Goal: Task Accomplishment & Management: Complete application form

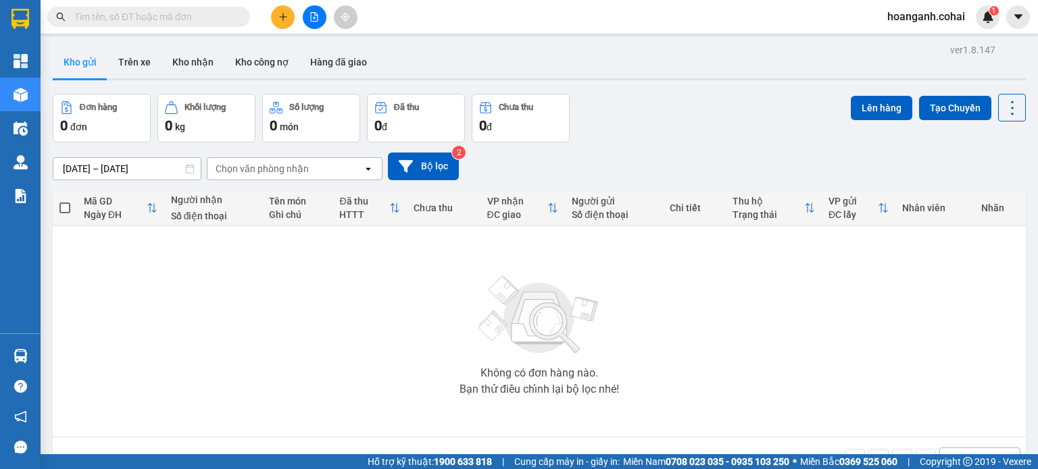
click at [322, 27] on div at bounding box center [313, 17] width 101 height 24
click at [319, 19] on button at bounding box center [315, 17] width 24 height 24
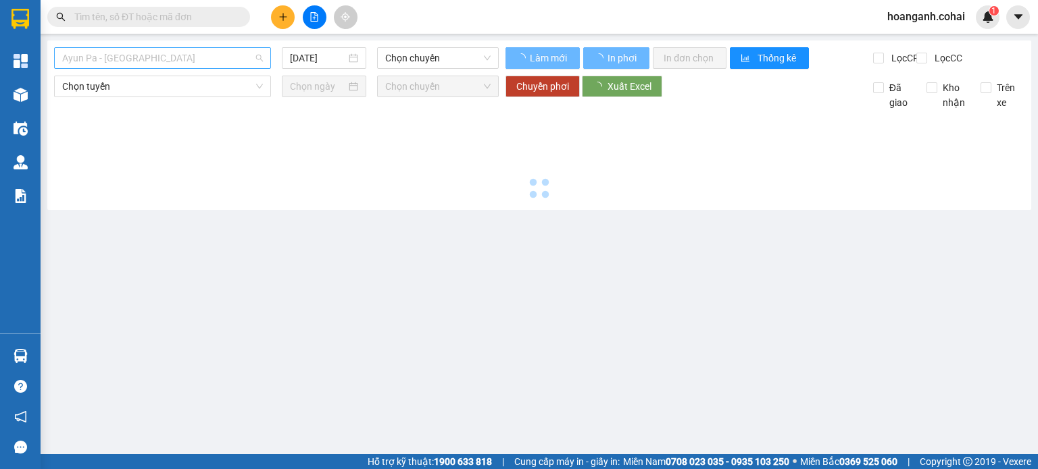
click at [246, 51] on span "Ayun Pa - [GEOGRAPHIC_DATA]" at bounding box center [162, 58] width 201 height 20
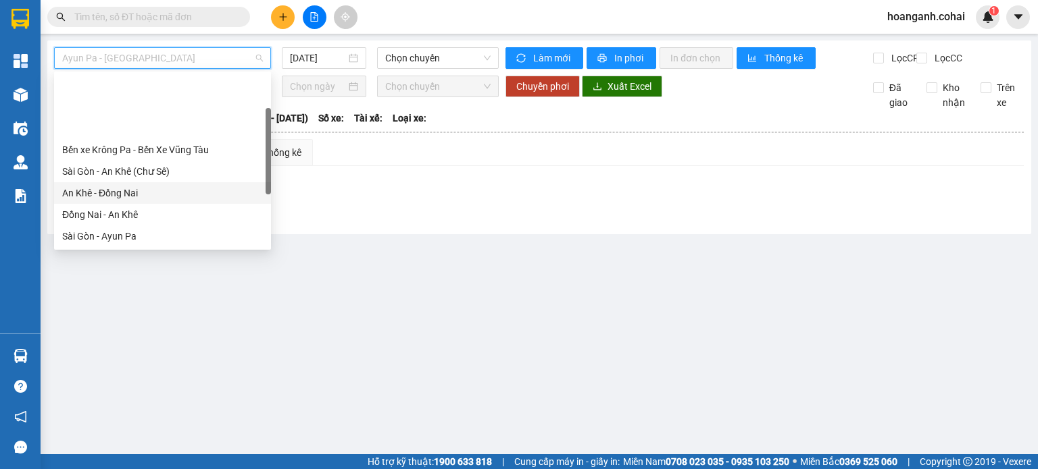
scroll to position [68, 0]
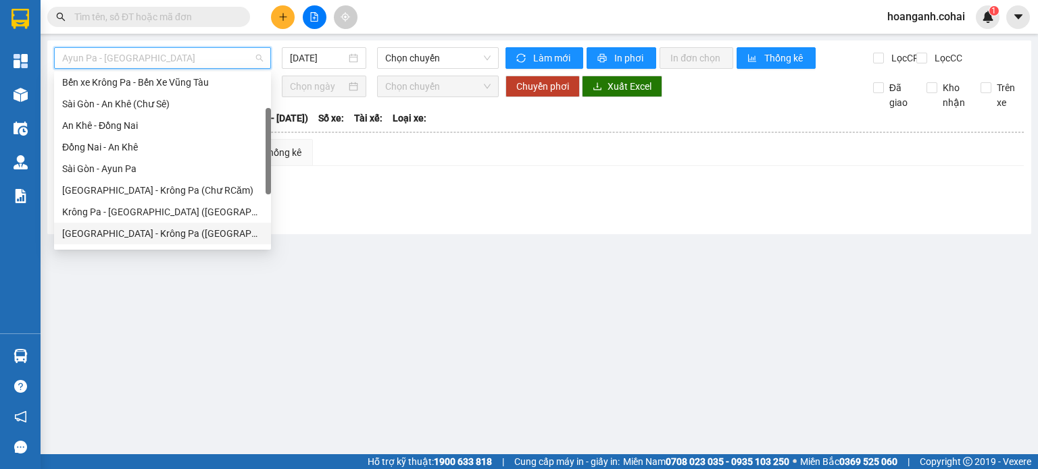
click at [165, 231] on div "[GEOGRAPHIC_DATA] - Krông Pa ([GEOGRAPHIC_DATA])" at bounding box center [162, 233] width 201 height 15
type input "[DATE]"
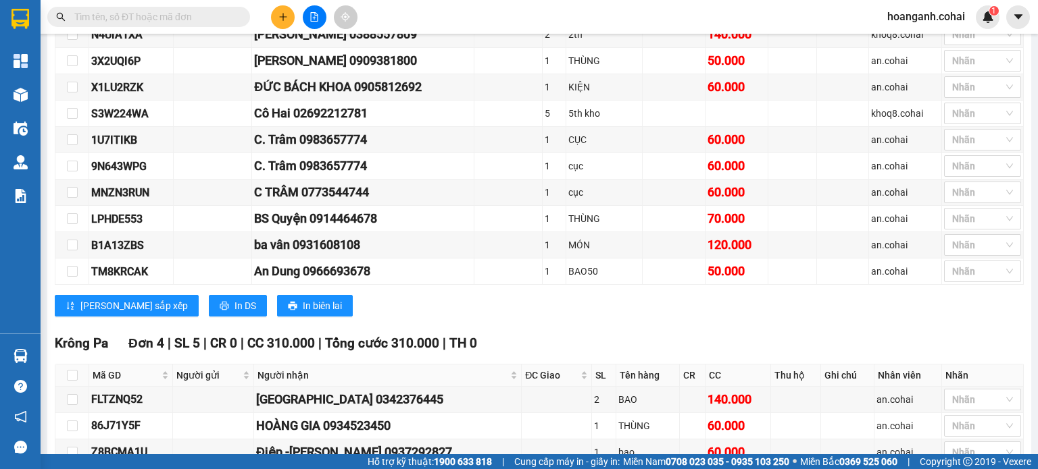
scroll to position [811, 0]
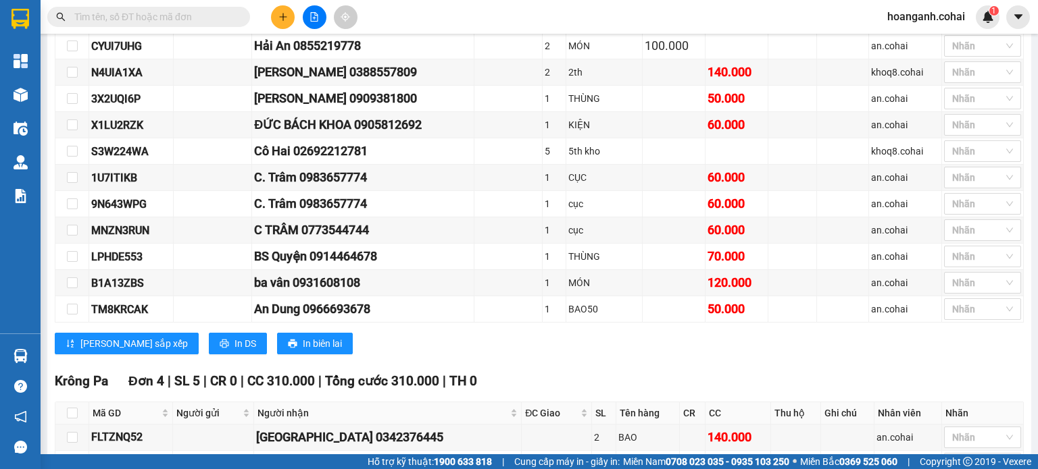
click at [281, 11] on button at bounding box center [283, 17] width 24 height 24
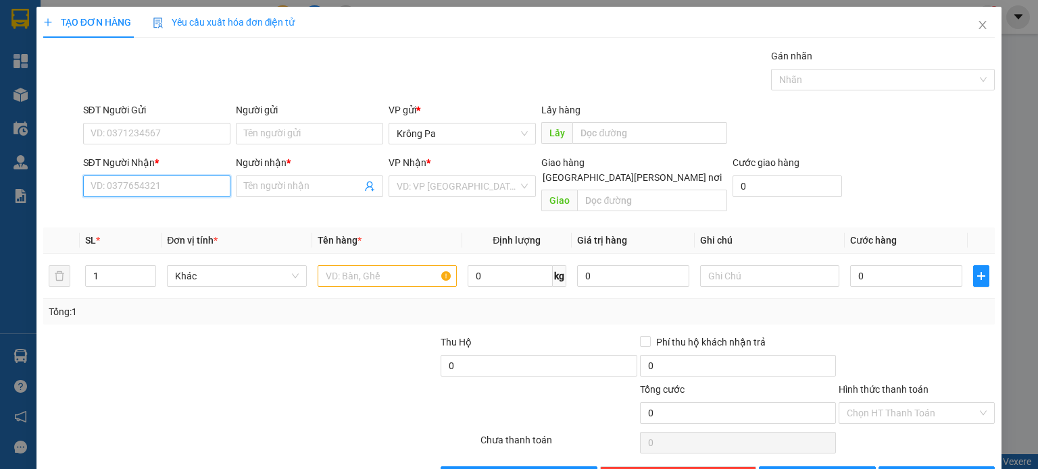
drag, startPoint x: 183, startPoint y: 190, endPoint x: 176, endPoint y: 193, distance: 7.9
click at [180, 193] on input "SĐT Người Nhận *" at bounding box center [156, 187] width 147 height 22
type input "0363220651"
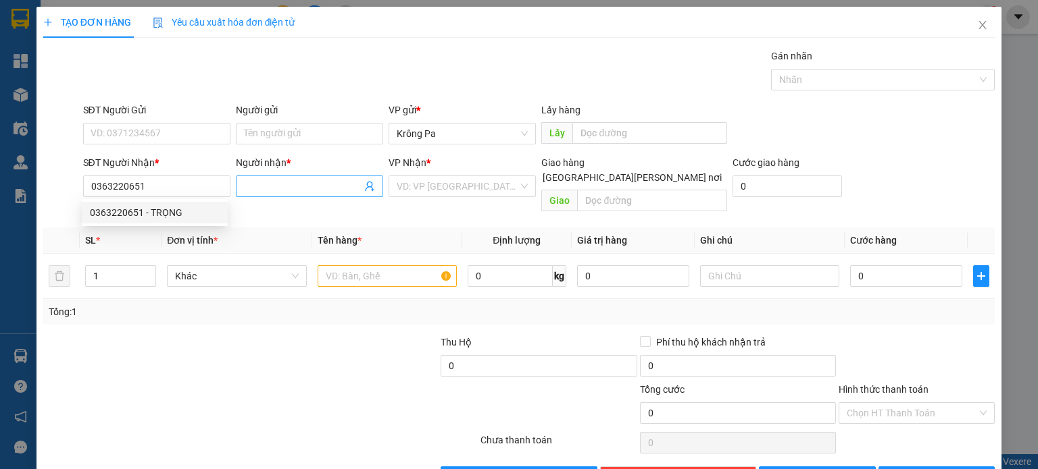
click at [295, 178] on span at bounding box center [309, 187] width 147 height 22
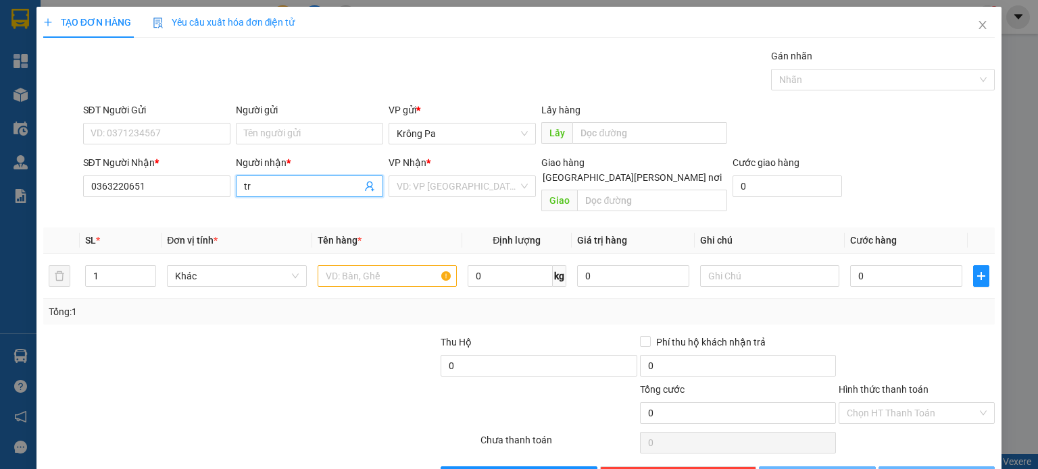
type input "t"
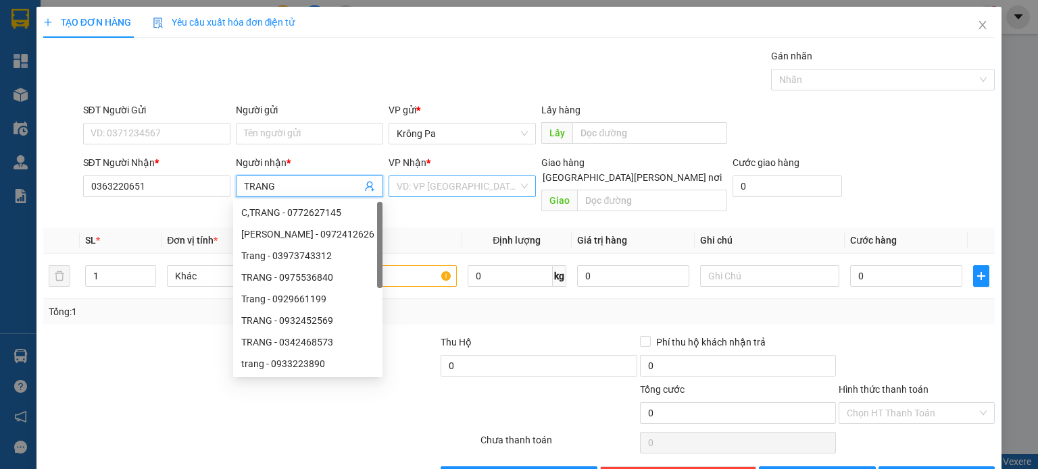
type input "TRANG"
click at [441, 191] on input "search" at bounding box center [458, 186] width 122 height 20
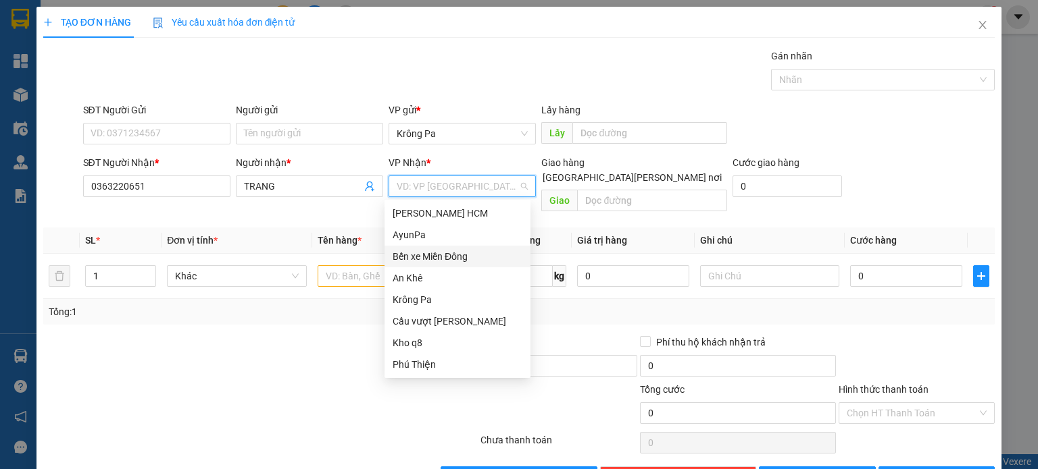
click at [432, 259] on div "Bến xe Miền Đông" at bounding box center [457, 256] width 130 height 15
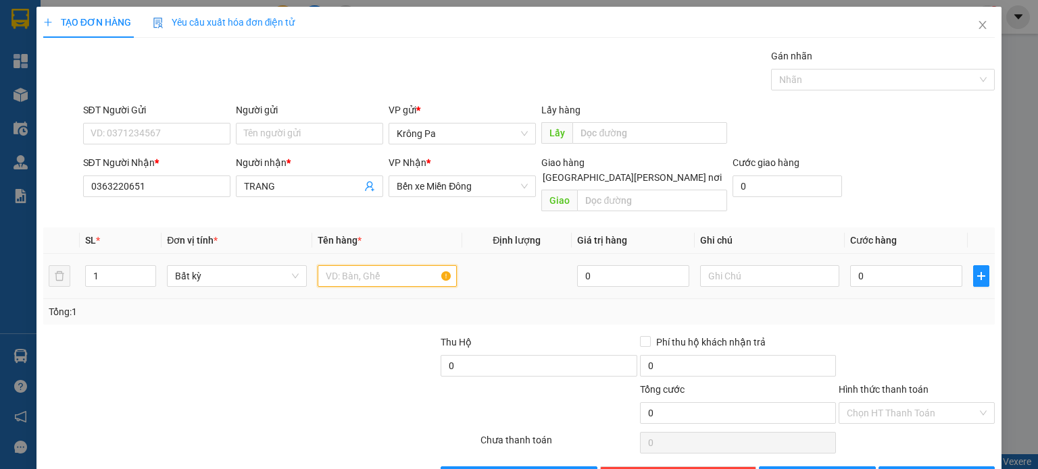
click at [407, 265] on input "text" at bounding box center [386, 276] width 139 height 22
type input "1 TX"
click at [918, 266] on input "0" at bounding box center [906, 276] width 112 height 22
type input "8"
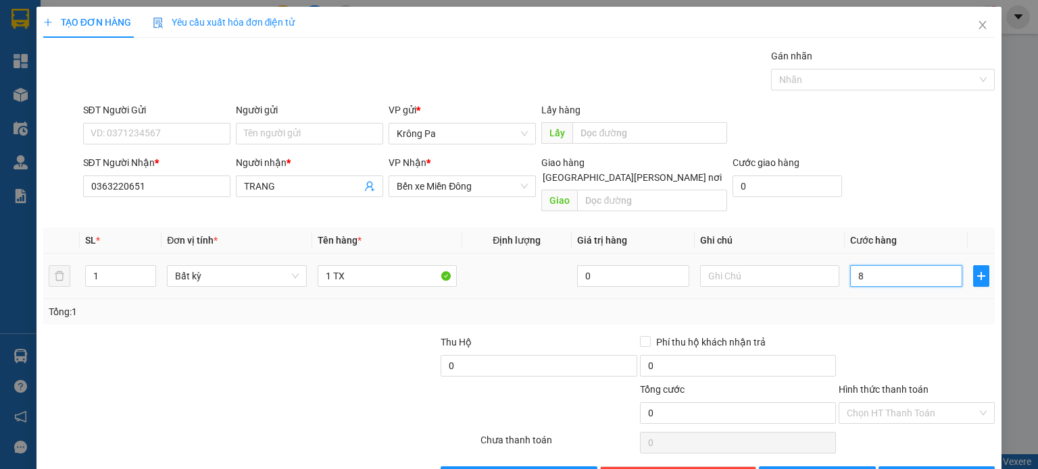
type input "8"
type input "80"
type input "80.000"
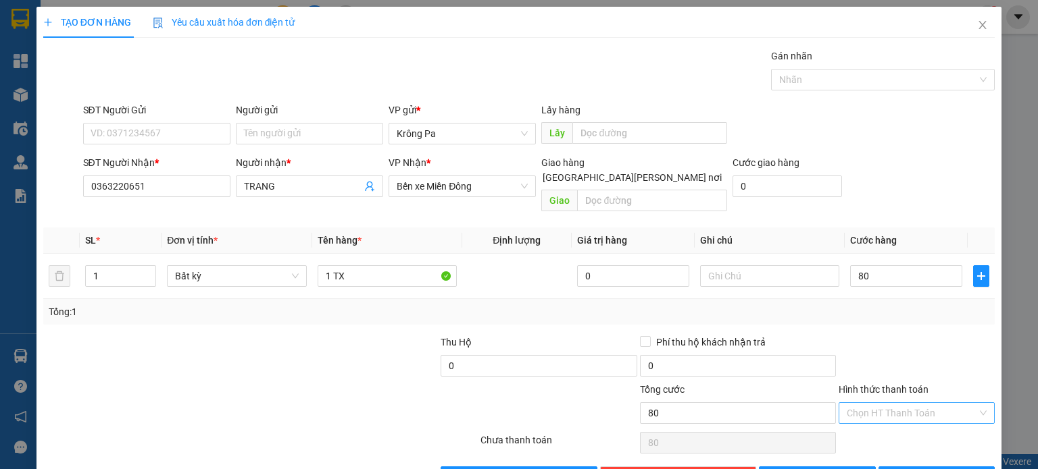
type input "80.000"
click at [886, 403] on input "Hình thức thanh toán" at bounding box center [911, 413] width 130 height 20
click at [865, 426] on div "Tại văn phòng" at bounding box center [907, 424] width 138 height 15
type input "0"
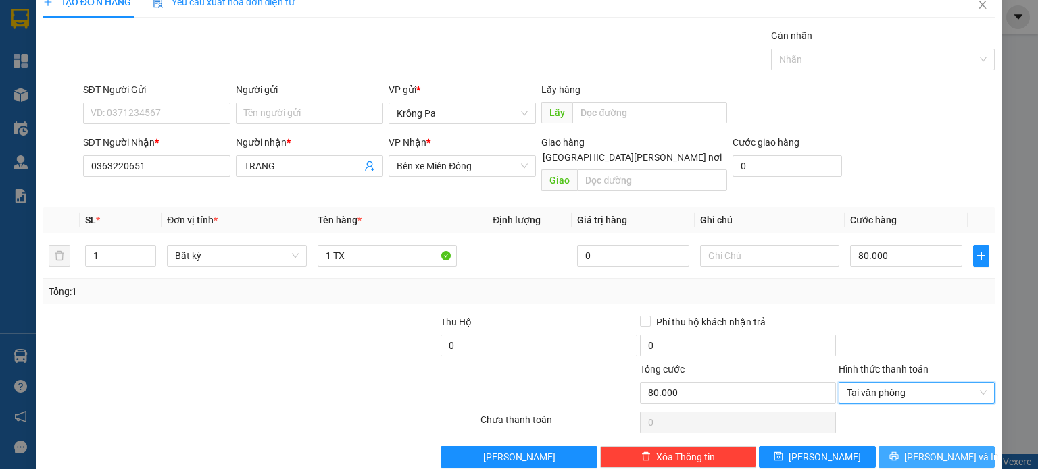
scroll to position [29, 0]
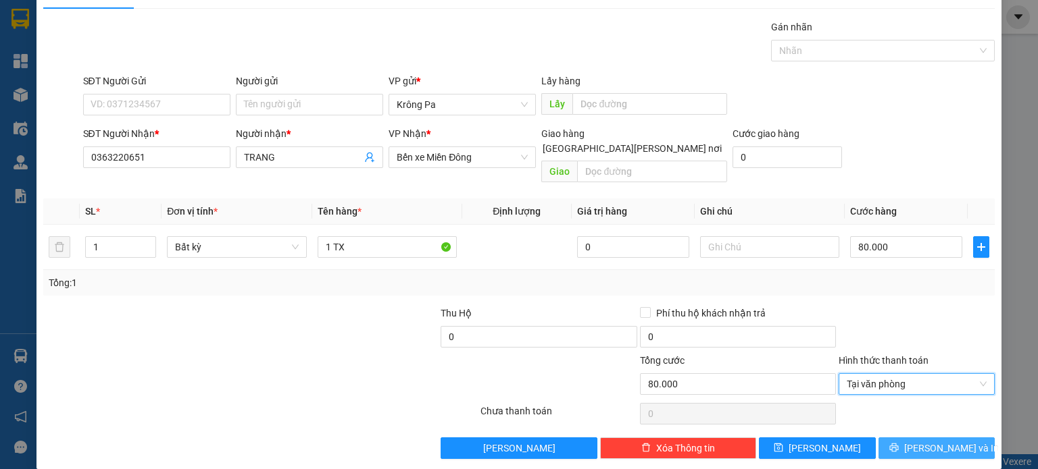
click at [911, 438] on button "[PERSON_NAME] và In" at bounding box center [936, 449] width 117 height 22
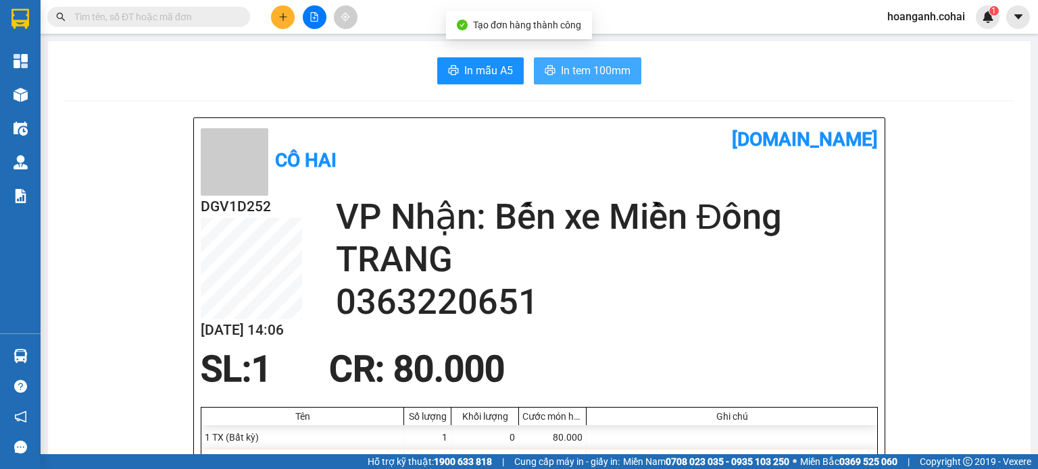
click at [600, 65] on span "In tem 100mm" at bounding box center [596, 70] width 70 height 17
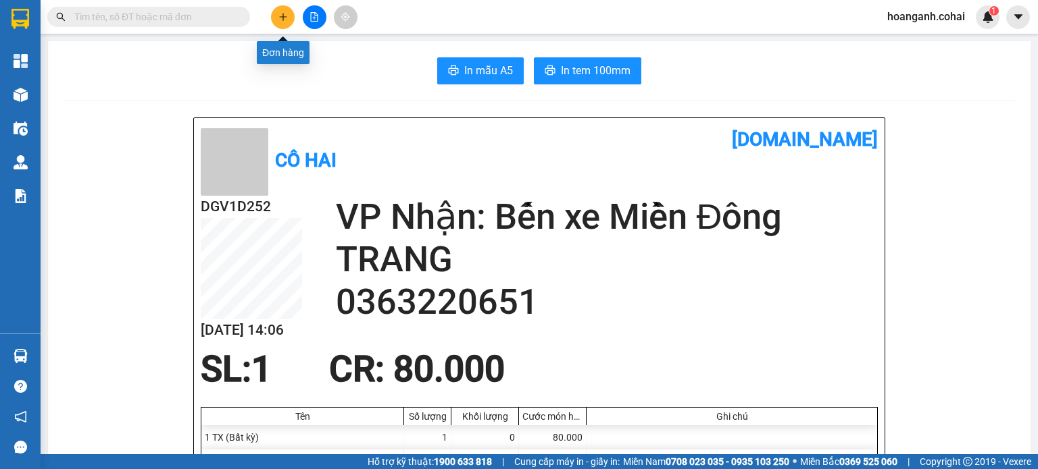
click at [281, 16] on icon "plus" at bounding box center [282, 16] width 9 height 9
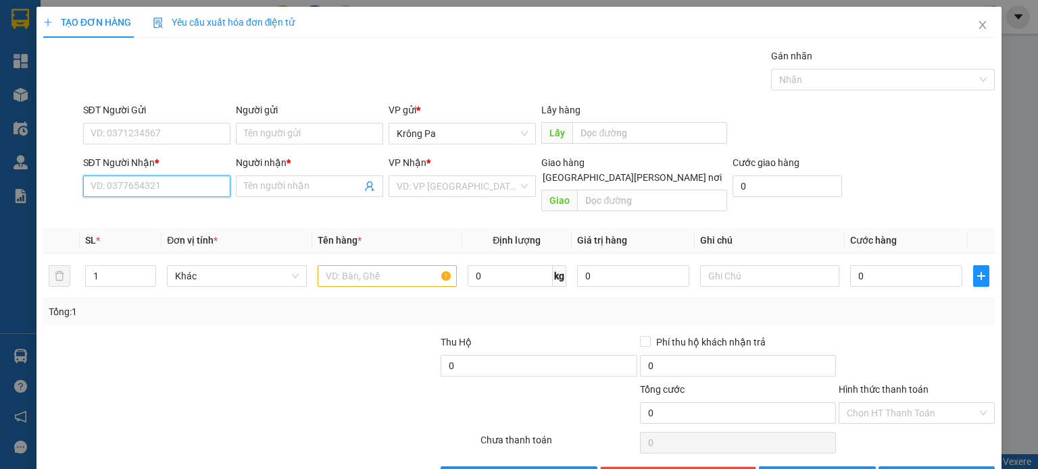
drag, startPoint x: 151, startPoint y: 184, endPoint x: 174, endPoint y: 171, distance: 26.1
click at [153, 183] on input "SĐT Người Nhận *" at bounding box center [156, 187] width 147 height 22
click at [168, 212] on div "0377925510 - CHI" at bounding box center [155, 212] width 130 height 15
type input "0377925510"
type input "CHI"
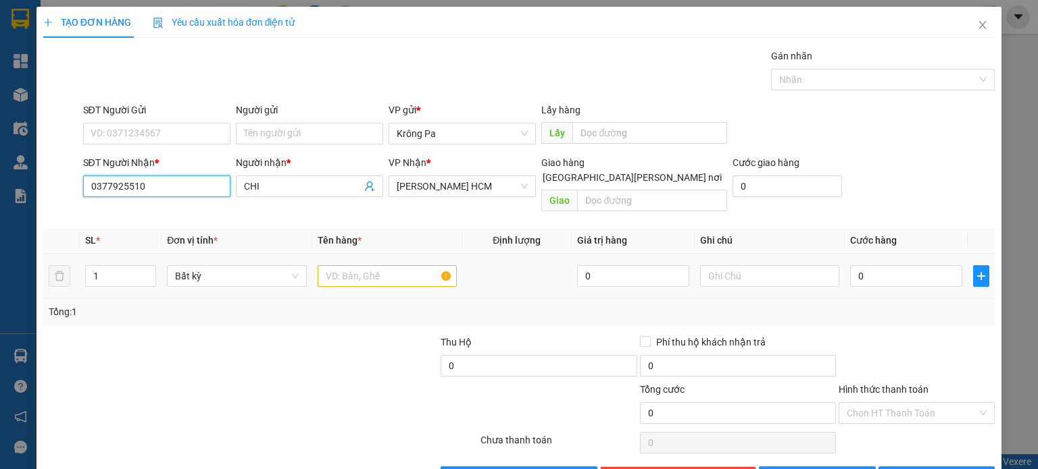
type input "0377925510"
click at [399, 265] on input "text" at bounding box center [386, 276] width 139 height 22
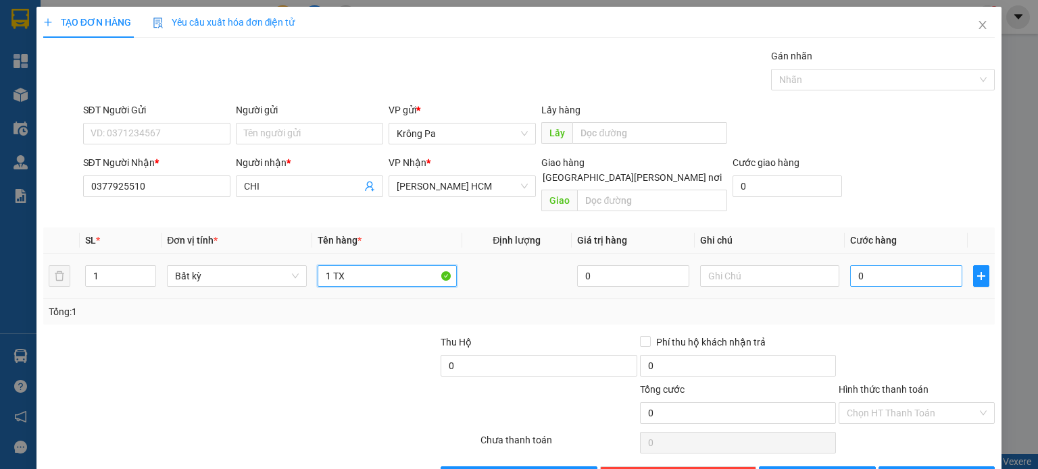
type input "1 TX"
click at [880, 270] on input "0" at bounding box center [906, 276] width 112 height 22
type input "8"
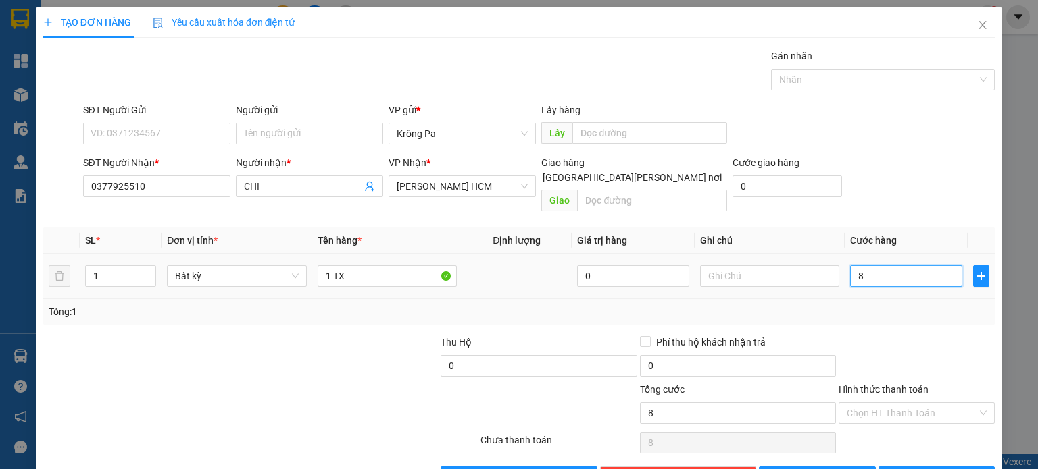
type input "80"
type input "80.000"
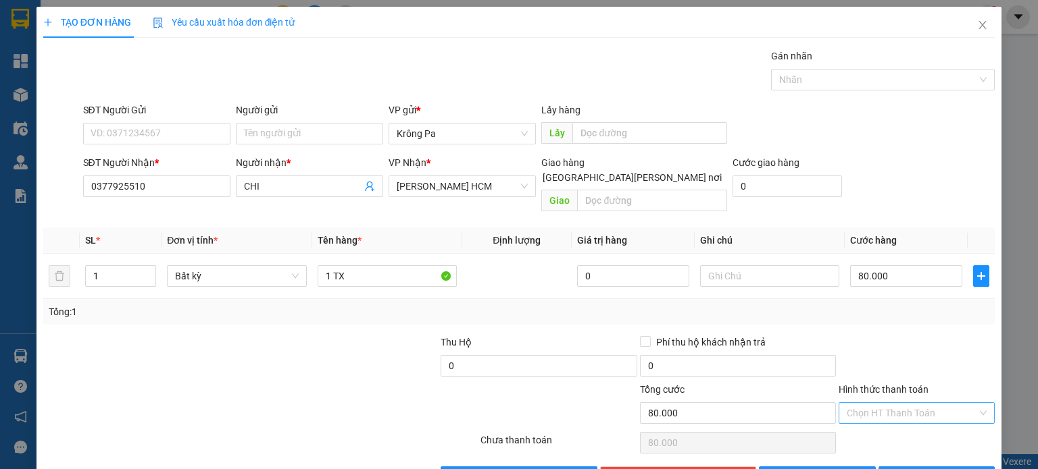
click at [900, 403] on input "Hình thức thanh toán" at bounding box center [911, 413] width 130 height 20
click at [878, 426] on div "Tại văn phòng" at bounding box center [907, 424] width 138 height 15
type input "0"
click at [913, 467] on button "[PERSON_NAME] và In" at bounding box center [936, 478] width 117 height 22
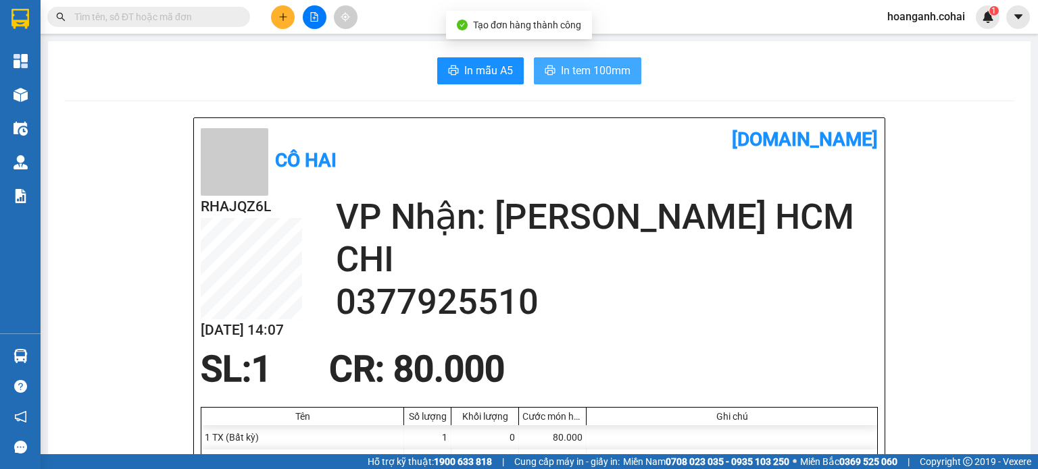
click at [605, 72] on span "In tem 100mm" at bounding box center [596, 70] width 70 height 17
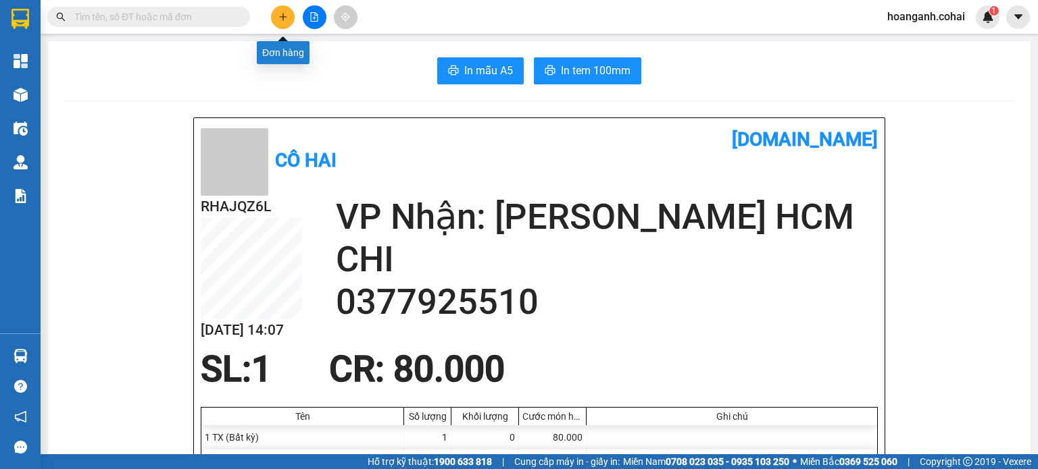
click at [281, 22] on button at bounding box center [283, 17] width 24 height 24
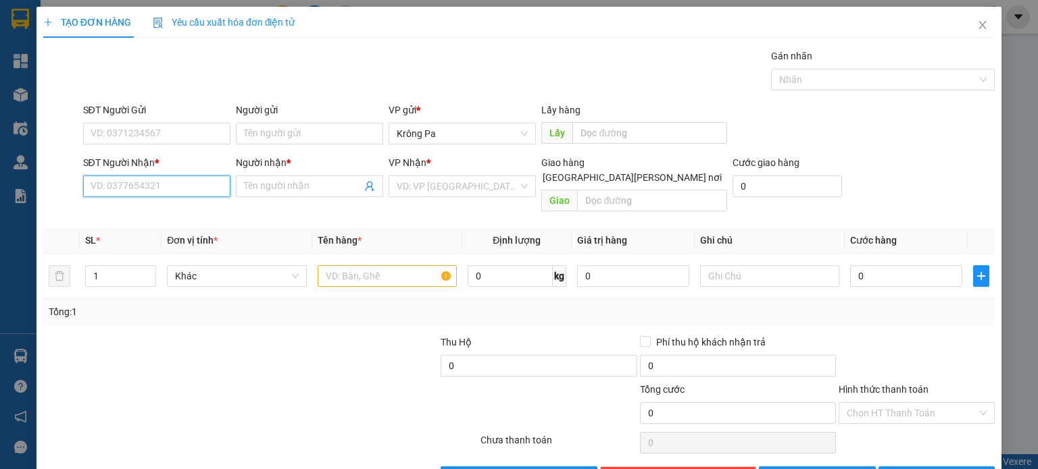
click at [170, 176] on input "SĐT Người Nhận *" at bounding box center [156, 187] width 147 height 22
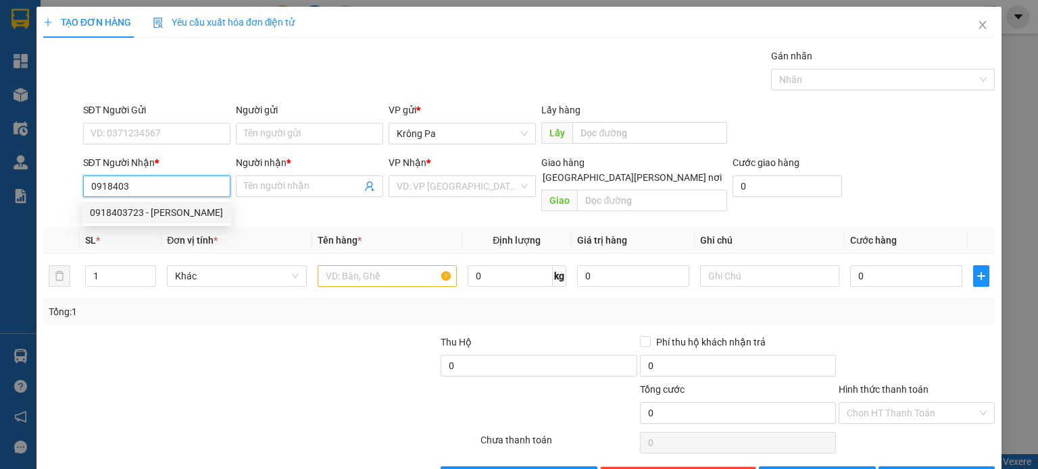
click at [146, 215] on div "0918403723 - [PERSON_NAME]" at bounding box center [156, 212] width 133 height 15
type input "0918403723"
type input "[PERSON_NAME]"
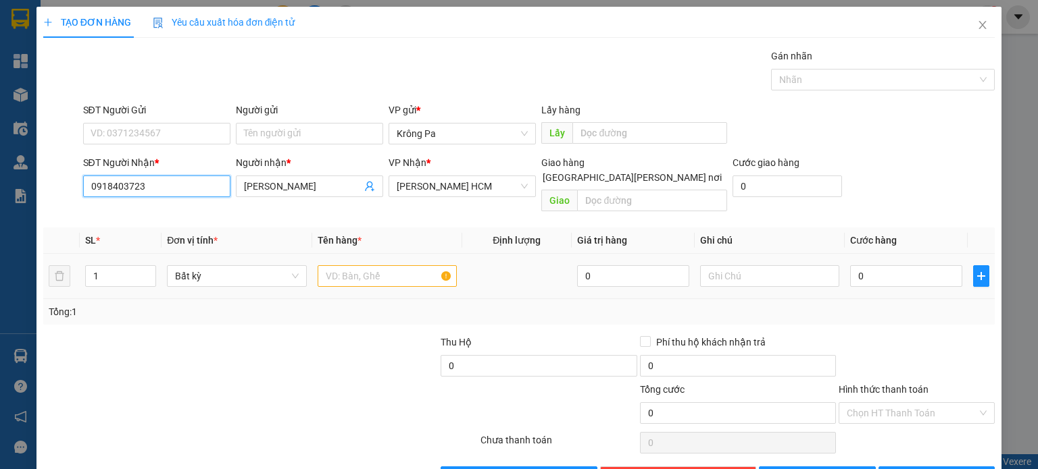
type input "0918403723"
drag, startPoint x: 390, startPoint y: 259, endPoint x: 398, endPoint y: 251, distance: 10.5
click at [391, 265] on input "text" at bounding box center [386, 276] width 139 height 22
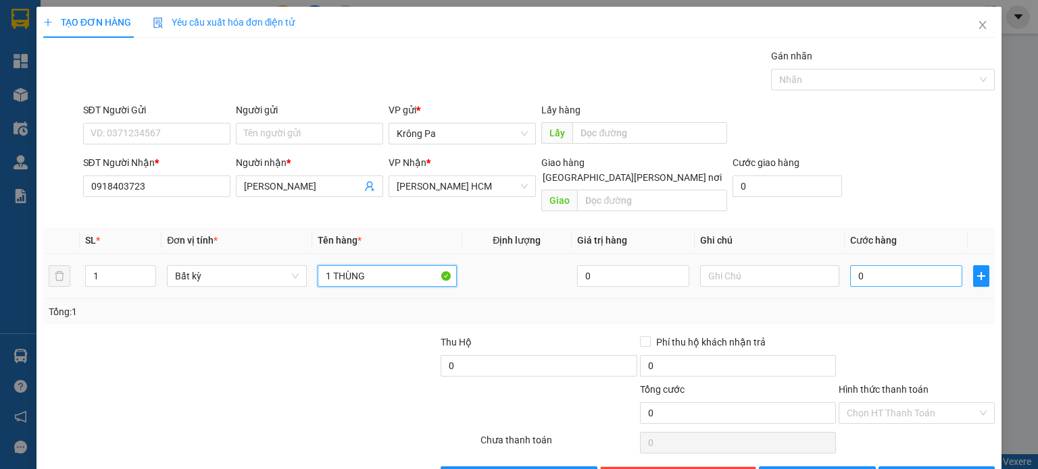
type input "1 THÙNG"
click at [903, 265] on input "0" at bounding box center [906, 276] width 112 height 22
click at [494, 191] on span "[PERSON_NAME] HCM" at bounding box center [462, 186] width 131 height 20
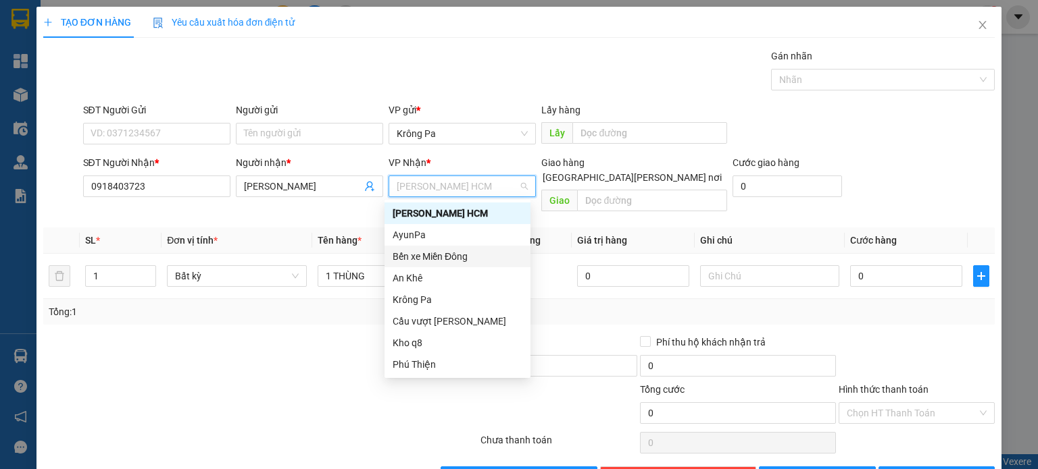
click at [481, 249] on div "Bến xe Miền Đông" at bounding box center [457, 256] width 130 height 15
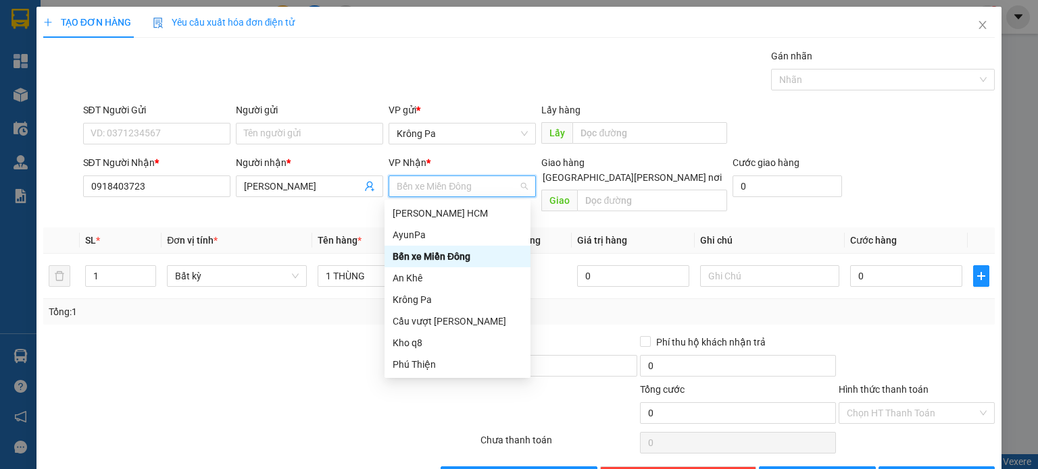
click at [455, 253] on div "Bến xe Miền Đông" at bounding box center [457, 256] width 130 height 15
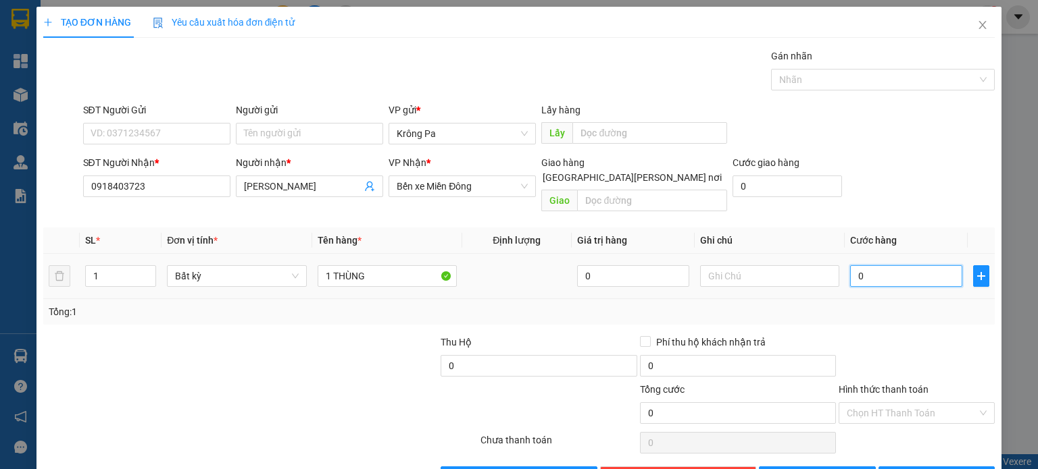
click at [867, 268] on input "0" at bounding box center [906, 276] width 112 height 22
type input "6"
type input "60"
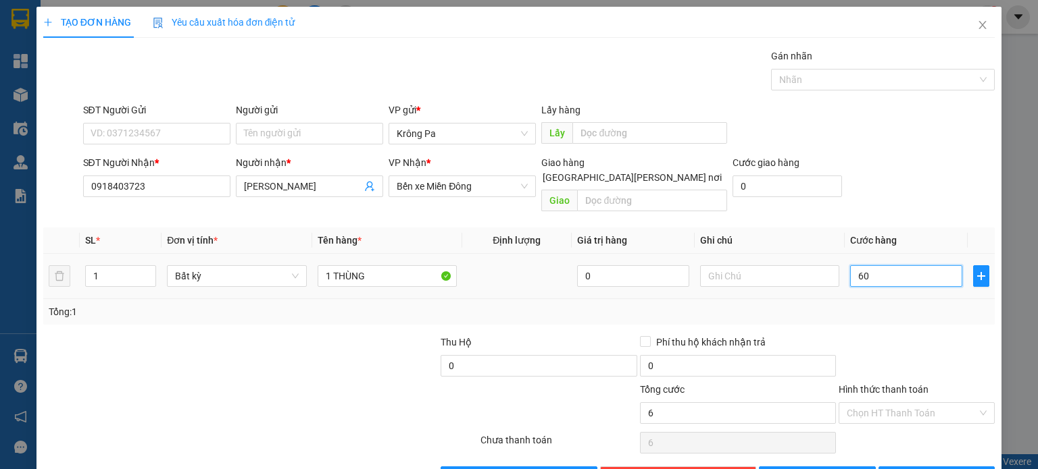
type input "60"
type input "60.000"
click at [942, 403] on input "Hình thức thanh toán" at bounding box center [911, 413] width 130 height 20
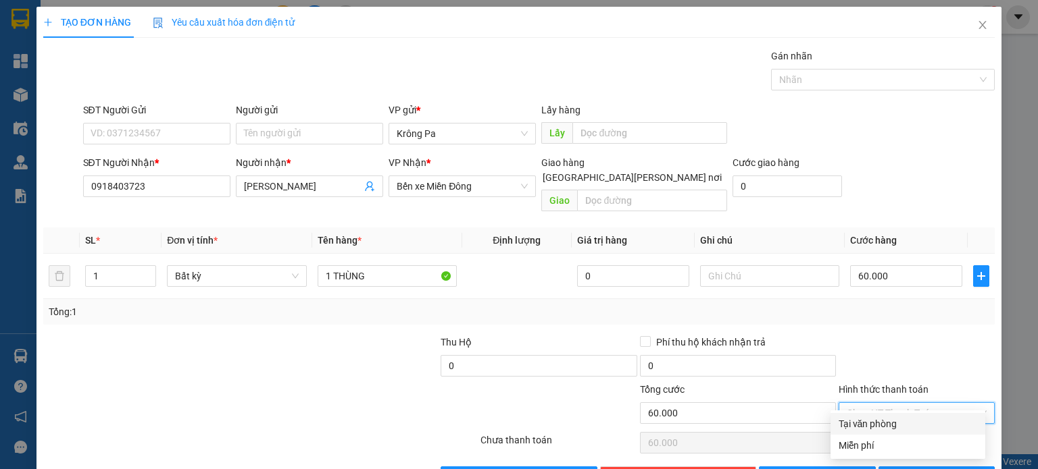
click at [904, 426] on div "Tại văn phòng" at bounding box center [907, 424] width 138 height 15
type input "0"
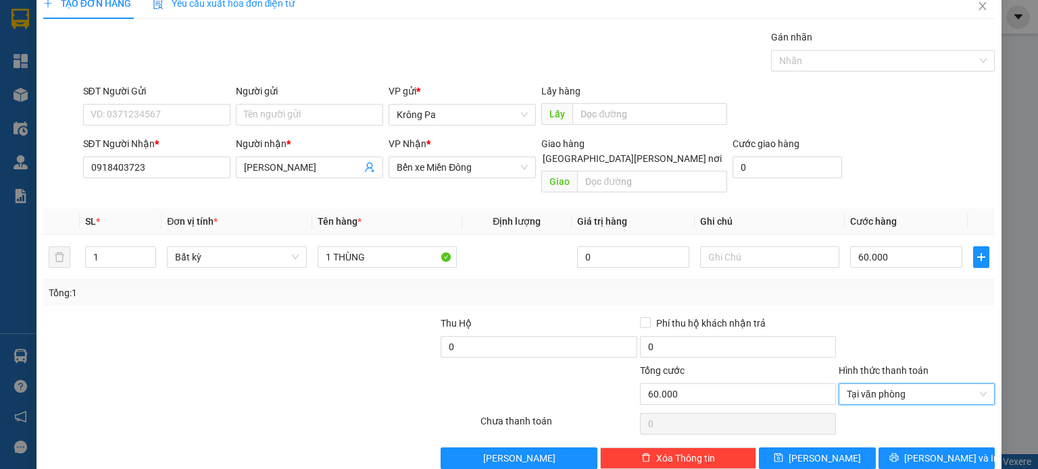
scroll to position [29, 0]
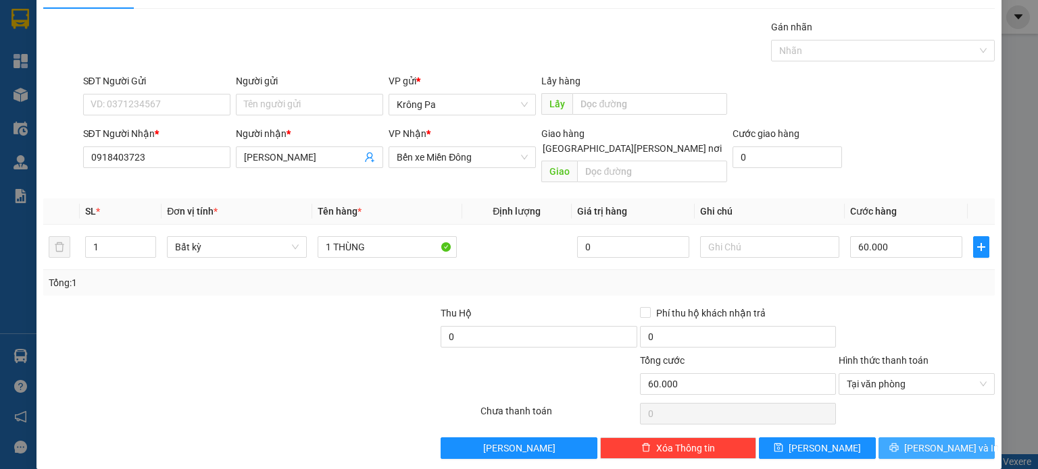
click at [931, 441] on span "[PERSON_NAME] và In" at bounding box center [951, 448] width 95 height 15
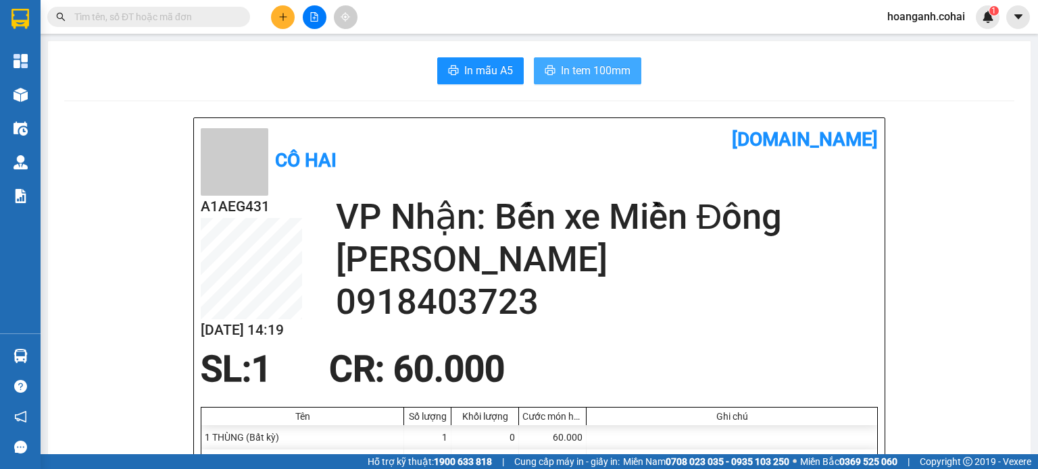
click at [553, 60] on button "In tem 100mm" at bounding box center [587, 70] width 107 height 27
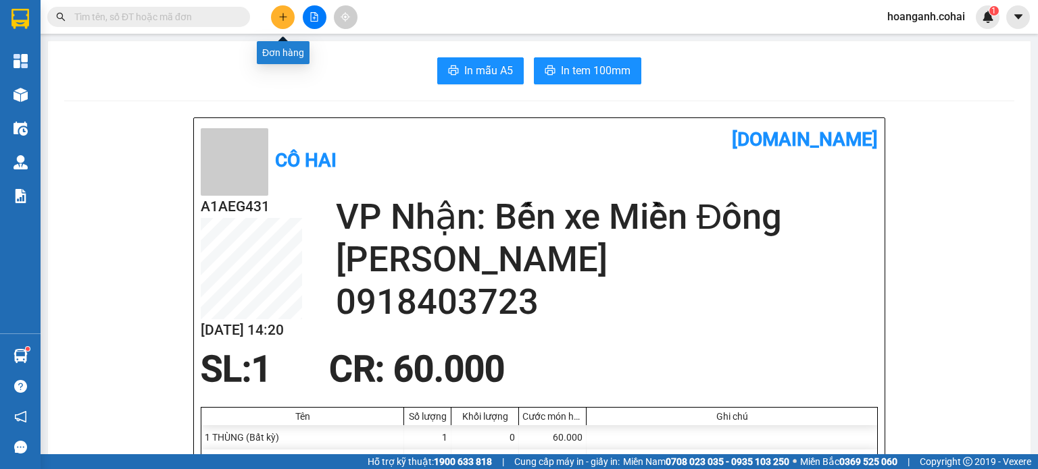
click at [282, 21] on icon "plus" at bounding box center [282, 16] width 9 height 9
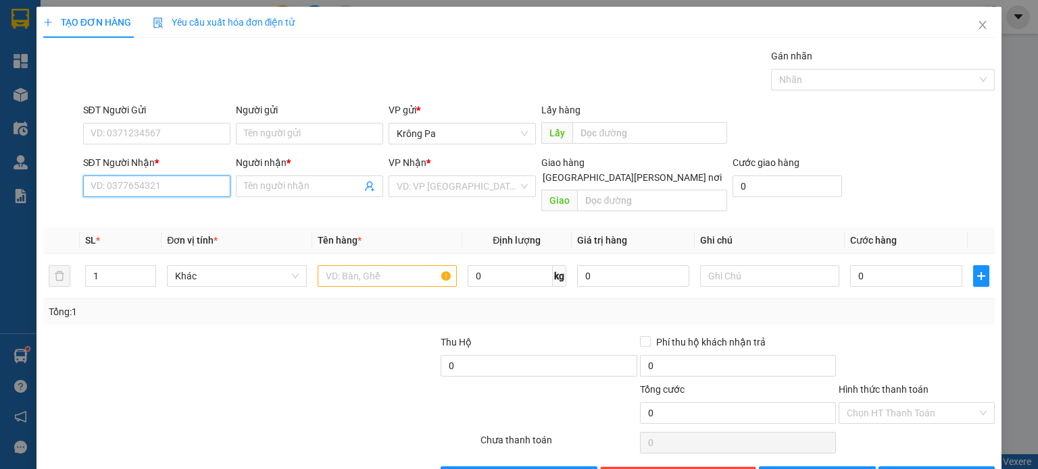
click at [192, 191] on input "SĐT Người Nhận *" at bounding box center [156, 187] width 147 height 22
type input "09134586618"
click at [298, 183] on input "Người nhận *" at bounding box center [303, 186] width 118 height 15
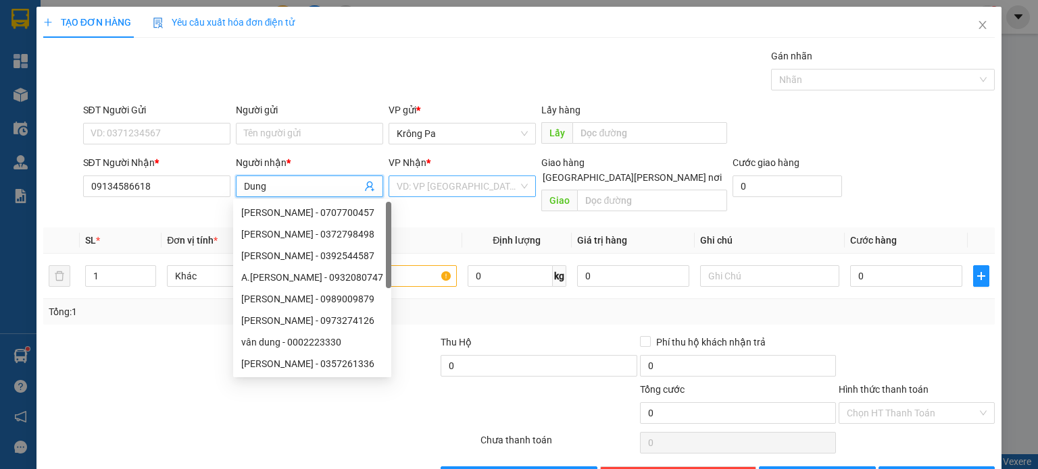
type input "Dung"
click at [459, 191] on input "search" at bounding box center [458, 186] width 122 height 20
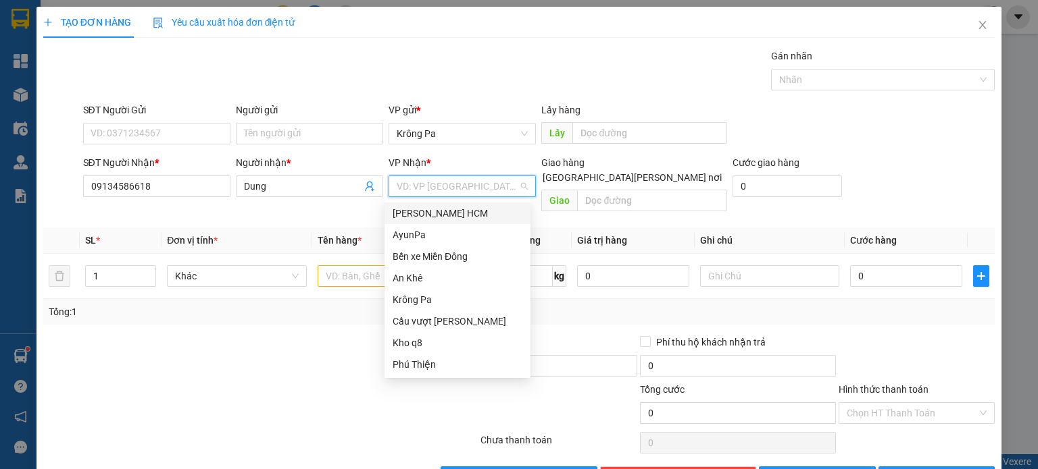
drag, startPoint x: 449, startPoint y: 207, endPoint x: 347, endPoint y: 255, distance: 111.8
click at [445, 210] on div "[PERSON_NAME] HCM" at bounding box center [457, 213] width 130 height 15
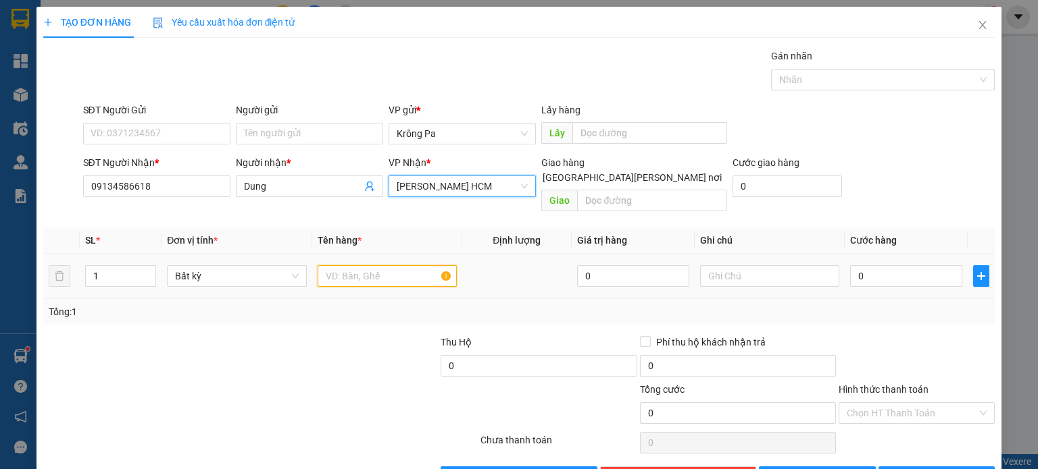
click at [351, 265] on input "text" at bounding box center [386, 276] width 139 height 22
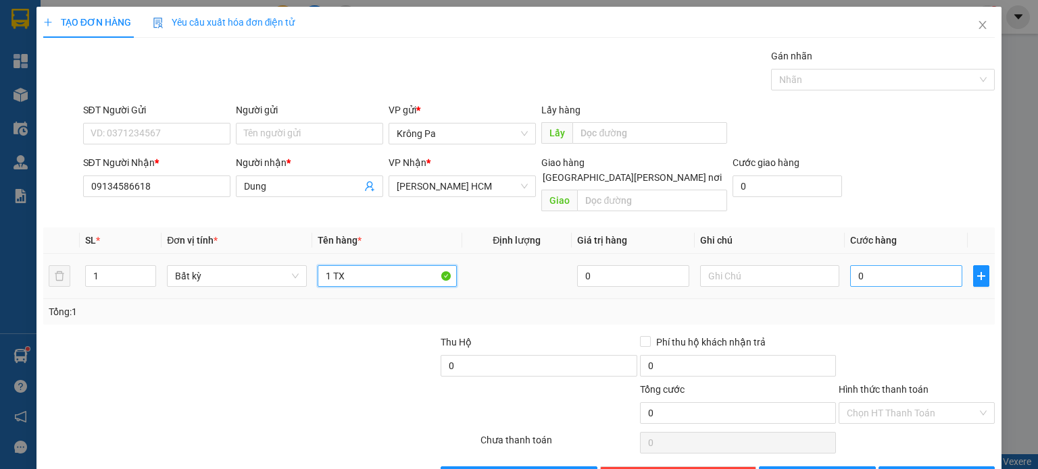
type input "1 TX"
click at [927, 267] on input "0" at bounding box center [906, 276] width 112 height 22
type input "5"
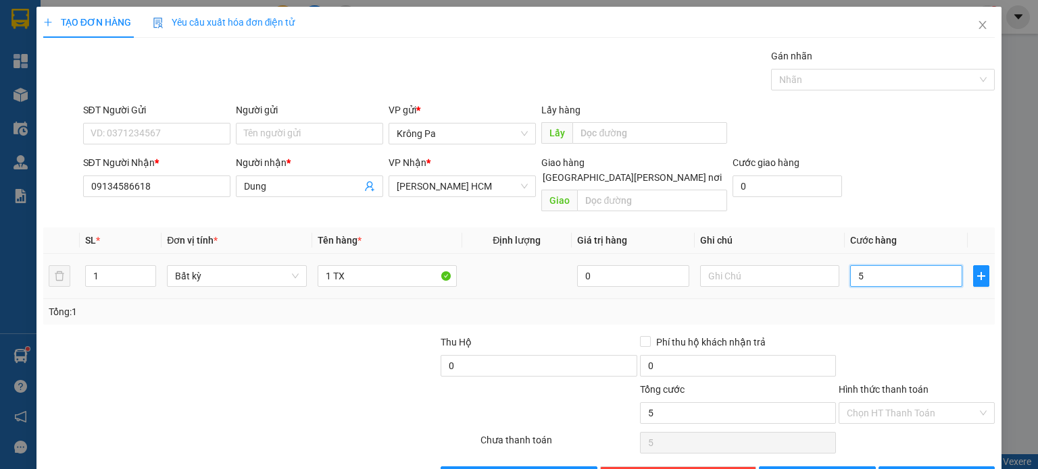
type input "50"
type input "50.000"
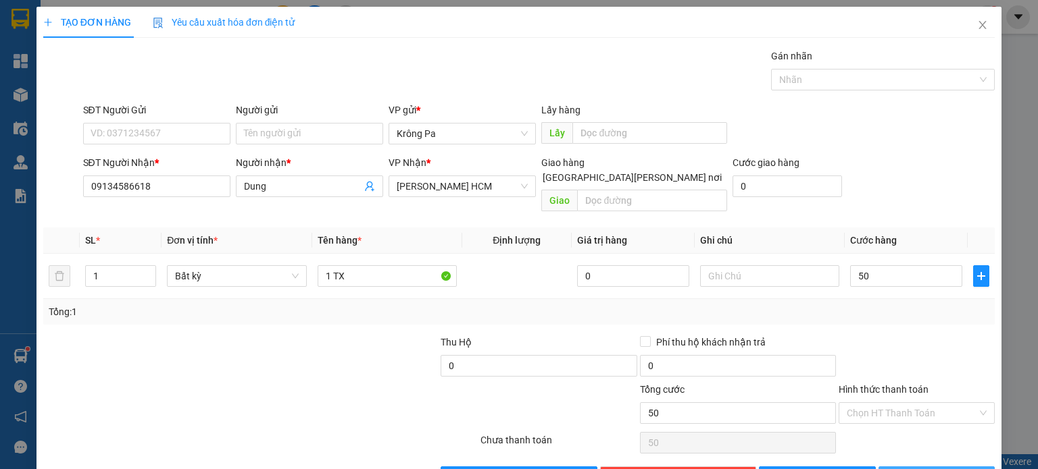
type input "50.000"
click at [946, 469] on span "[PERSON_NAME] và In" at bounding box center [951, 477] width 95 height 15
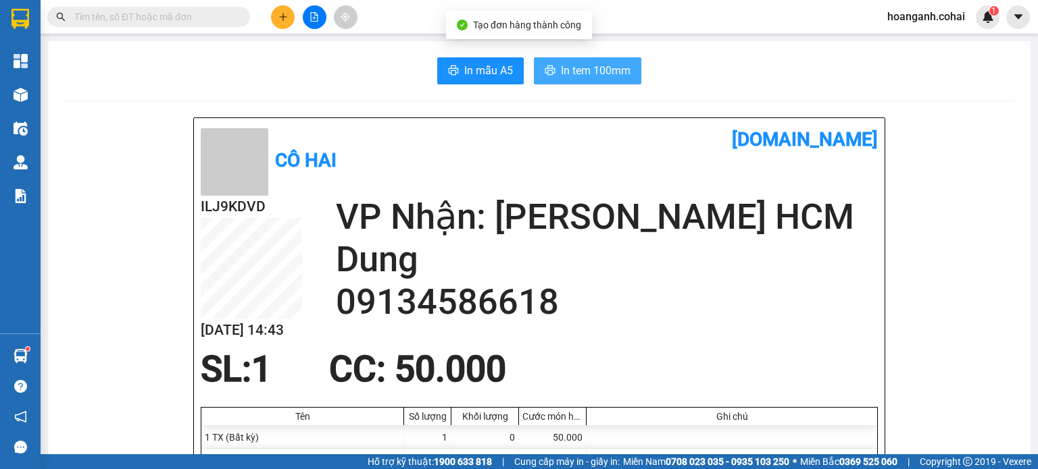
click at [578, 67] on span "In tem 100mm" at bounding box center [596, 70] width 70 height 17
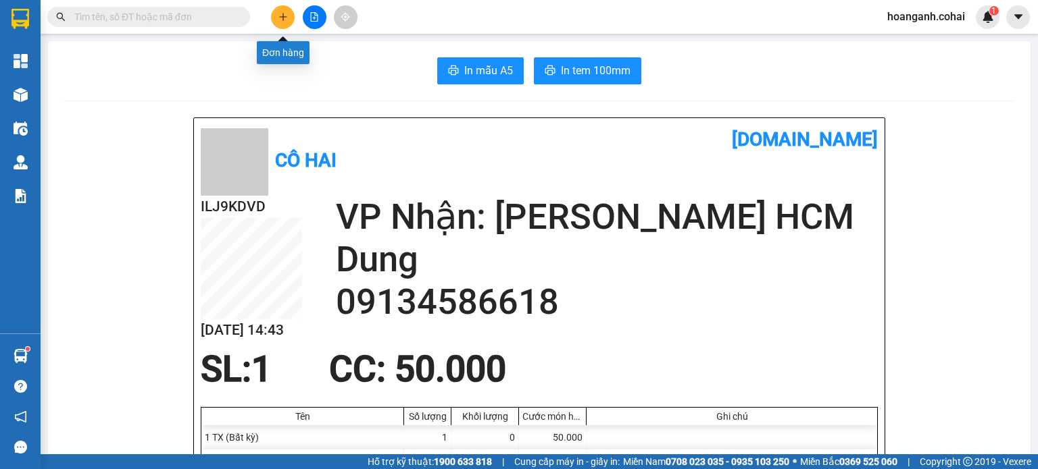
click at [286, 21] on icon "plus" at bounding box center [282, 16] width 9 height 9
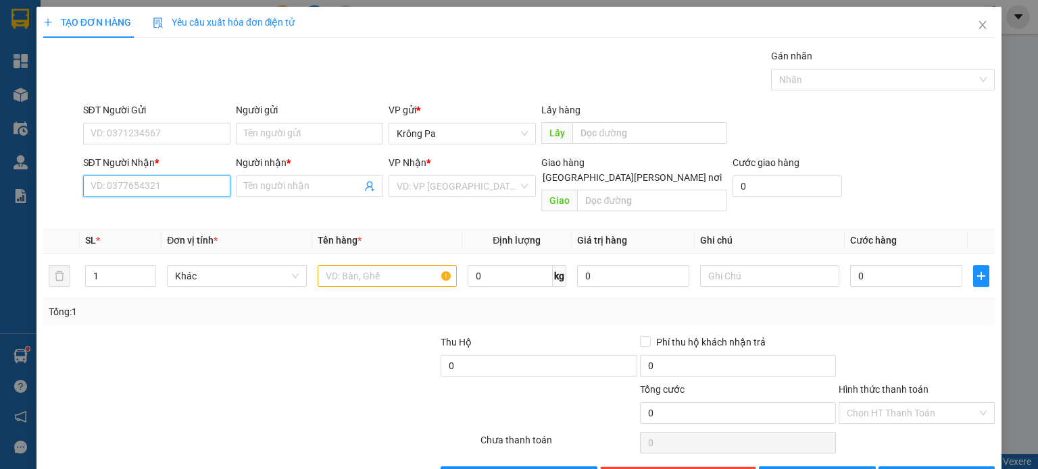
click at [180, 191] on input "SĐT Người Nhận *" at bounding box center [156, 187] width 147 height 22
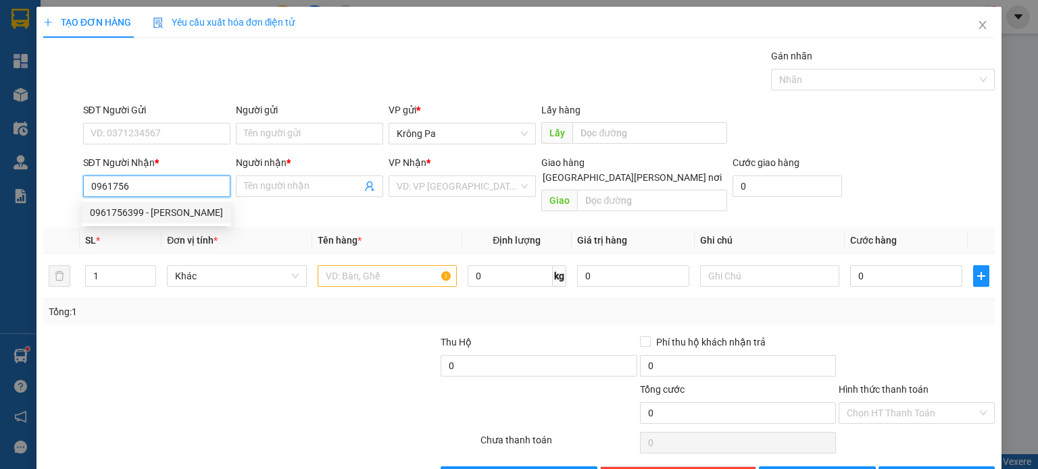
click at [199, 216] on div "0961756399 - [PERSON_NAME]" at bounding box center [156, 212] width 133 height 15
type input "0961756399"
type input "[PERSON_NAME]"
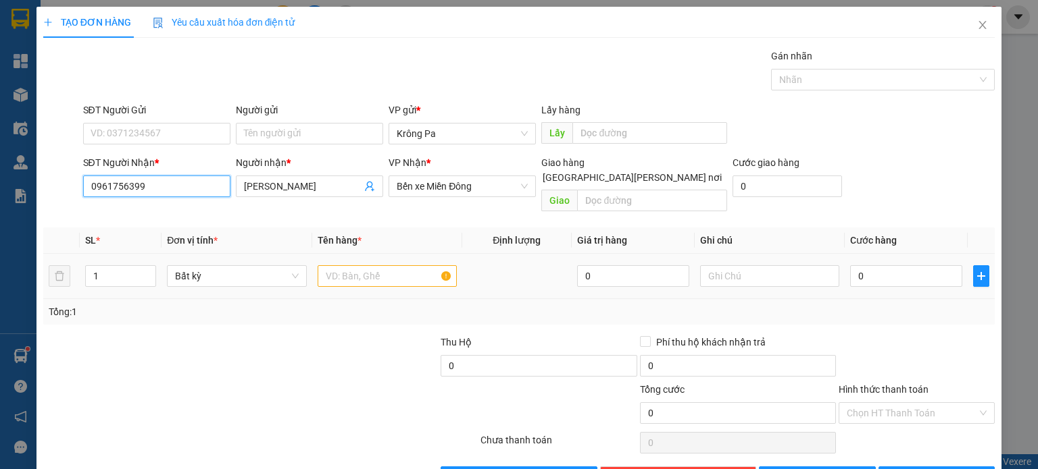
type input "0961756399"
click at [358, 265] on input "text" at bounding box center [386, 276] width 139 height 22
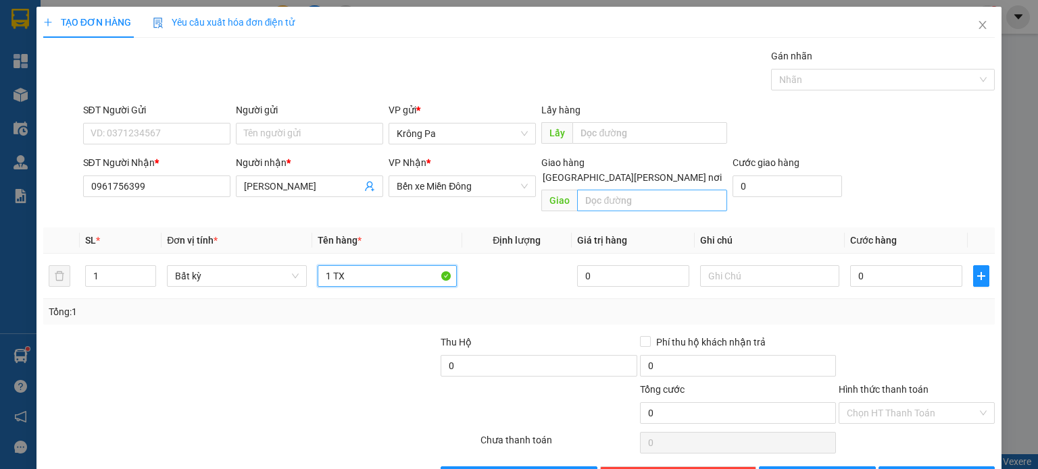
type input "1 TX"
click at [636, 190] on input "text" at bounding box center [652, 201] width 150 height 22
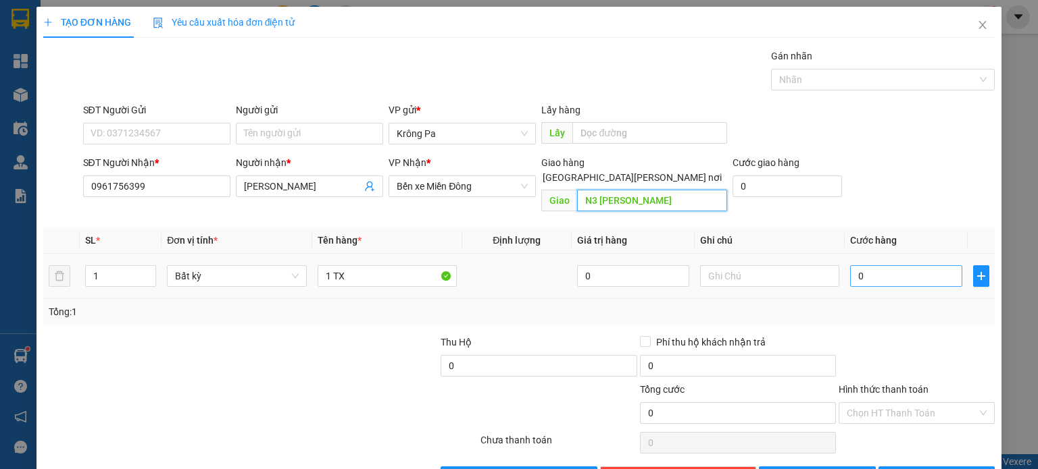
type input "N3 [PERSON_NAME]"
click at [878, 265] on input "0" at bounding box center [906, 276] width 112 height 22
type input "1"
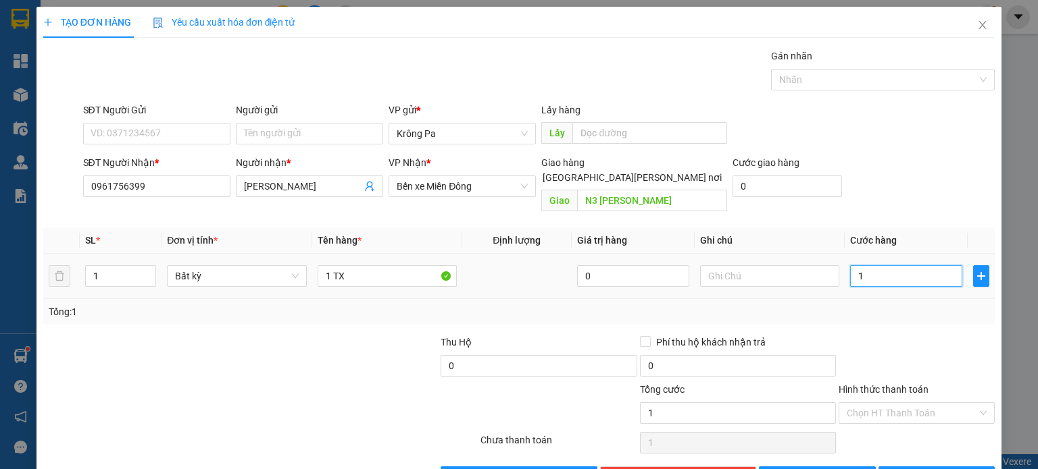
type input "12"
type input "120"
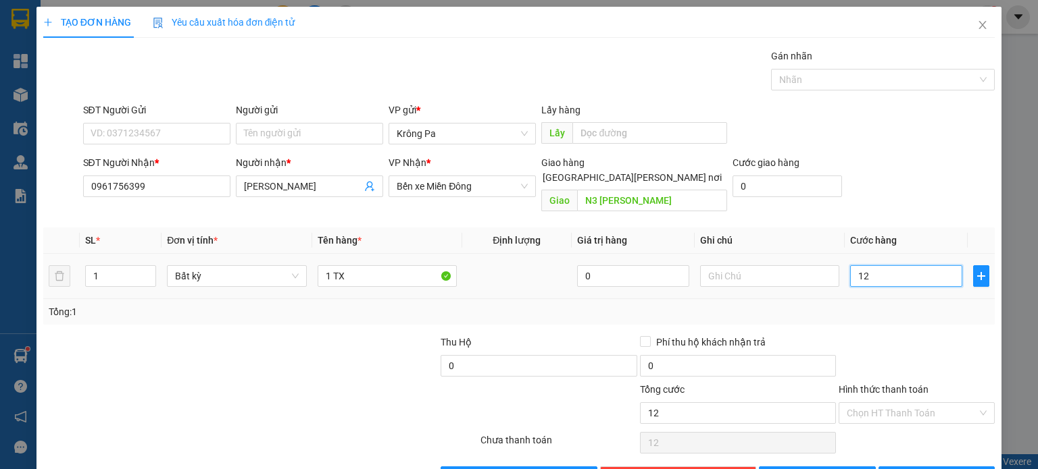
type input "120"
type input "120.000"
click at [898, 469] on icon "printer" at bounding box center [893, 476] width 9 height 9
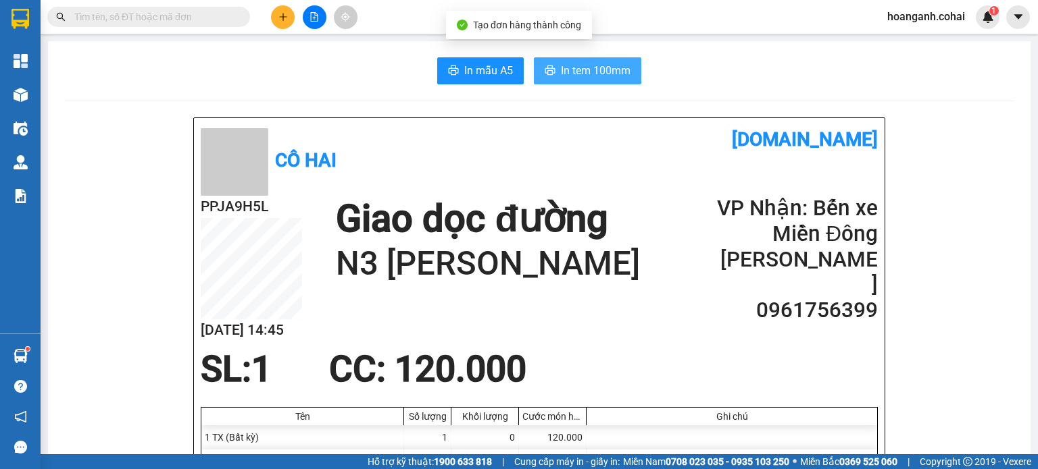
click at [561, 68] on span "In tem 100mm" at bounding box center [596, 70] width 70 height 17
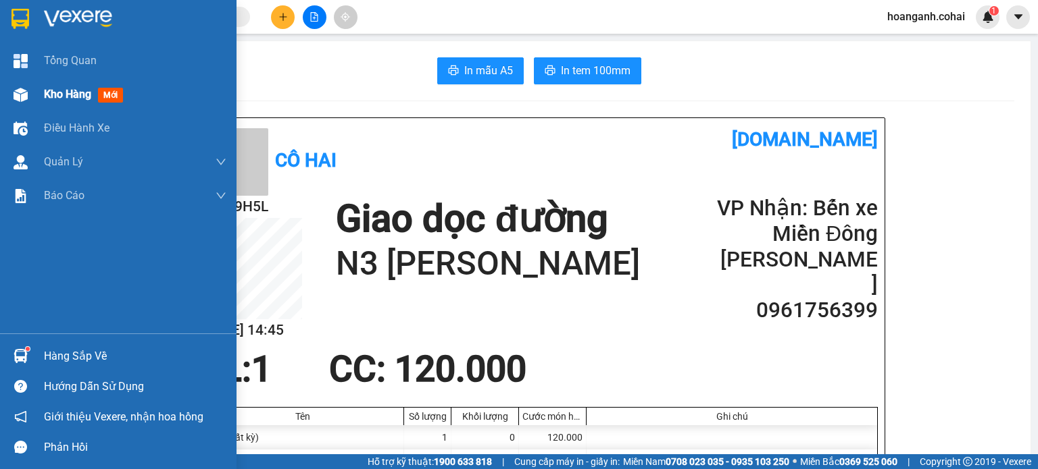
click at [59, 86] on div "Kho hàng mới" at bounding box center [86, 94] width 84 height 17
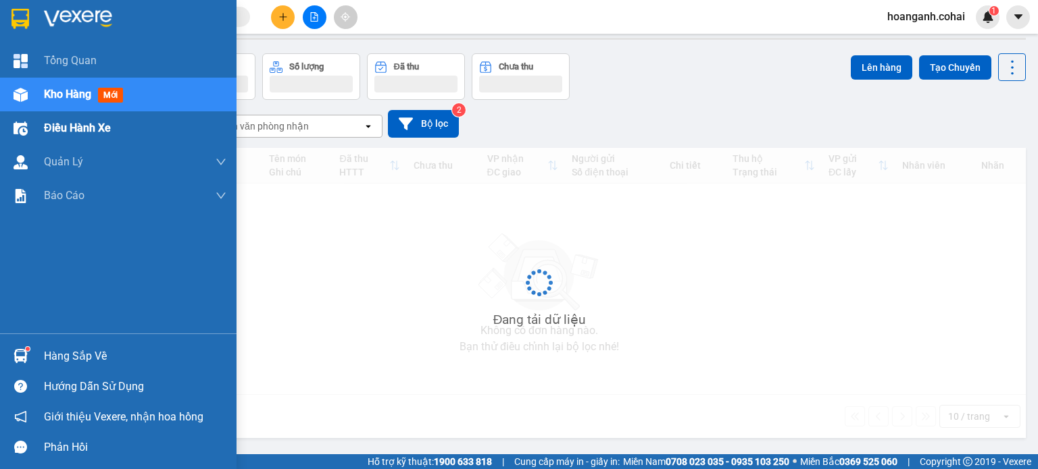
scroll to position [62, 0]
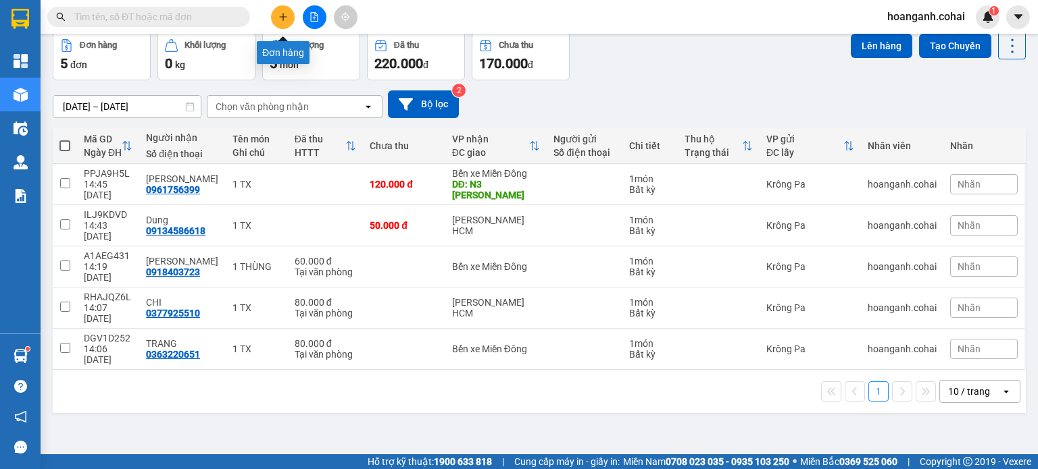
click at [286, 16] on icon "plus" at bounding box center [282, 16] width 9 height 9
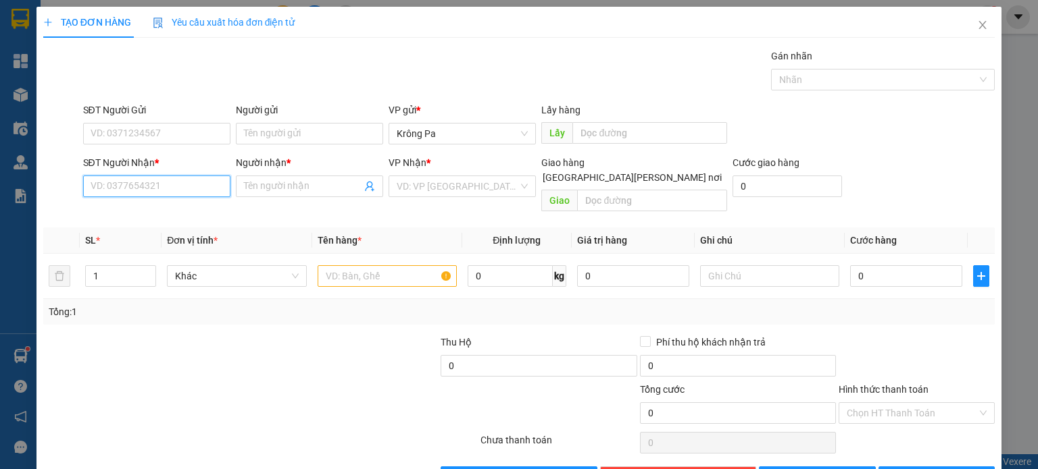
click at [226, 189] on input "SĐT Người Nhận *" at bounding box center [156, 187] width 147 height 22
type input "0963809525"
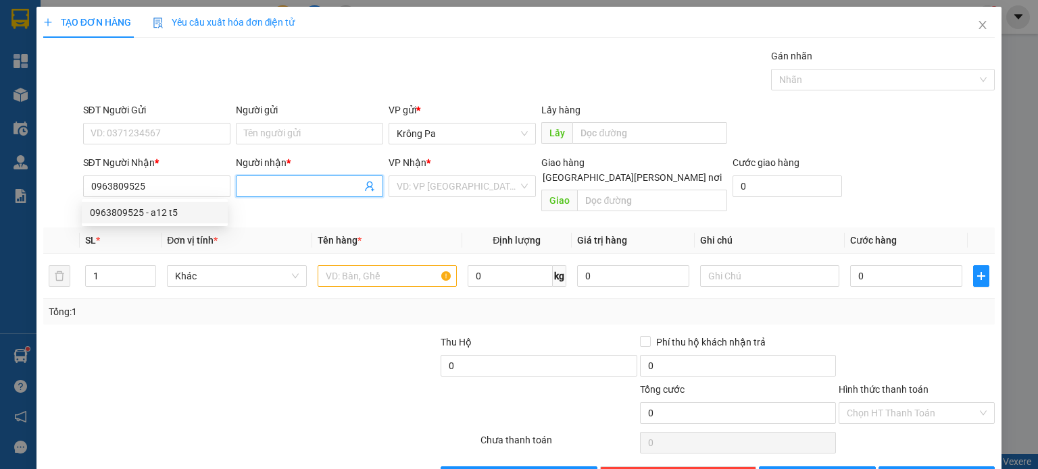
click at [336, 189] on input "Người nhận *" at bounding box center [303, 186] width 118 height 15
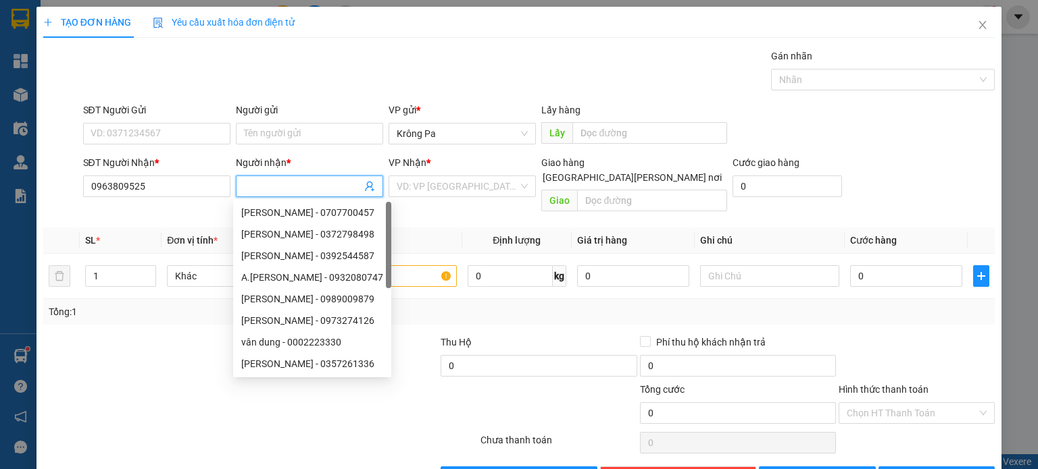
type input "b"
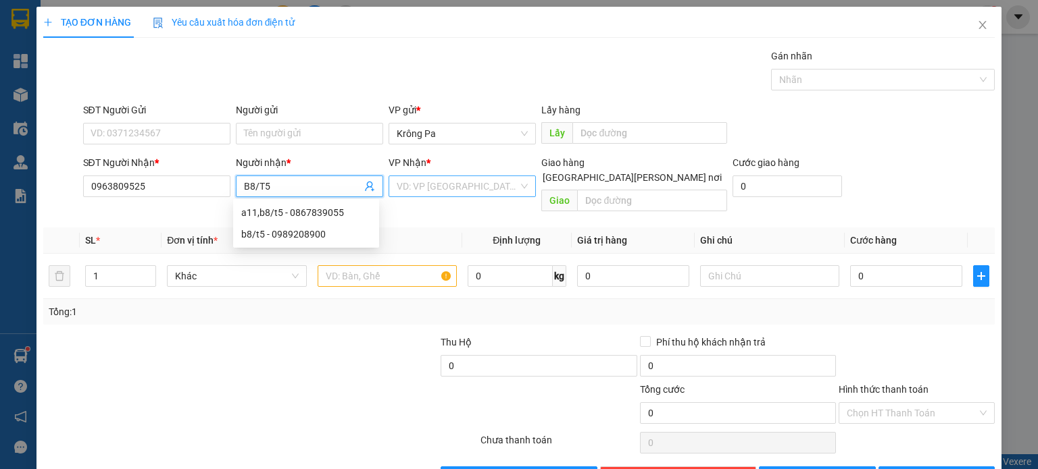
type input "B8/T5"
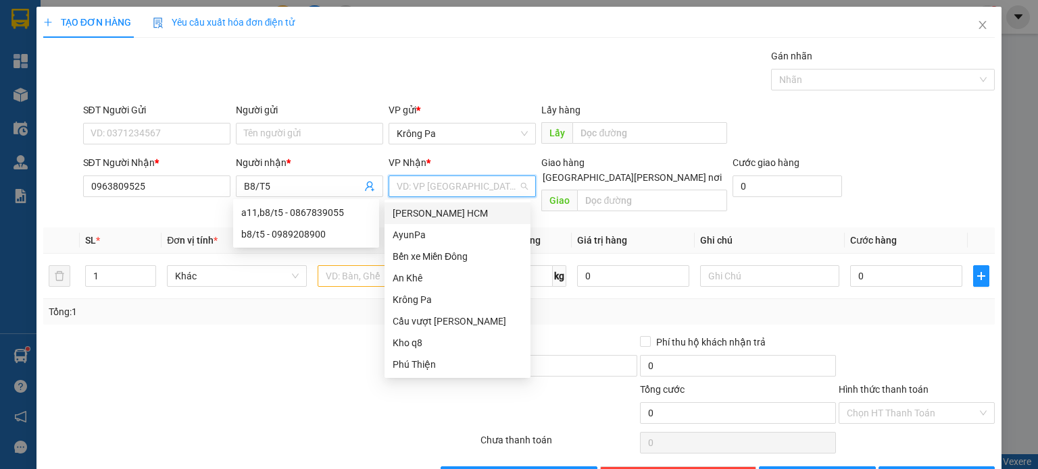
click at [498, 183] on input "search" at bounding box center [458, 186] width 122 height 20
click at [463, 253] on div "Bến xe Miền Đông" at bounding box center [457, 256] width 130 height 15
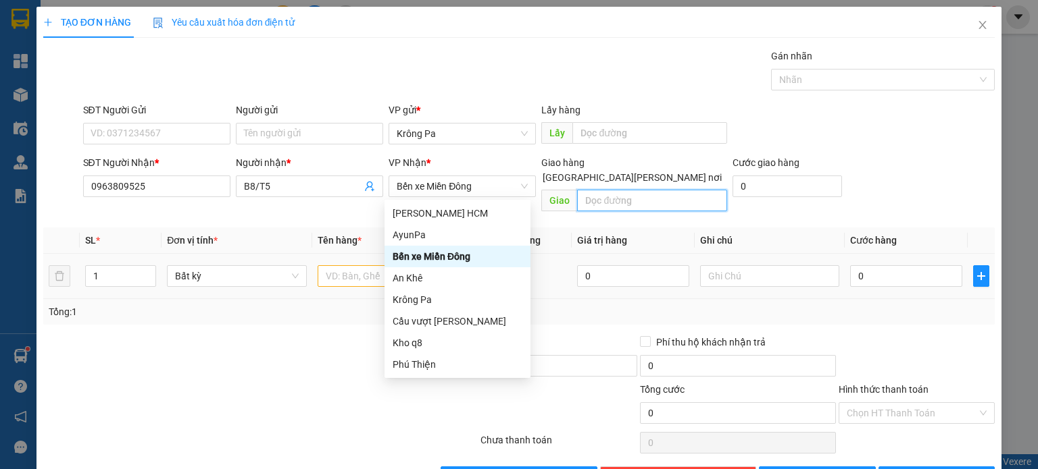
click at [630, 190] on input "text" at bounding box center [652, 201] width 150 height 22
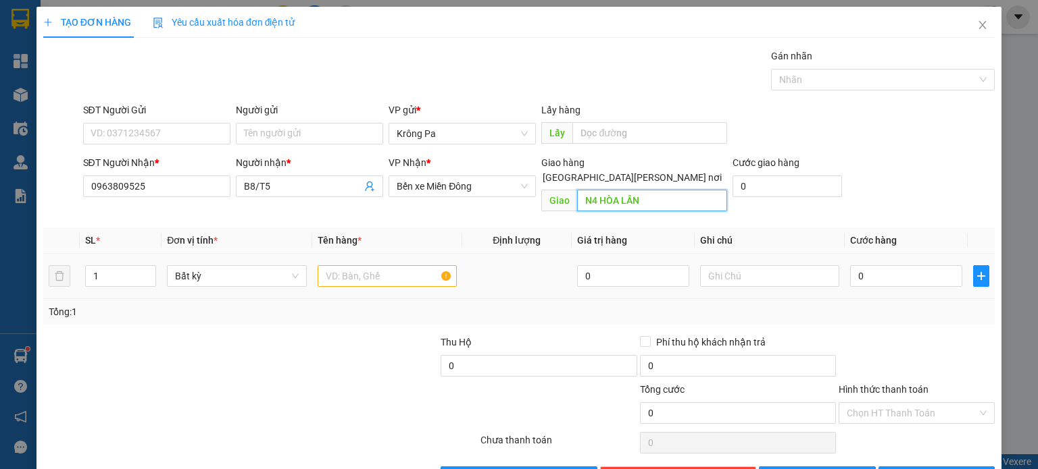
type input "N4 HÒA LÂN"
click at [355, 265] on input "text" at bounding box center [386, 276] width 139 height 22
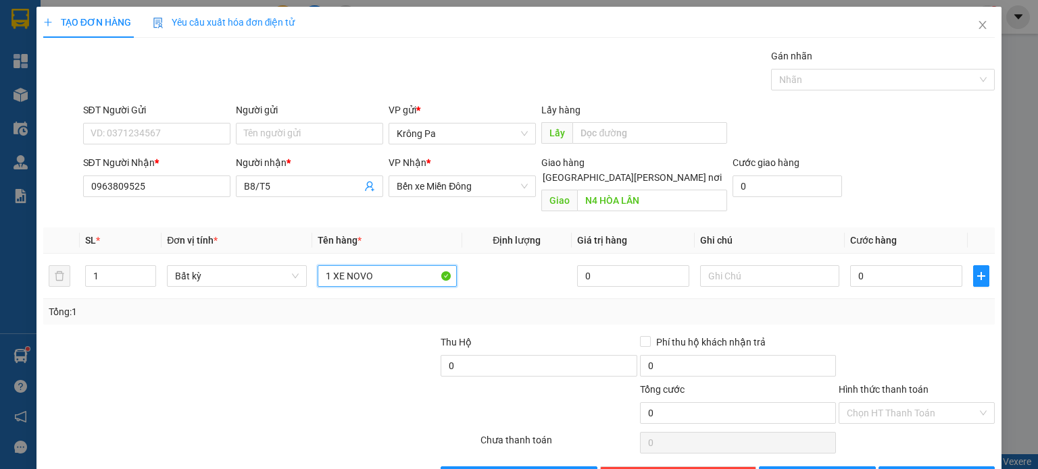
type input "1 XE NOVO"
click at [895, 265] on input "0" at bounding box center [906, 276] width 112 height 22
type input "5"
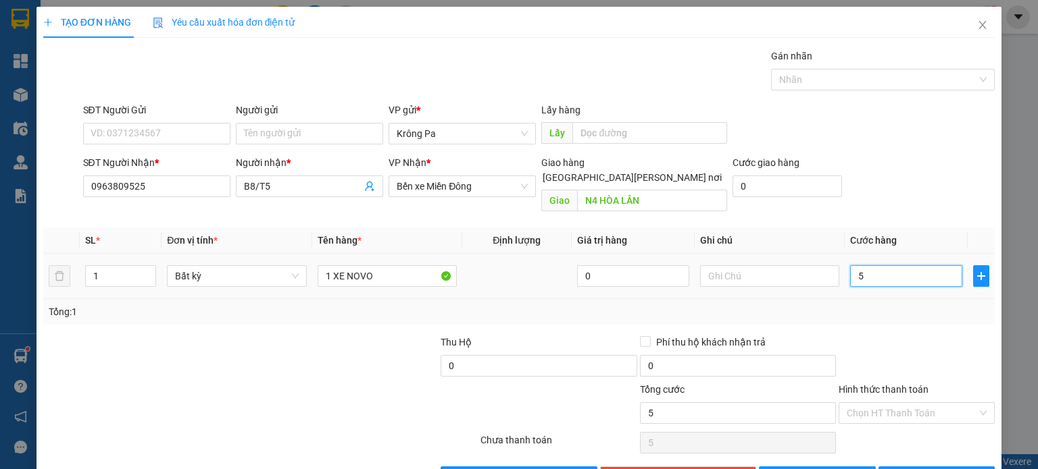
type input "50"
type input "500"
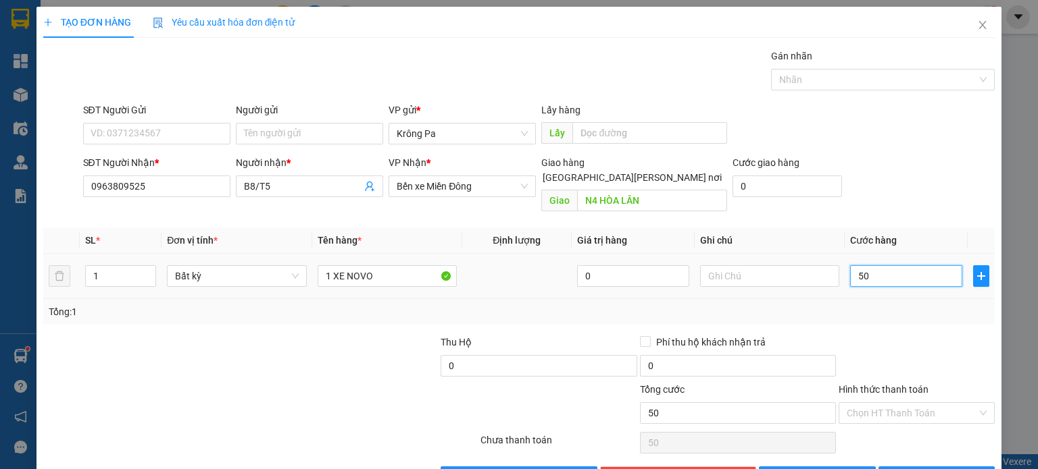
type input "500"
type input "5.000"
type input "500"
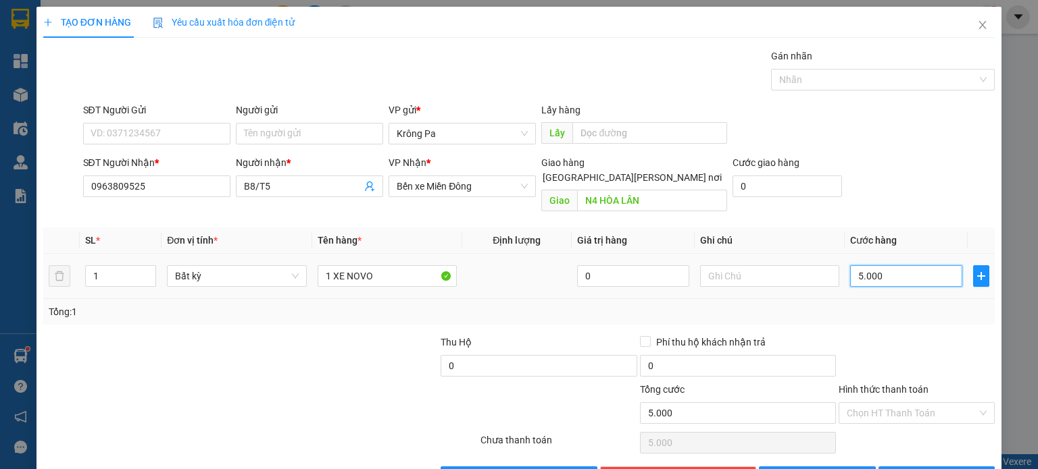
type input "500"
type input "500.000"
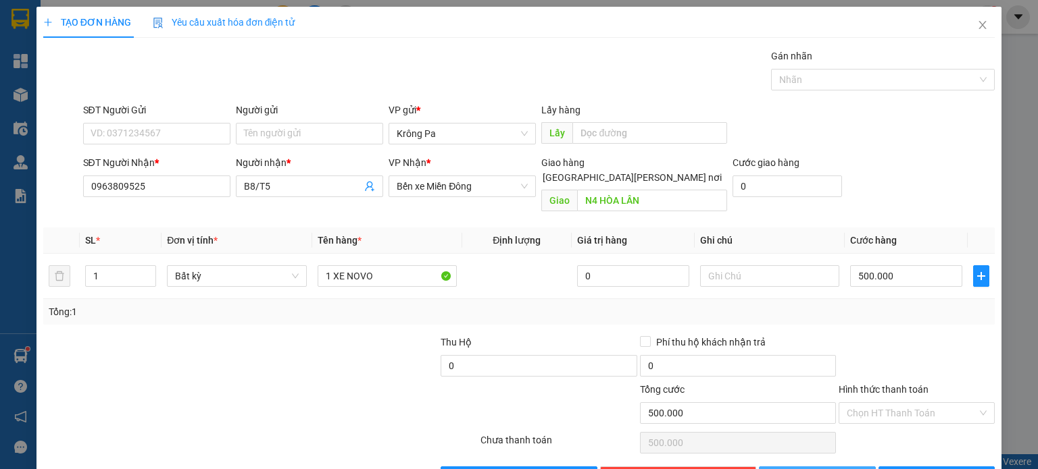
click at [840, 467] on button "[PERSON_NAME]" at bounding box center [817, 478] width 117 height 22
type input "0"
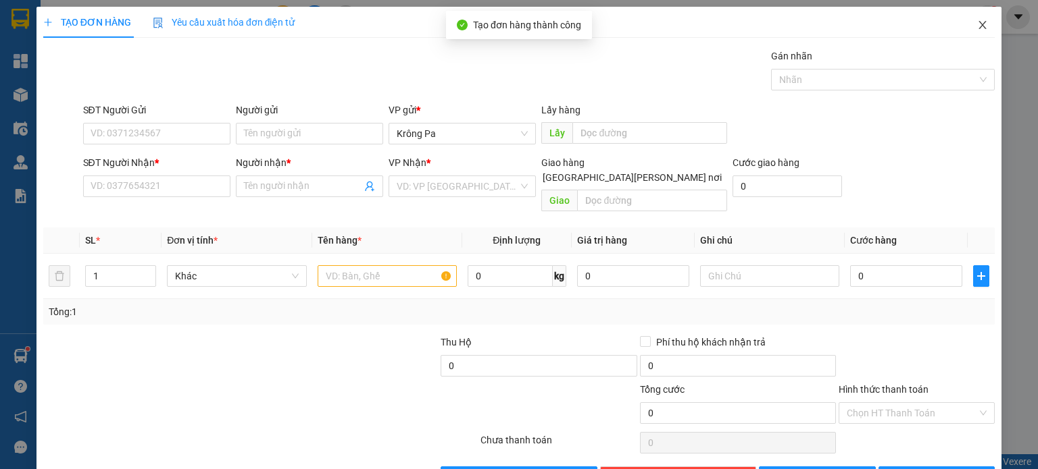
click at [978, 21] on span "Close" at bounding box center [982, 26] width 38 height 38
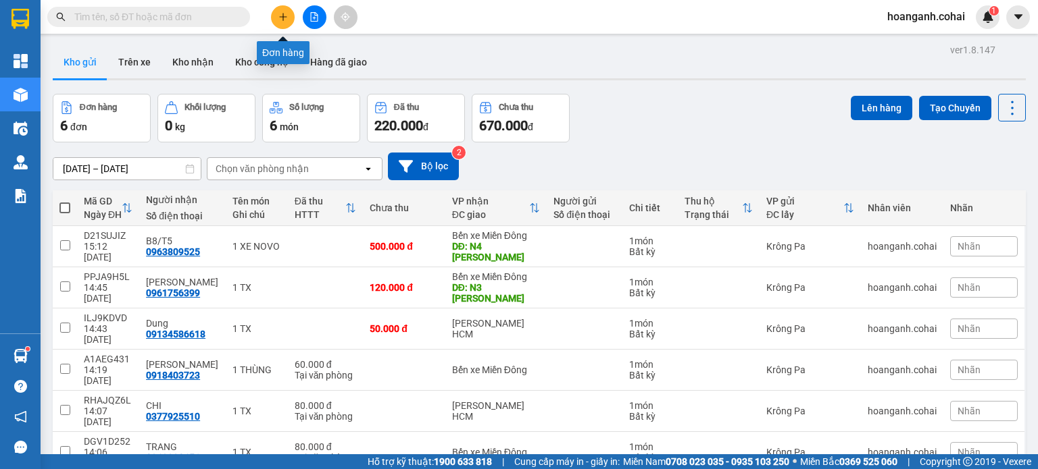
click at [280, 16] on icon "plus" at bounding box center [282, 16] width 7 height 1
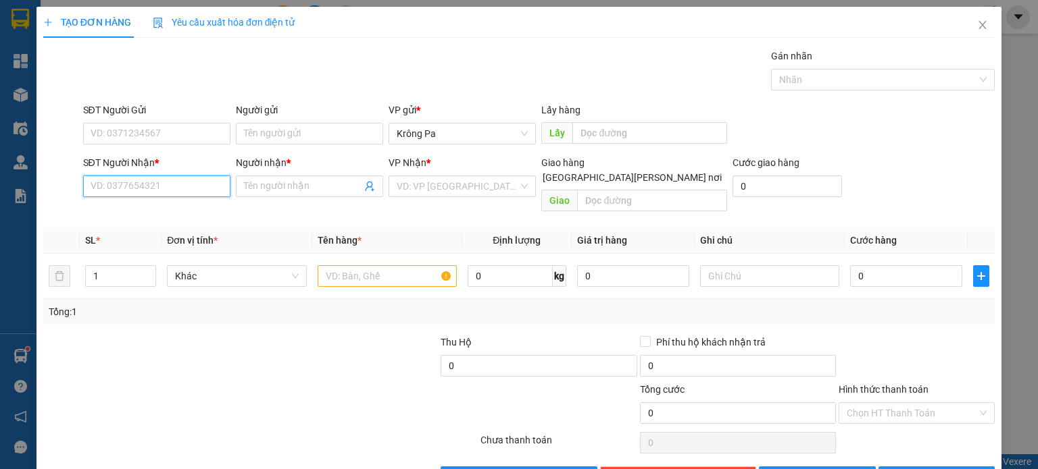
click at [195, 182] on input "SĐT Người Nhận *" at bounding box center [156, 187] width 147 height 22
click at [141, 210] on div "0356268684 - Ánh" at bounding box center [155, 212] width 130 height 15
type input "0356268684"
type input "Ánh"
type input "0356268684"
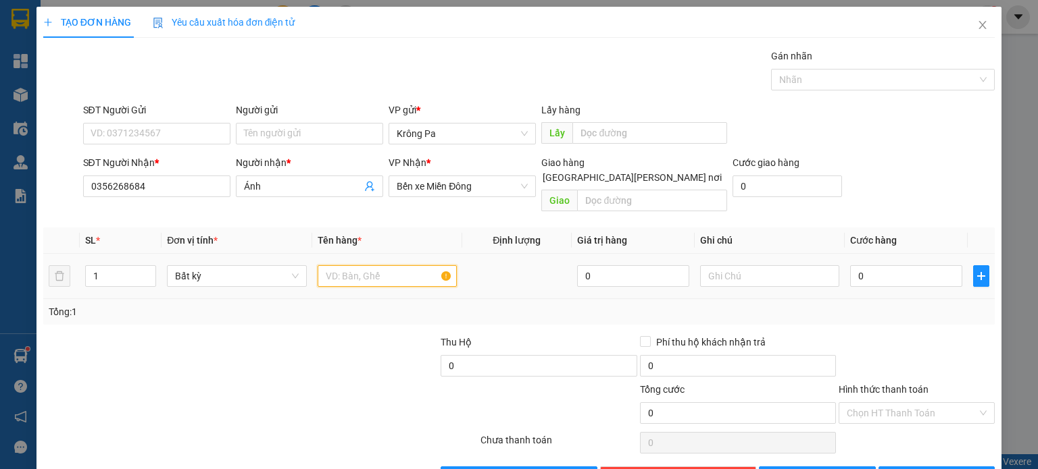
click at [430, 265] on input "text" at bounding box center [386, 276] width 139 height 22
type input "1 TX"
click at [881, 271] on input "0" at bounding box center [906, 276] width 112 height 22
type input "5"
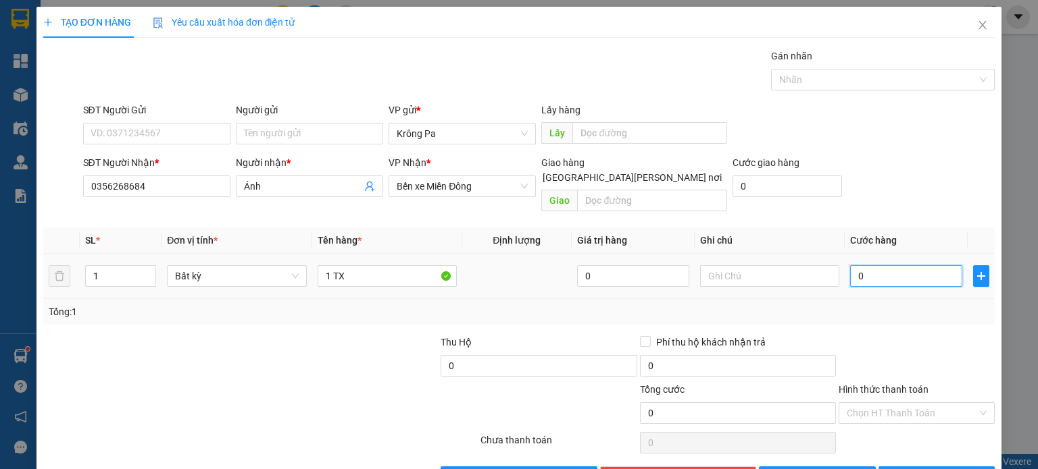
type input "5"
type input "50"
type input "50.000"
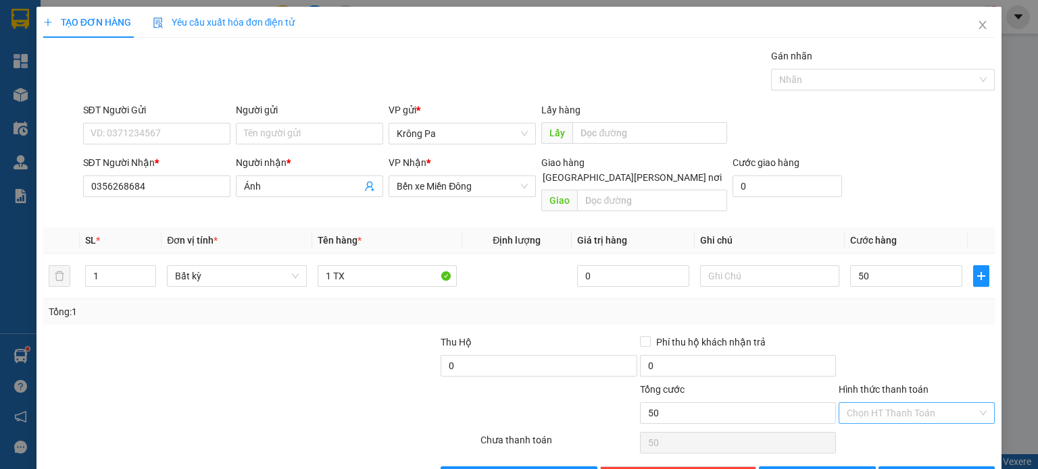
type input "50.000"
click at [906, 403] on input "Hình thức thanh toán" at bounding box center [911, 413] width 130 height 20
click at [894, 421] on div "Tại văn phòng" at bounding box center [907, 424] width 138 height 15
type input "0"
click at [892, 467] on button "[PERSON_NAME] và In" at bounding box center [936, 478] width 117 height 22
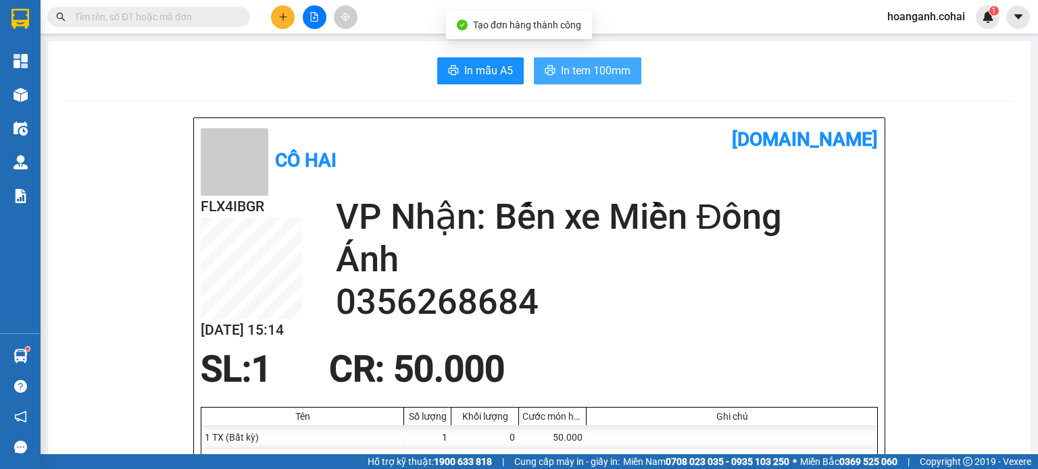
click at [572, 66] on span "In tem 100mm" at bounding box center [596, 70] width 70 height 17
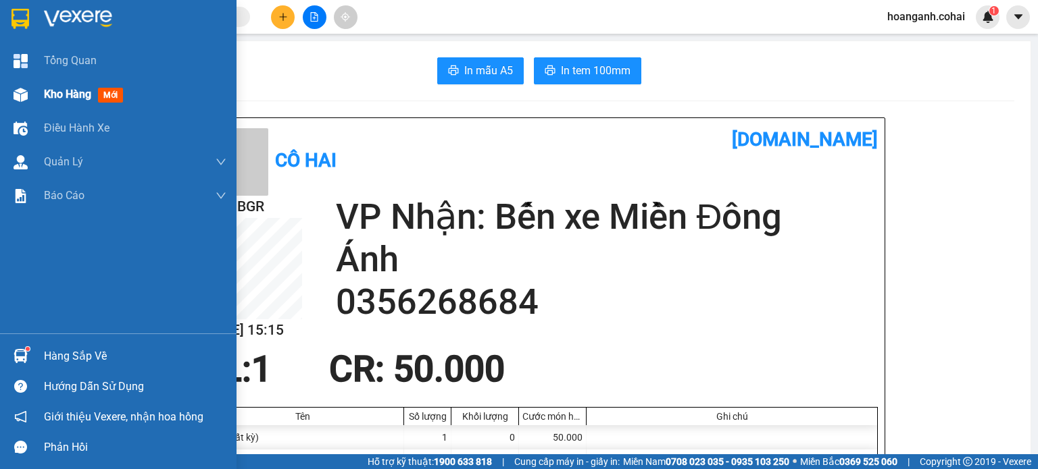
click at [64, 103] on div "Kho hàng mới" at bounding box center [135, 95] width 182 height 34
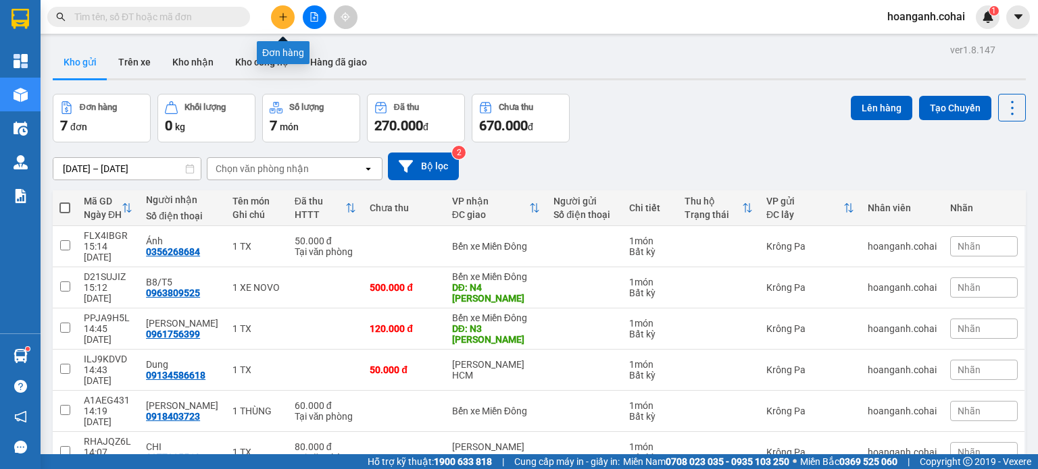
click at [278, 16] on icon "plus" at bounding box center [282, 16] width 9 height 9
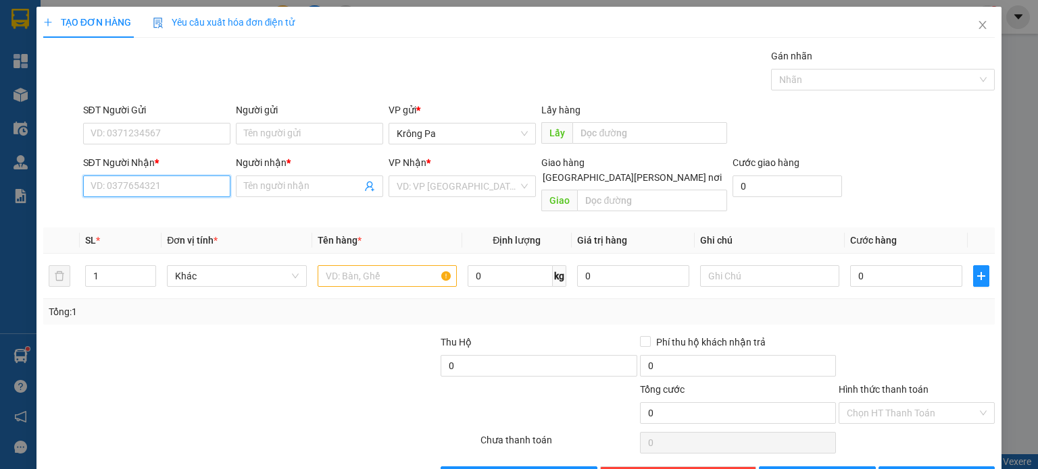
click at [167, 191] on input "SĐT Người Nhận *" at bounding box center [156, 187] width 147 height 22
click at [147, 215] on div "0366132993 - DAO" at bounding box center [155, 212] width 130 height 15
type input "0366132993"
type input "DAO"
type input "0366132993"
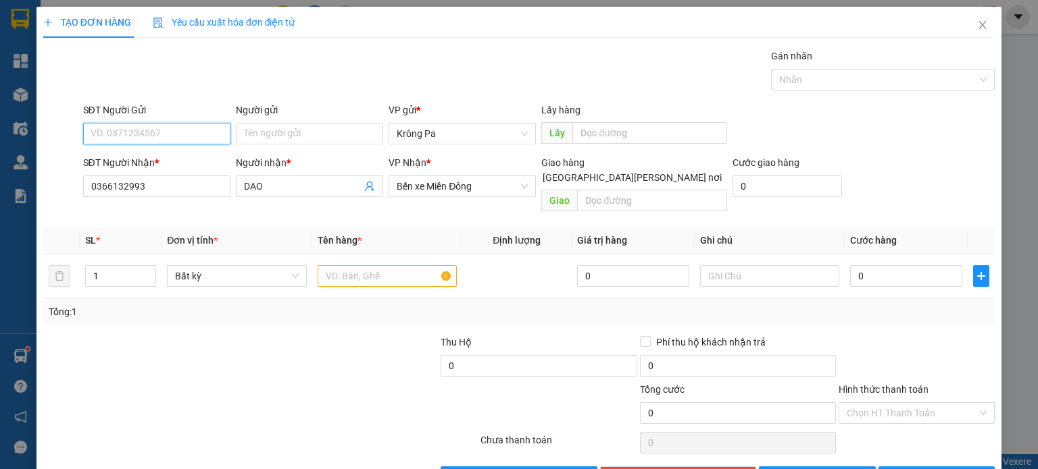
click at [222, 138] on input "SĐT Người Gửi" at bounding box center [156, 134] width 147 height 22
click at [195, 161] on div "0345133889 - [PERSON_NAME]" at bounding box center [156, 160] width 133 height 15
type input "0345133889"
click at [105, 266] on input "1" at bounding box center [121, 276] width 70 height 20
type input "2"
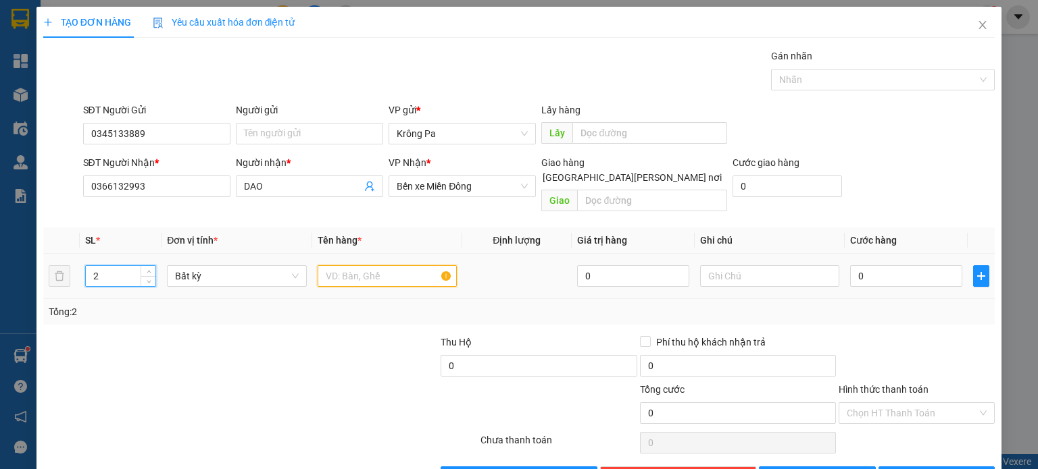
click at [395, 265] on input "text" at bounding box center [386, 276] width 139 height 22
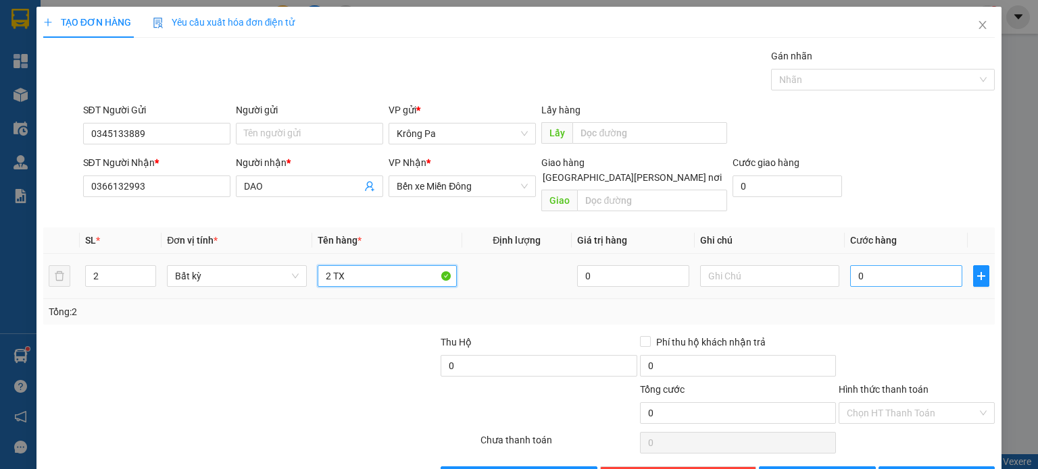
type input "2 TX"
click at [881, 265] on input "0" at bounding box center [906, 276] width 112 height 22
type input "1"
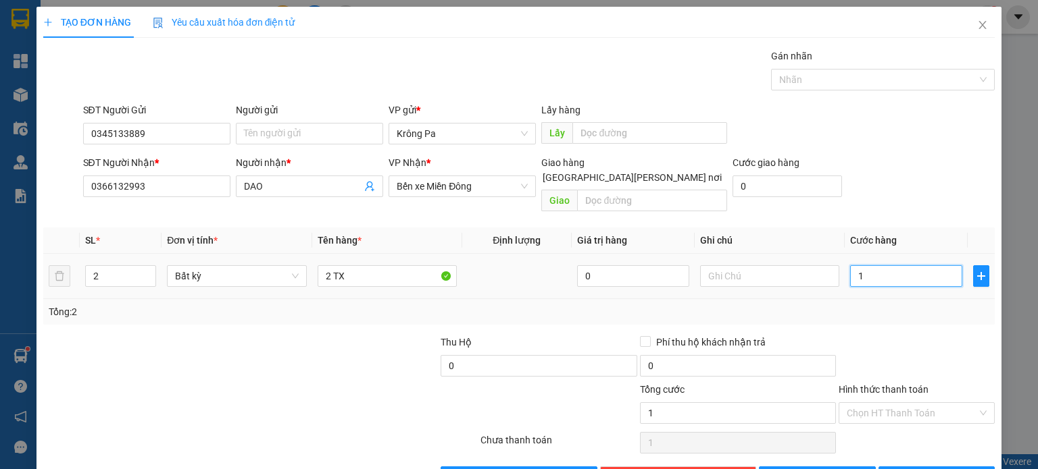
type input "15"
type input "150"
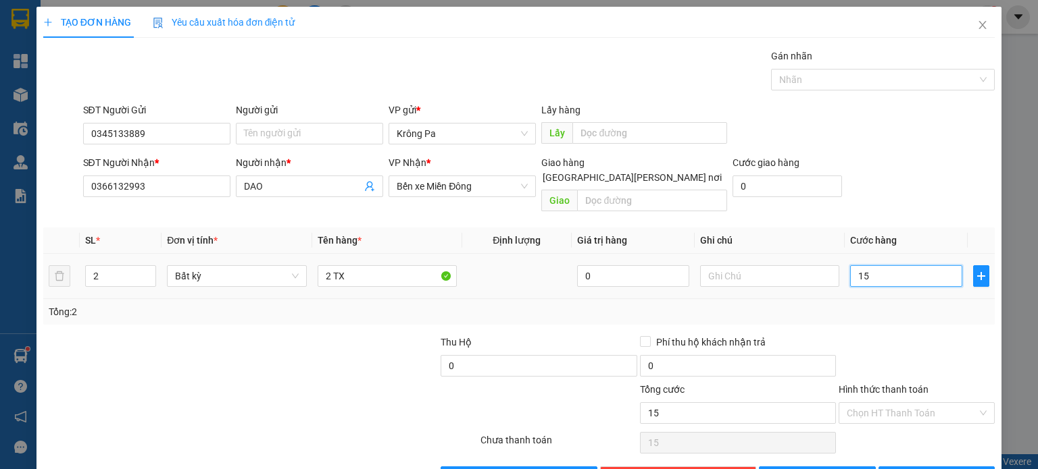
type input "150"
type input "150.000"
click at [939, 469] on span "[PERSON_NAME] và In" at bounding box center [951, 477] width 95 height 15
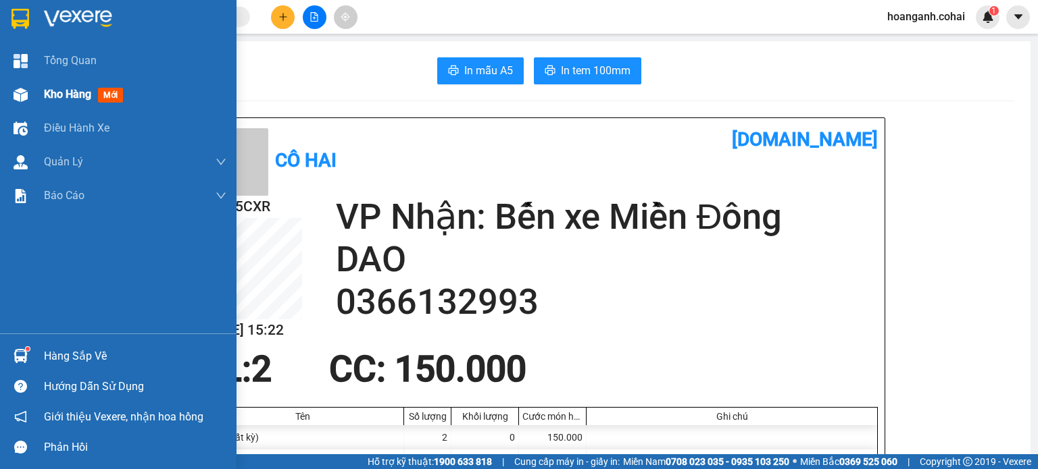
click at [43, 92] on div "Kho hàng mới" at bounding box center [118, 95] width 236 height 34
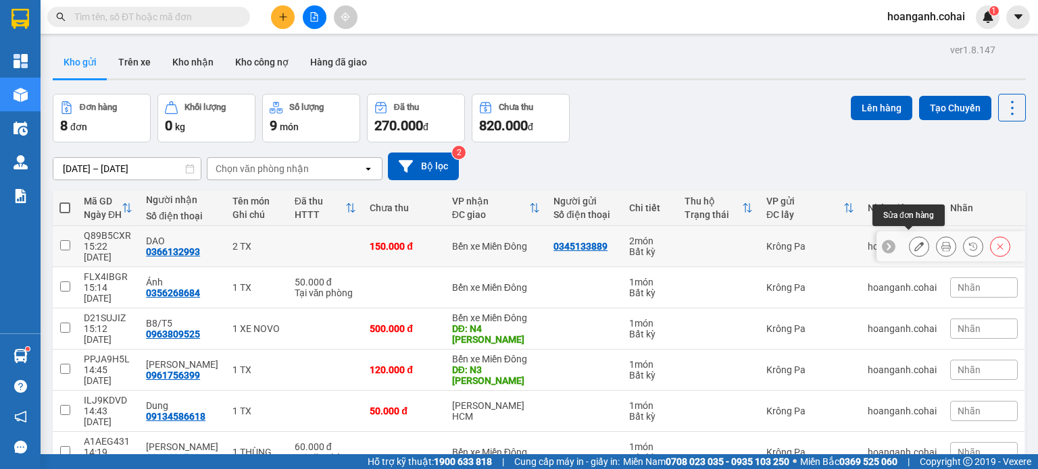
click at [914, 245] on icon at bounding box center [918, 246] width 9 height 9
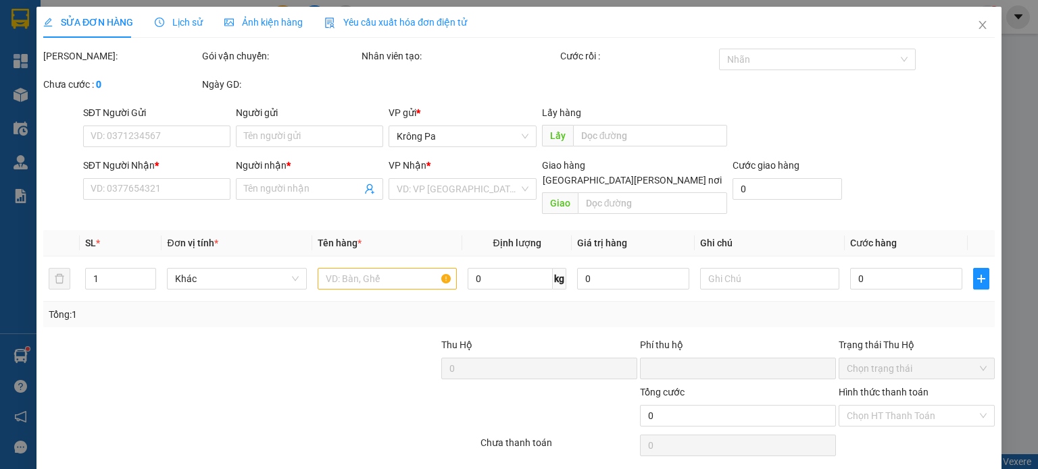
type input "0345133889"
type input "0366132993"
type input "DAO"
type input "0"
type input "150.000"
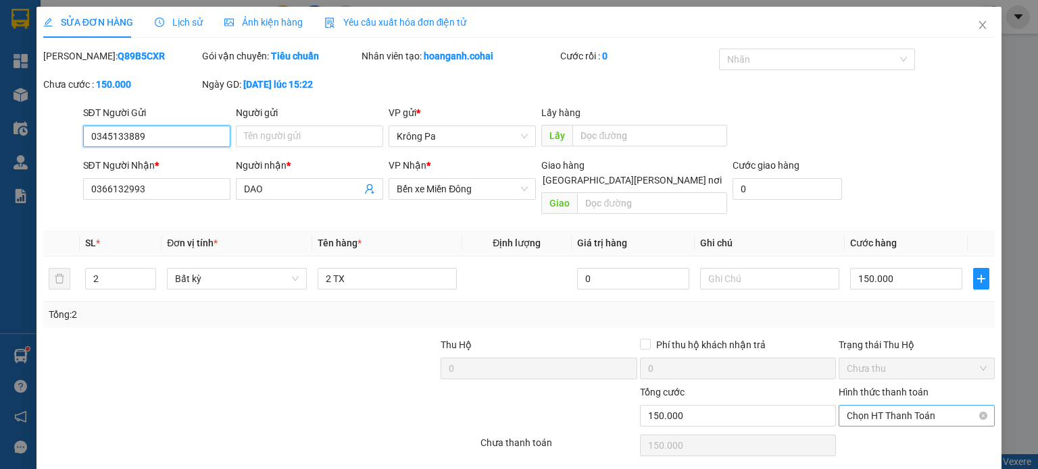
click at [911, 406] on span "Chọn HT Thanh Toán" at bounding box center [916, 416] width 140 height 20
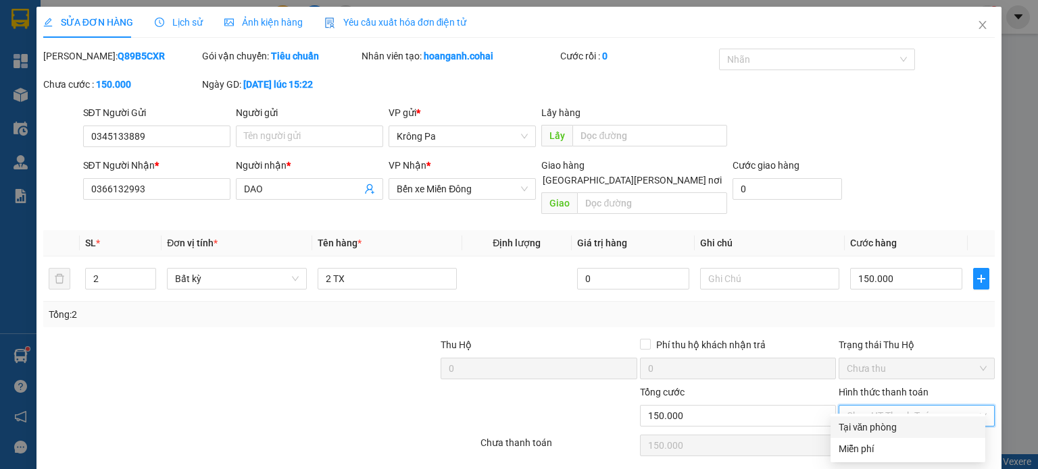
click at [885, 430] on div "Tại văn phòng" at bounding box center [907, 427] width 138 height 15
type input "0"
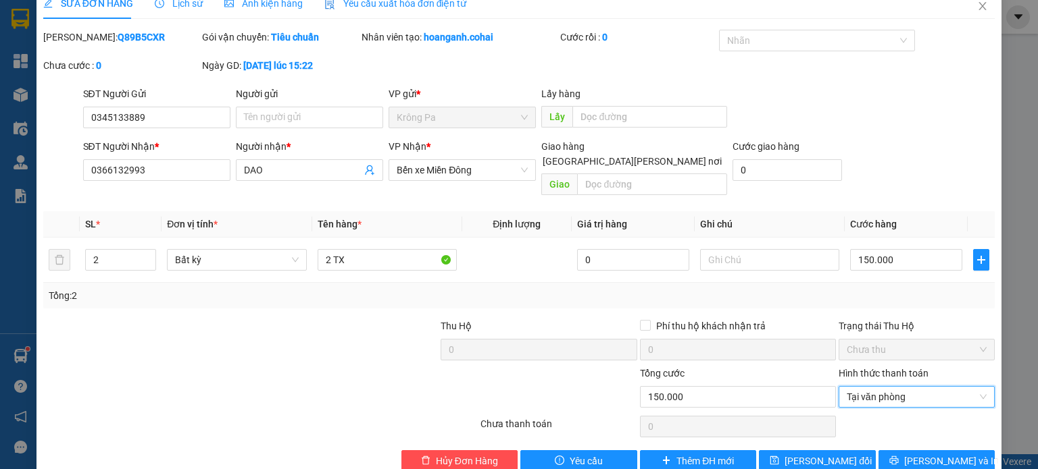
scroll to position [32, 0]
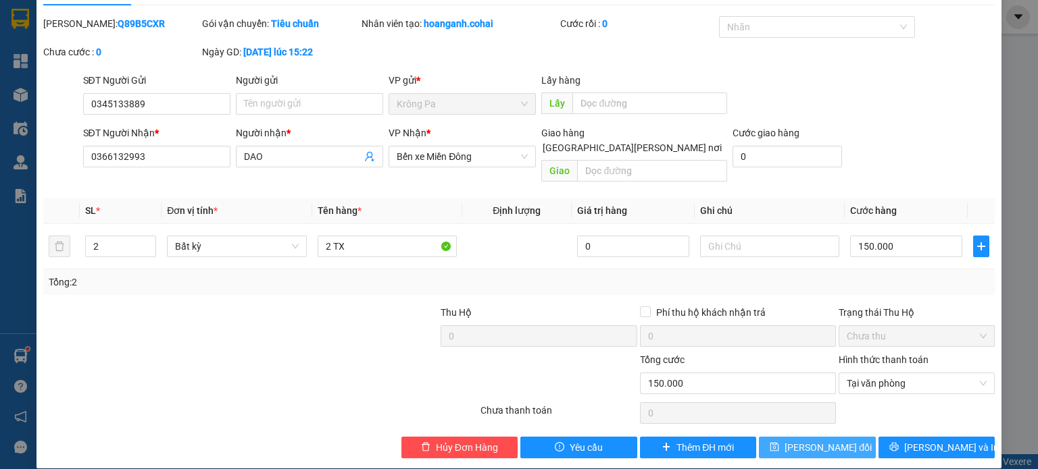
click at [800, 440] on span "[PERSON_NAME] đổi" at bounding box center [827, 447] width 87 height 15
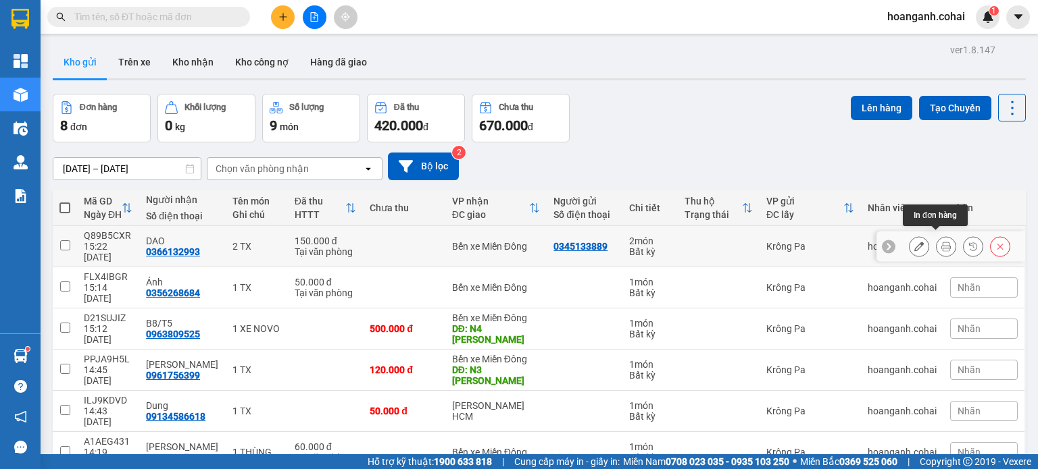
click at [941, 242] on icon at bounding box center [945, 246] width 9 height 9
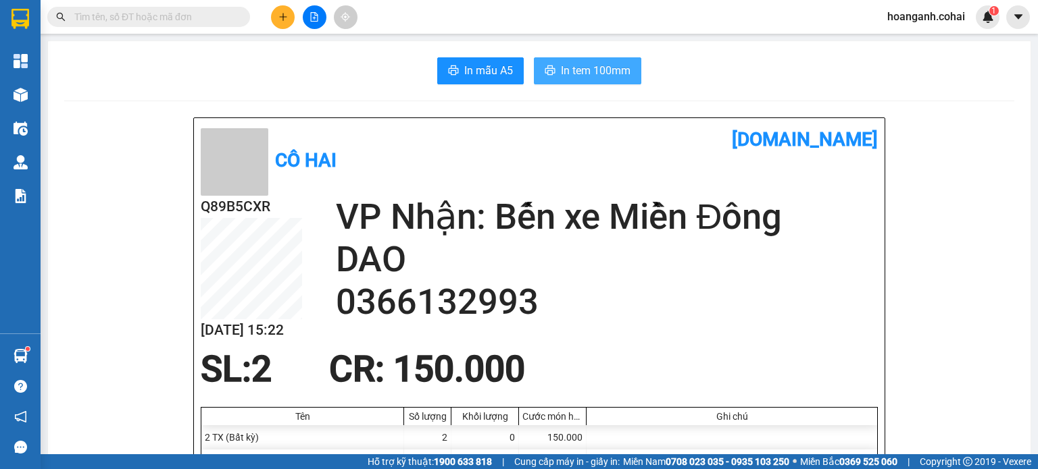
click at [578, 72] on span "In tem 100mm" at bounding box center [596, 70] width 70 height 17
click at [589, 64] on span "In tem 100mm" at bounding box center [596, 70] width 70 height 17
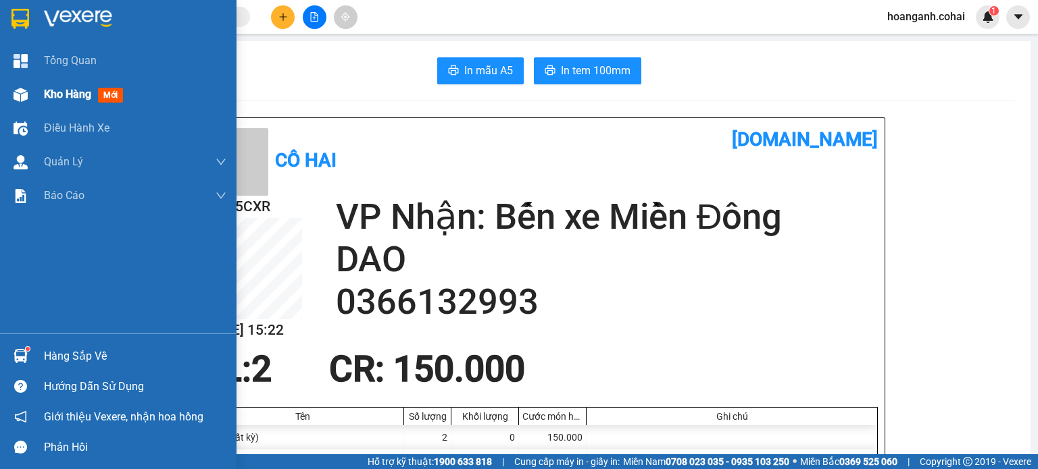
click at [30, 86] on div at bounding box center [21, 95] width 24 height 24
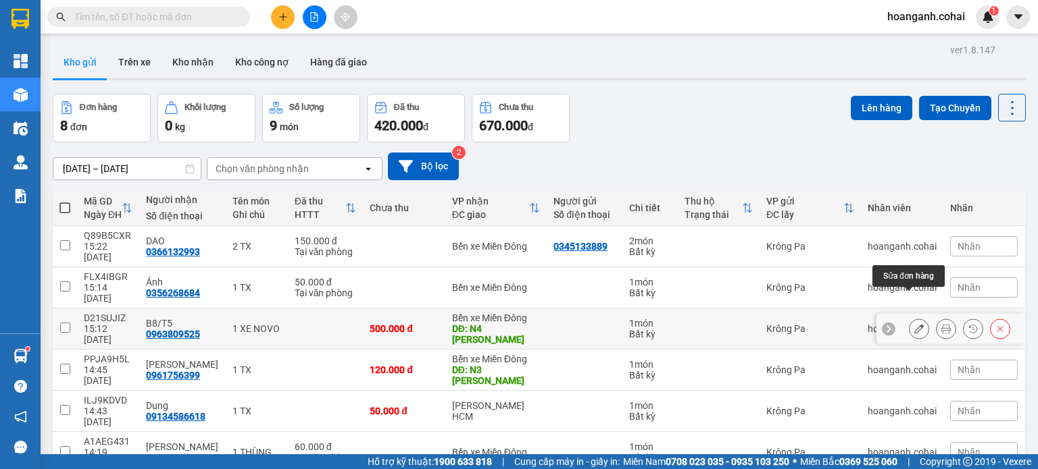
click at [914, 324] on icon at bounding box center [918, 328] width 9 height 9
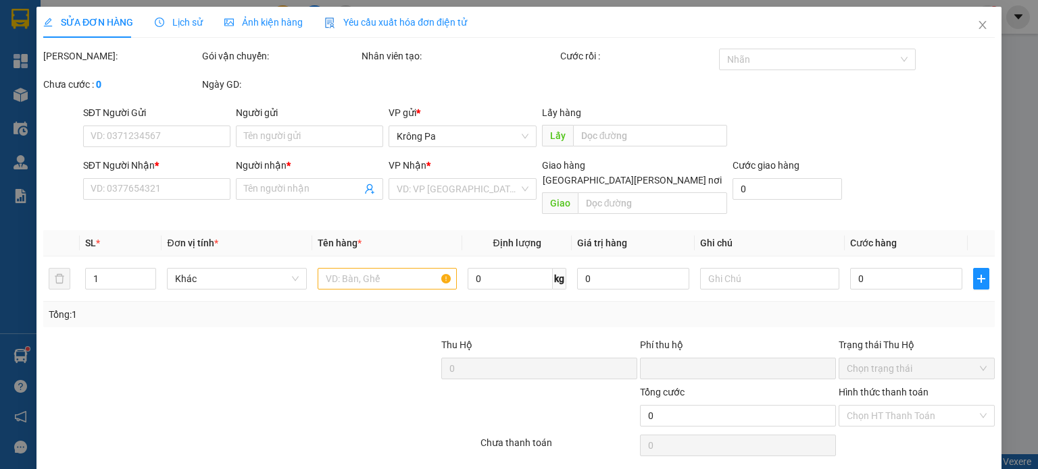
type input "0963809525"
type input "B8/T5"
type input "N4 HÒA LÂN"
type input "0"
type input "500.000"
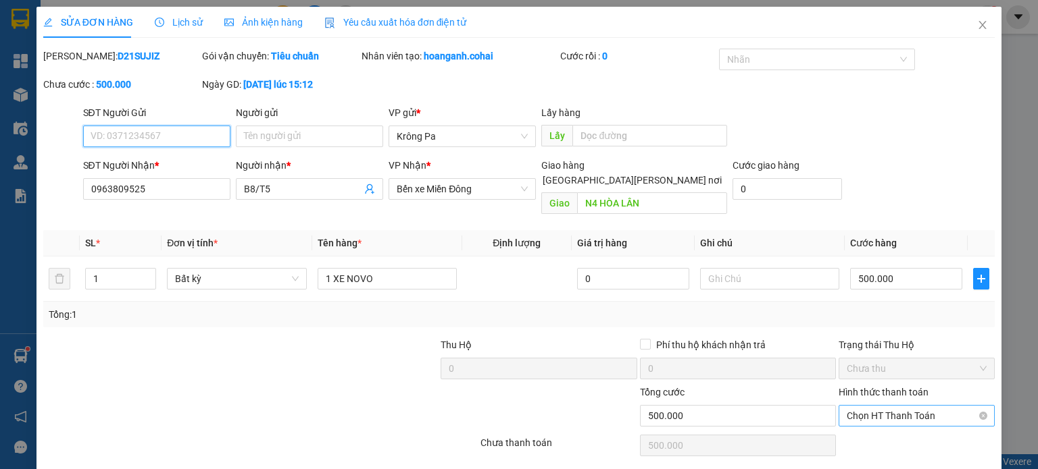
click at [904, 406] on span "Chọn HT Thanh Toán" at bounding box center [916, 416] width 140 height 20
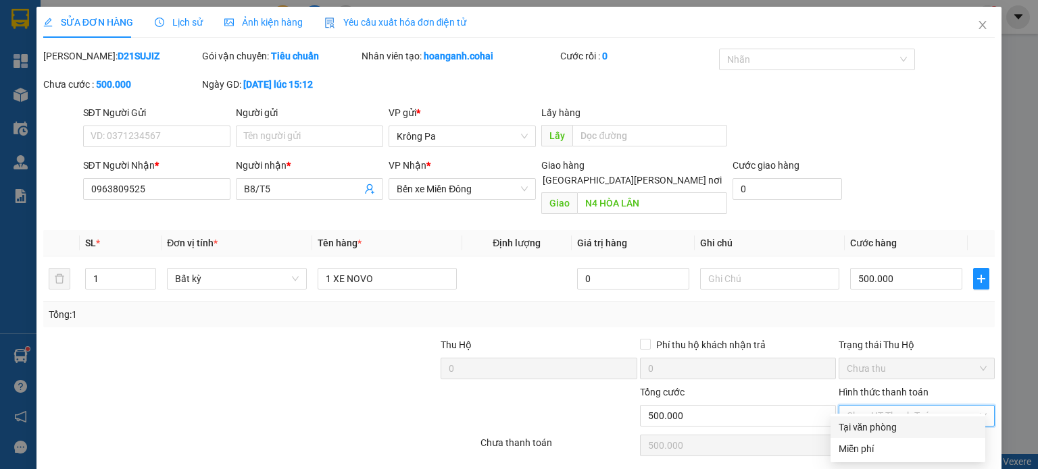
click at [867, 421] on div "Tại văn phòng" at bounding box center [907, 427] width 138 height 15
type input "0"
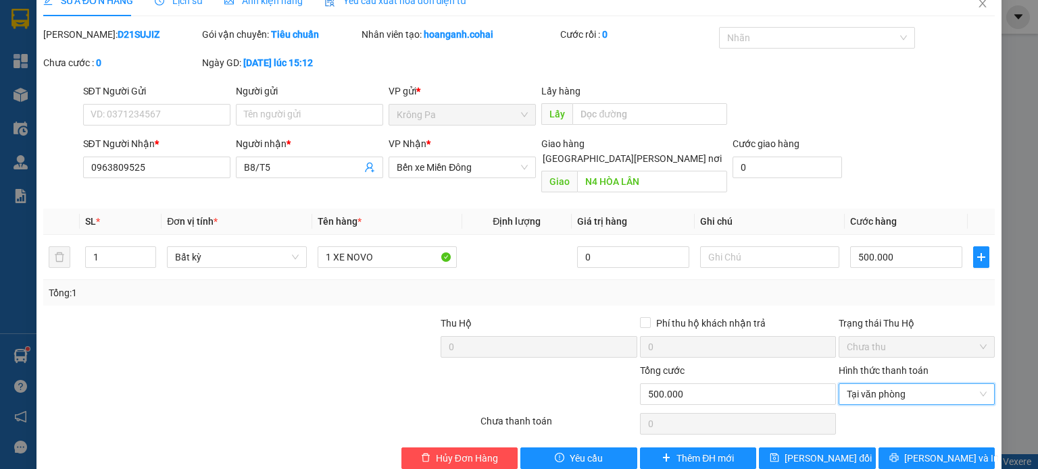
scroll to position [32, 0]
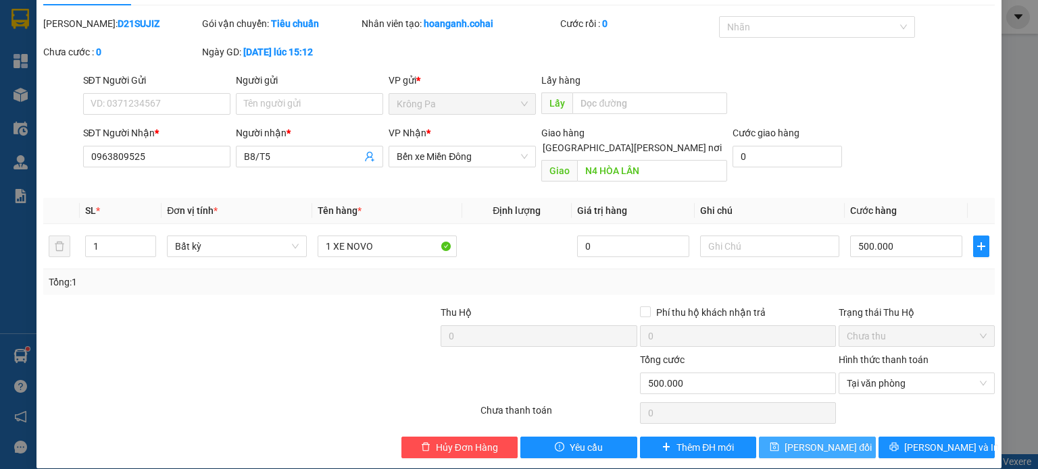
click at [808, 440] on span "[PERSON_NAME] đổi" at bounding box center [827, 447] width 87 height 15
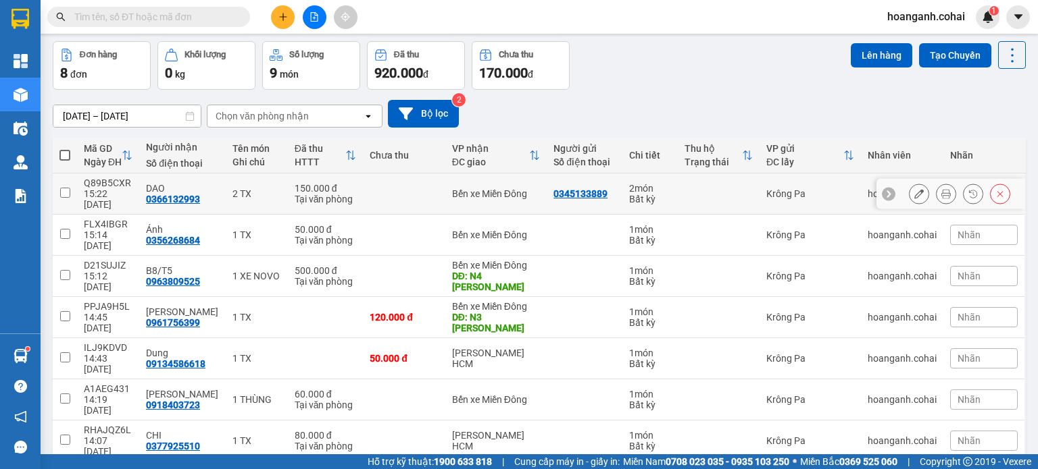
scroll to position [68, 0]
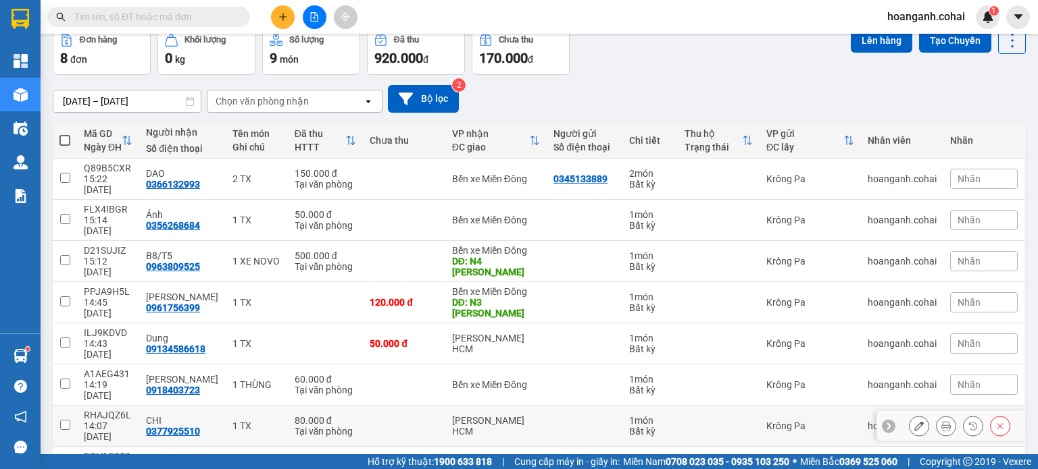
click at [63, 420] on input "checkbox" at bounding box center [65, 425] width 10 height 10
checkbox input "true"
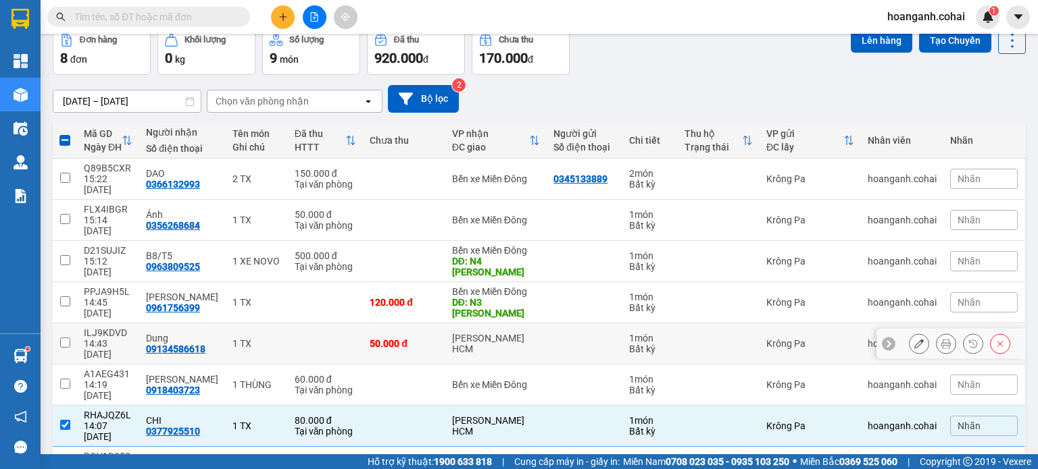
click at [62, 338] on input "checkbox" at bounding box center [65, 343] width 10 height 10
checkbox input "true"
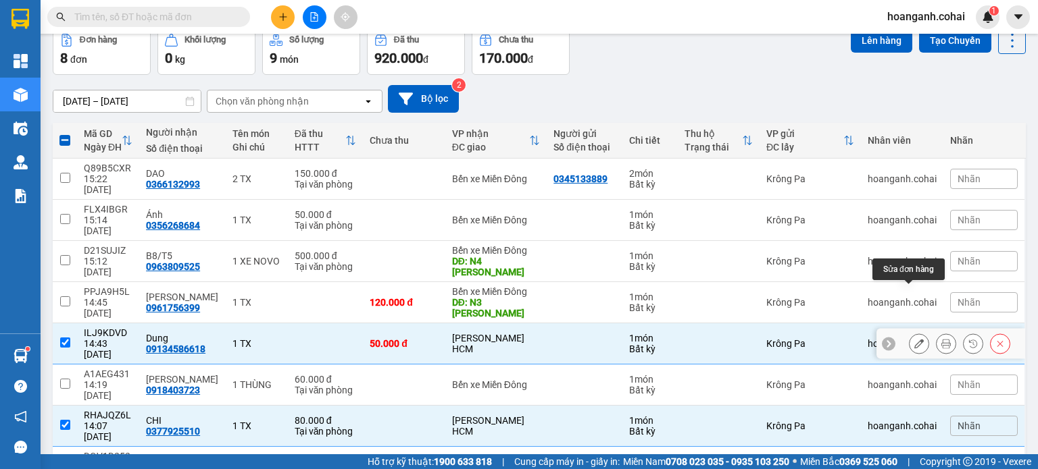
click at [914, 339] on icon at bounding box center [918, 343] width 9 height 9
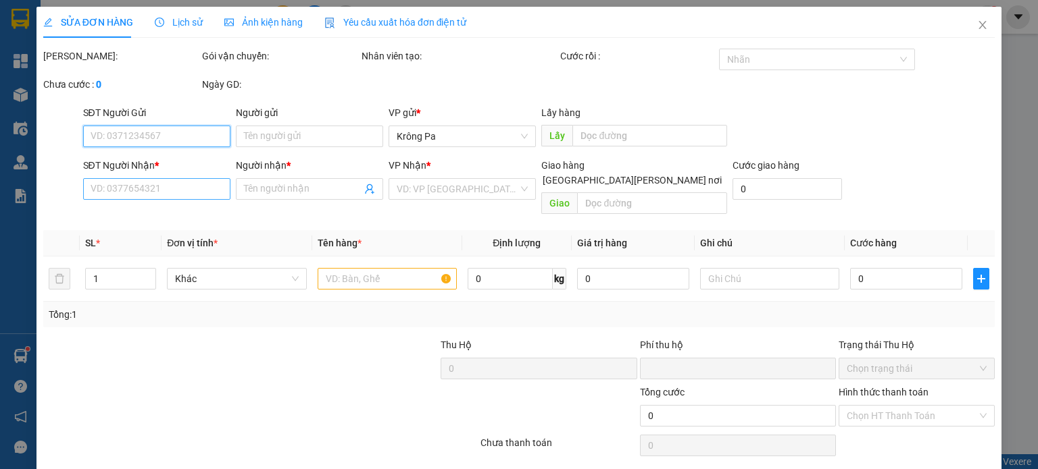
type input "09134586618"
type input "Dung"
type input "0"
type input "50.000"
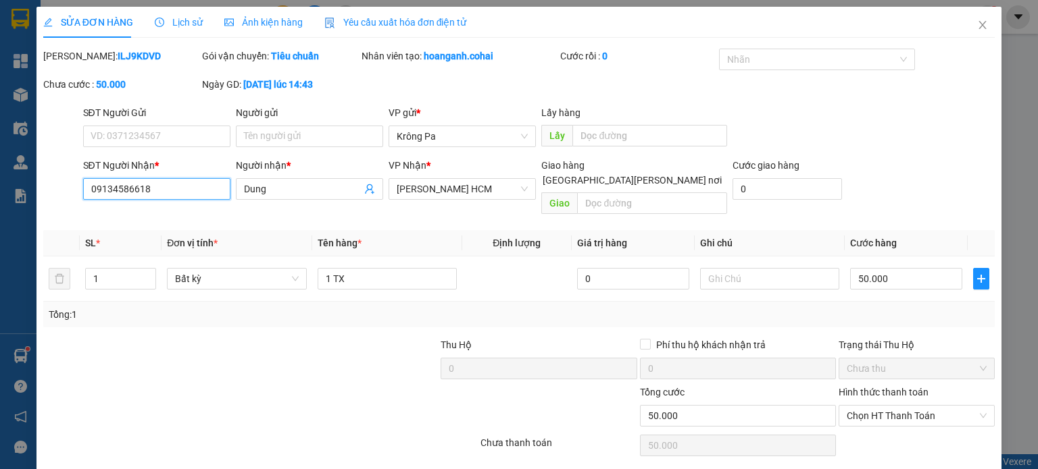
click at [128, 197] on input "09134586618" at bounding box center [156, 189] width 147 height 22
click at [132, 193] on input "09134586618" at bounding box center [156, 189] width 147 height 22
click at [164, 188] on input "0913486618" at bounding box center [156, 189] width 147 height 22
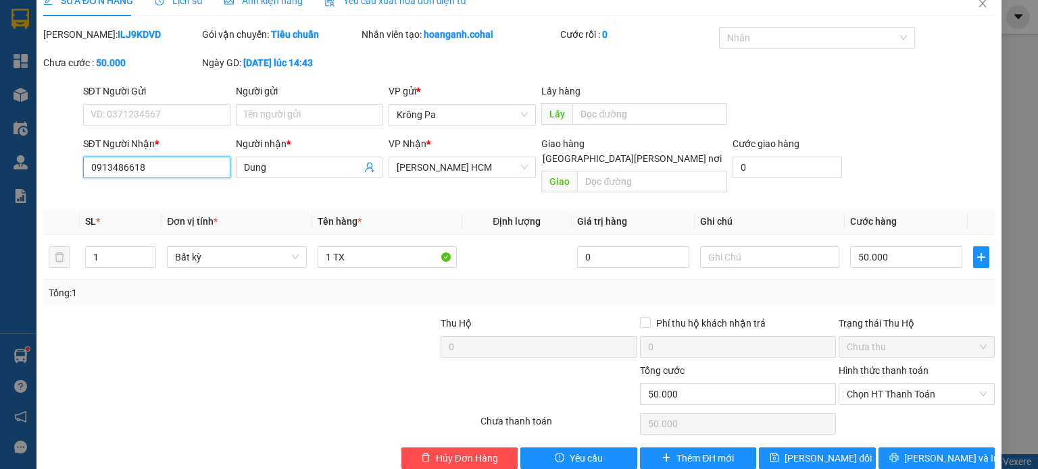
scroll to position [32, 0]
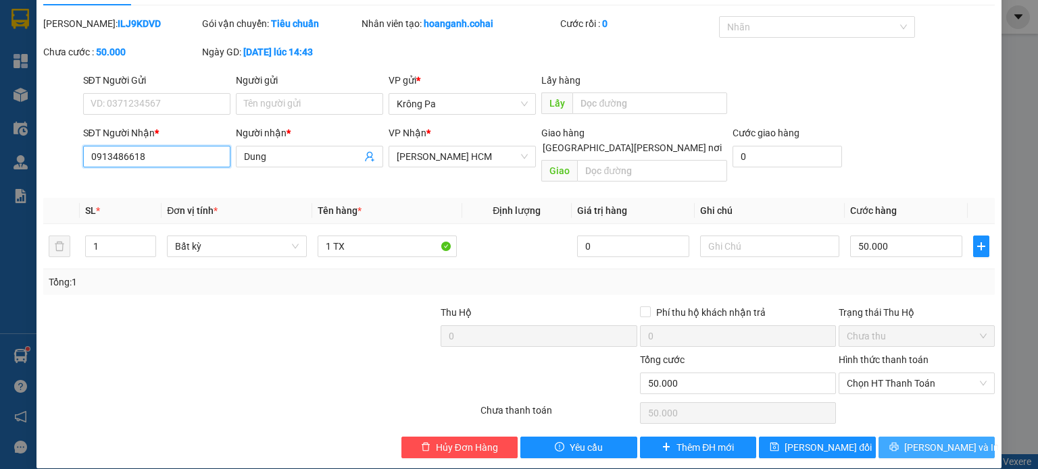
type input "0913486618"
click at [915, 437] on button "[PERSON_NAME] và In" at bounding box center [936, 448] width 117 height 22
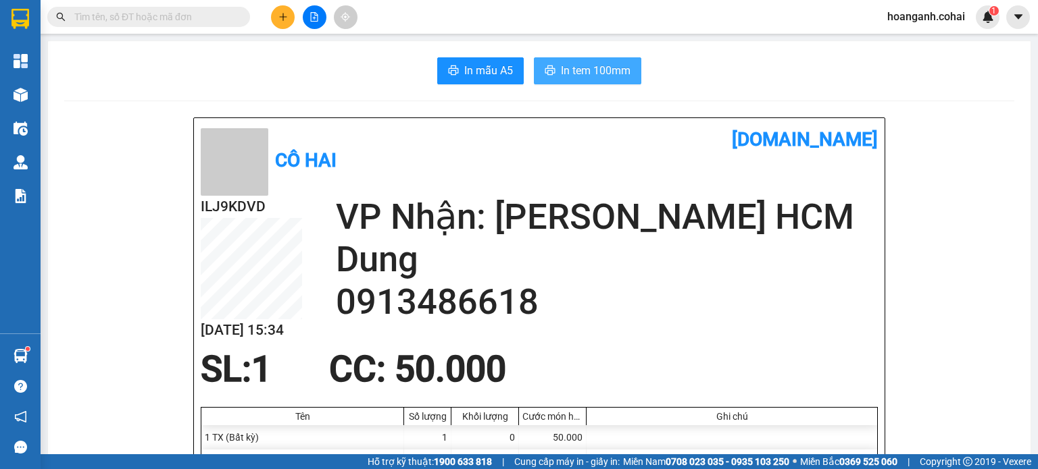
click at [594, 70] on span "In tem 100mm" at bounding box center [596, 70] width 70 height 17
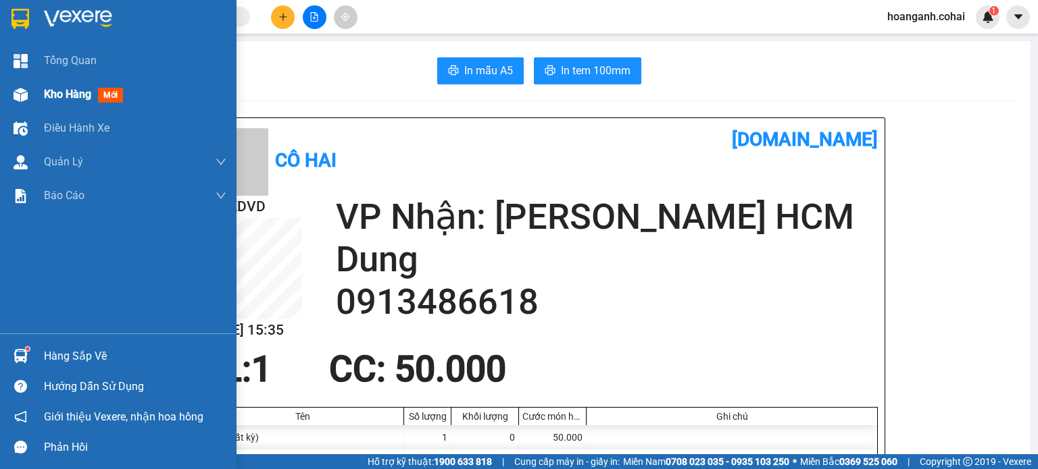
click at [44, 88] on span "Kho hàng" at bounding box center [67, 94] width 47 height 13
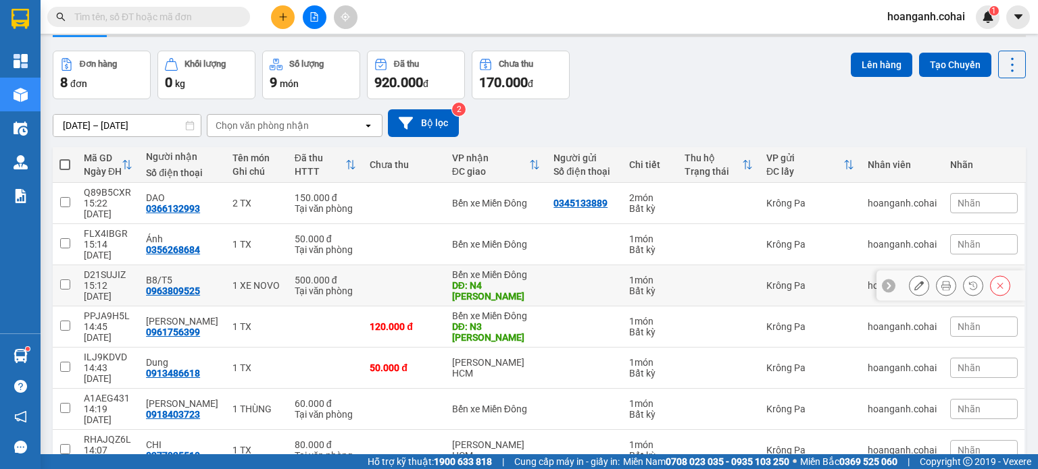
scroll to position [68, 0]
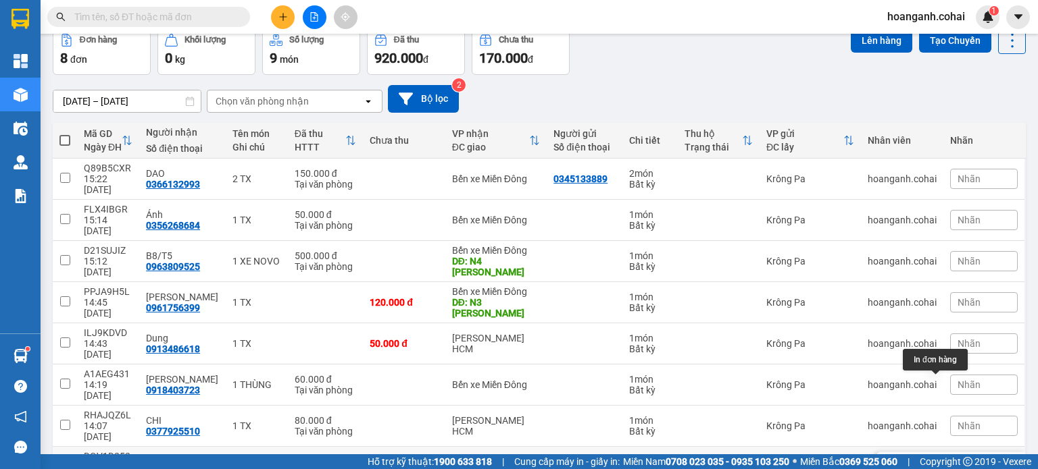
click at [941, 463] on icon at bounding box center [945, 467] width 9 height 9
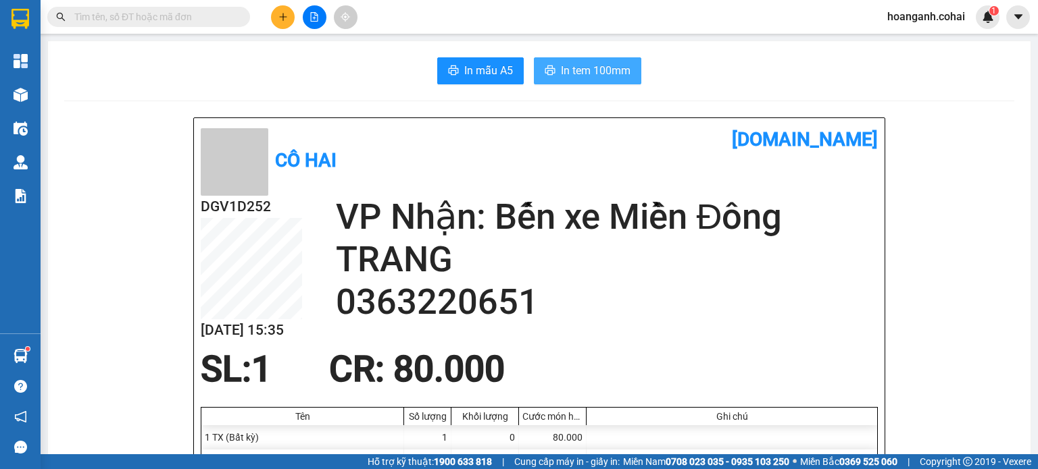
click at [594, 67] on span "In tem 100mm" at bounding box center [596, 70] width 70 height 17
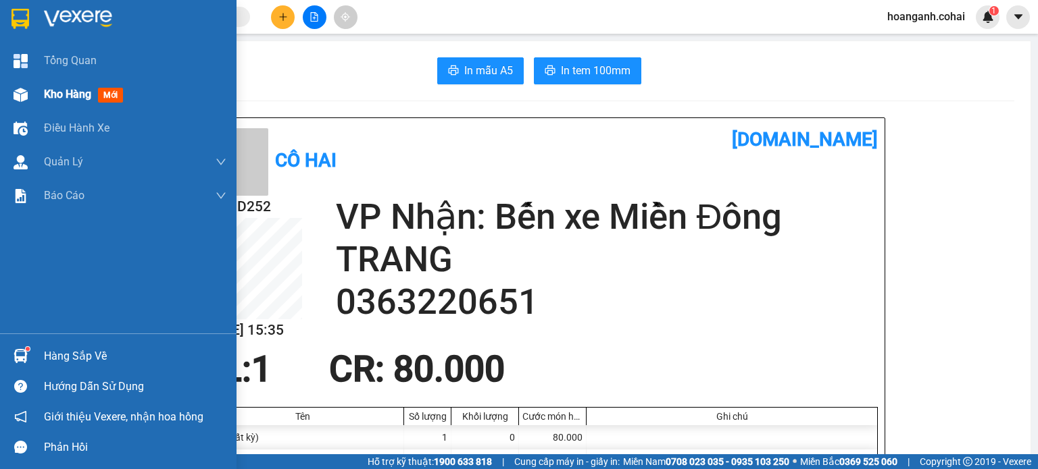
click at [34, 90] on div "Kho hàng mới" at bounding box center [118, 95] width 236 height 34
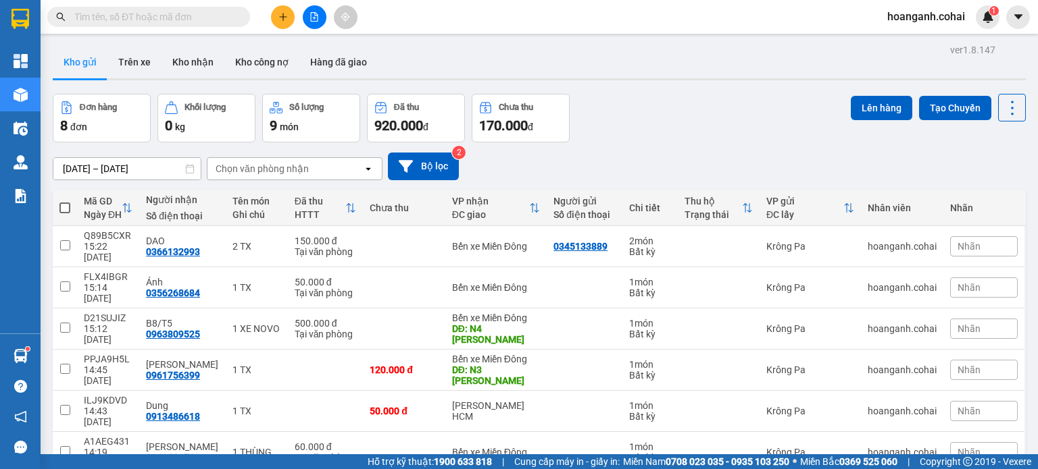
click at [63, 205] on span at bounding box center [64, 208] width 11 height 11
click at [65, 201] on input "checkbox" at bounding box center [65, 201] width 0 height 0
checkbox input "true"
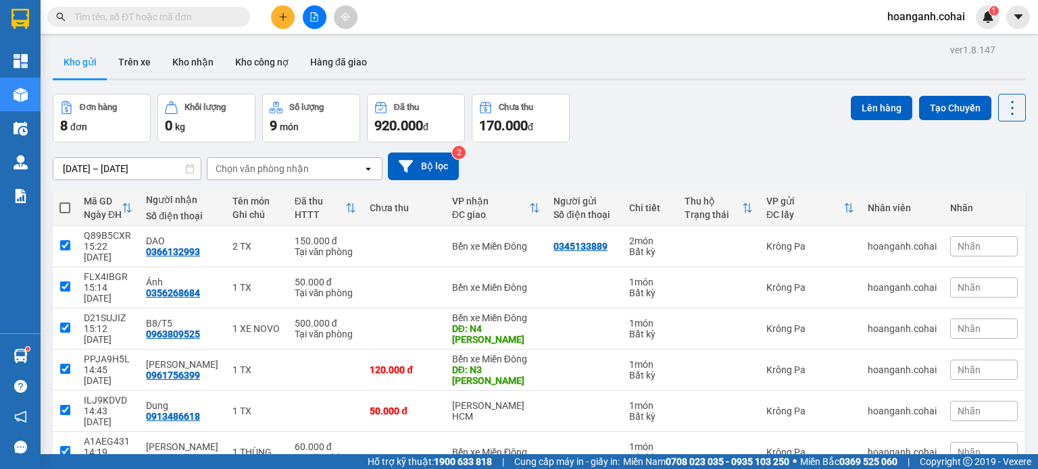
checkbox input "true"
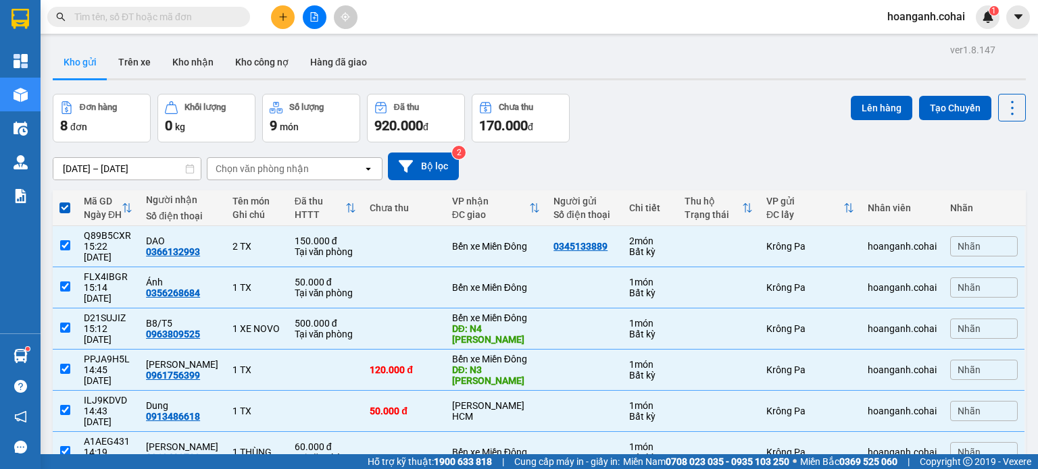
scroll to position [68, 0]
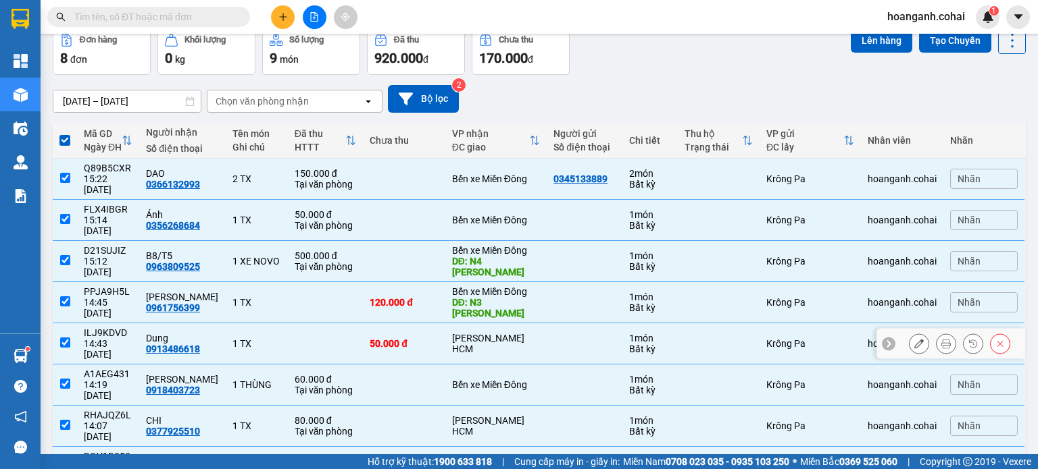
click at [65, 338] on input "checkbox" at bounding box center [65, 343] width 10 height 10
checkbox input "false"
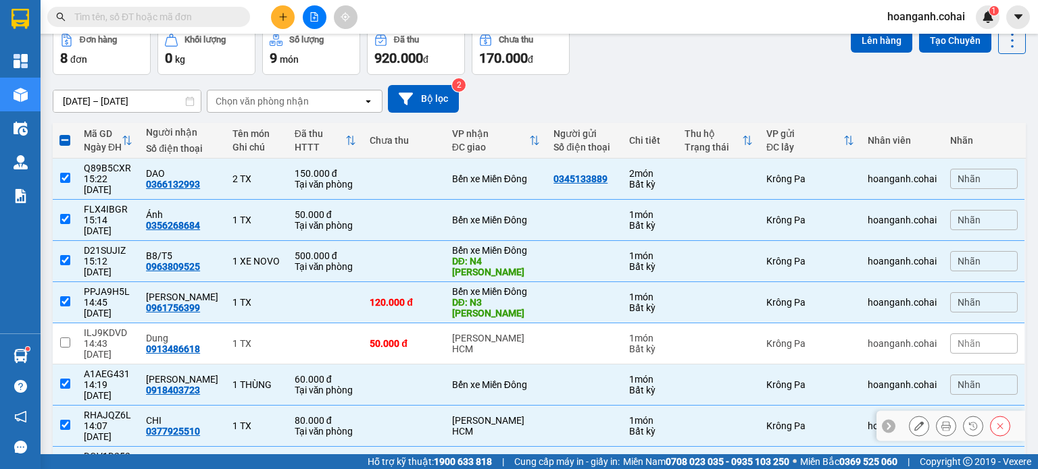
click at [61, 420] on input "checkbox" at bounding box center [65, 425] width 10 height 10
checkbox input "false"
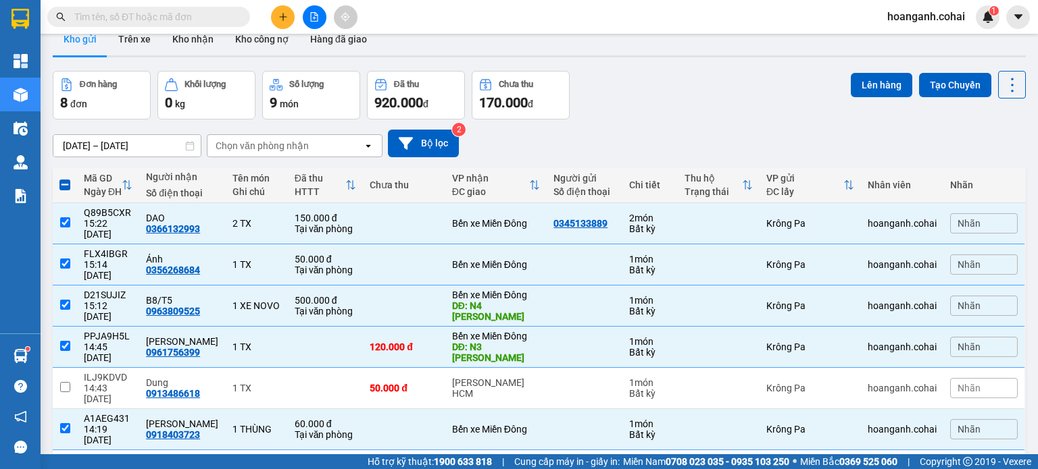
scroll to position [0, 0]
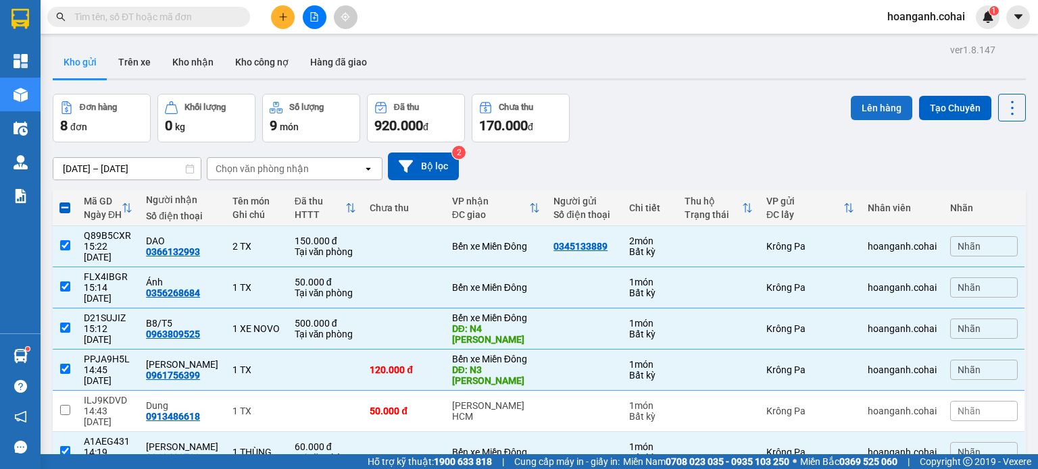
click at [879, 110] on button "Lên hàng" at bounding box center [880, 108] width 61 height 24
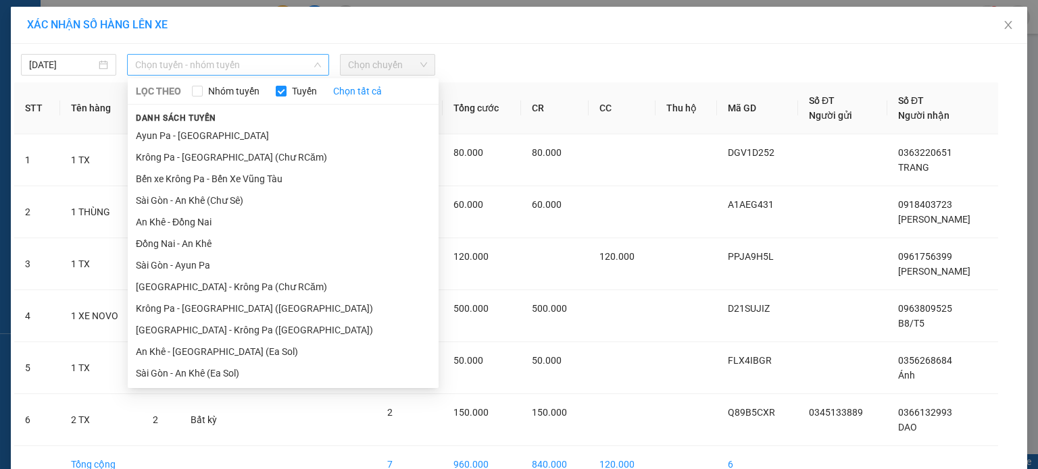
click at [290, 61] on span "Chọn tuyến - nhóm tuyến" at bounding box center [228, 65] width 186 height 20
click at [235, 305] on li "Krông Pa - [GEOGRAPHIC_DATA] ([GEOGRAPHIC_DATA])" at bounding box center [283, 309] width 311 height 22
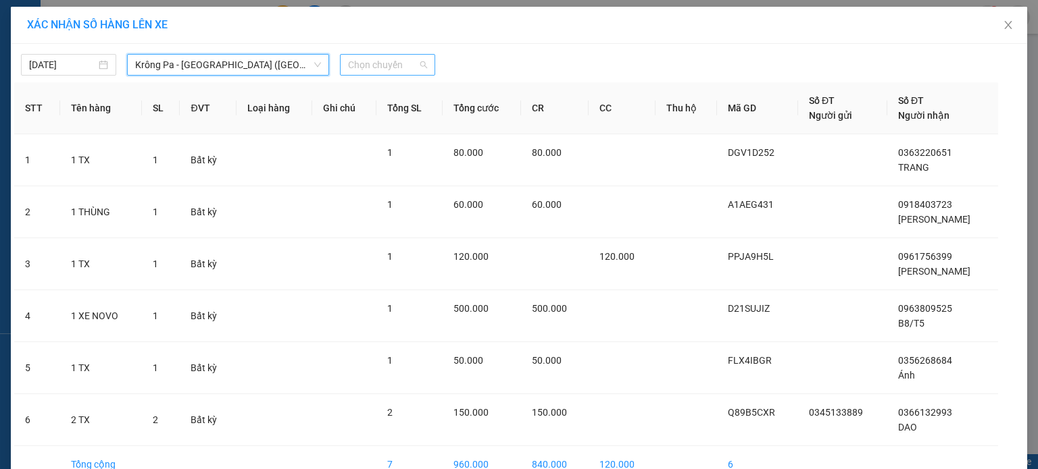
click at [414, 68] on span "Chọn chuyến" at bounding box center [387, 65] width 79 height 20
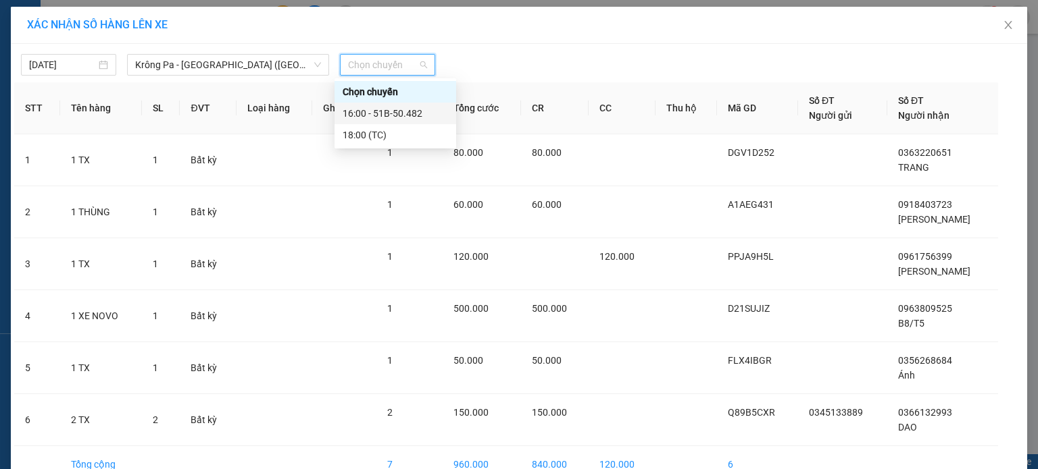
click at [430, 118] on div "16:00 - 51B-50.482" at bounding box center [394, 113] width 105 height 15
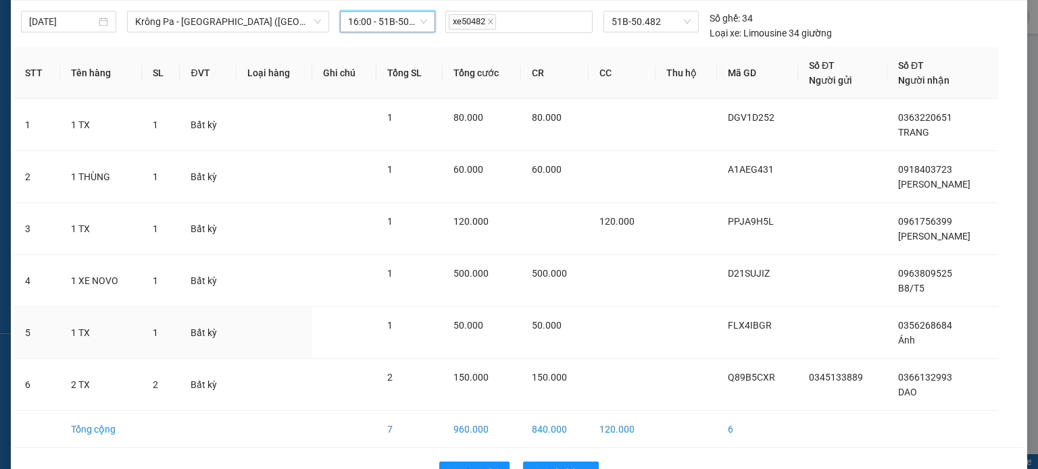
scroll to position [82, 0]
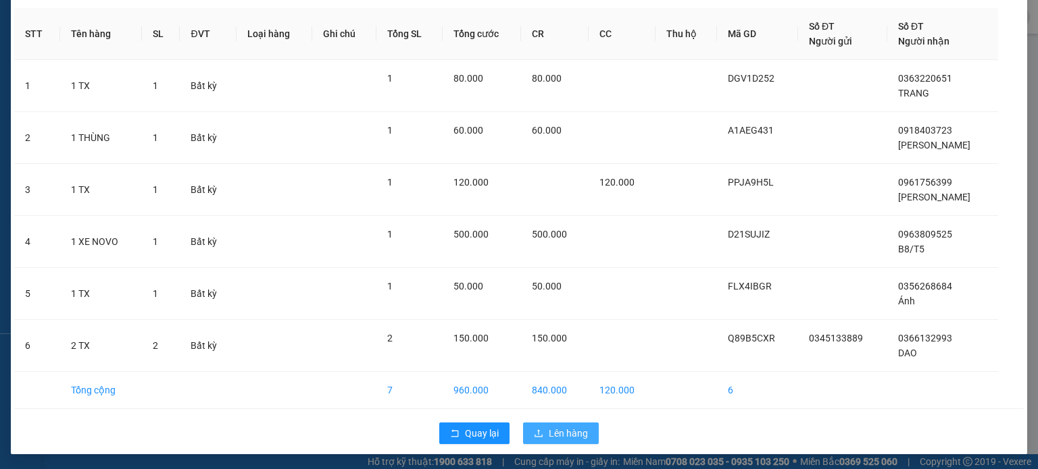
click at [572, 432] on span "Lên hàng" at bounding box center [567, 433] width 39 height 15
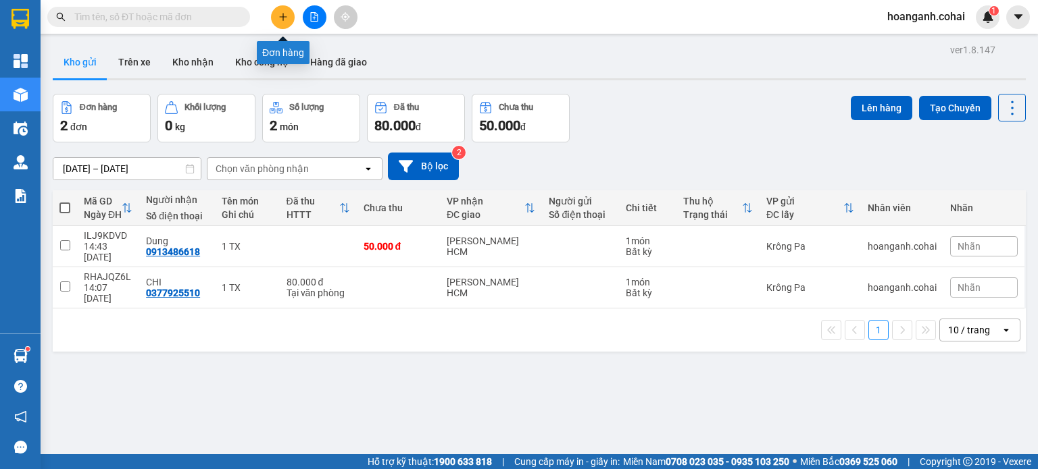
click at [277, 16] on button at bounding box center [283, 17] width 24 height 24
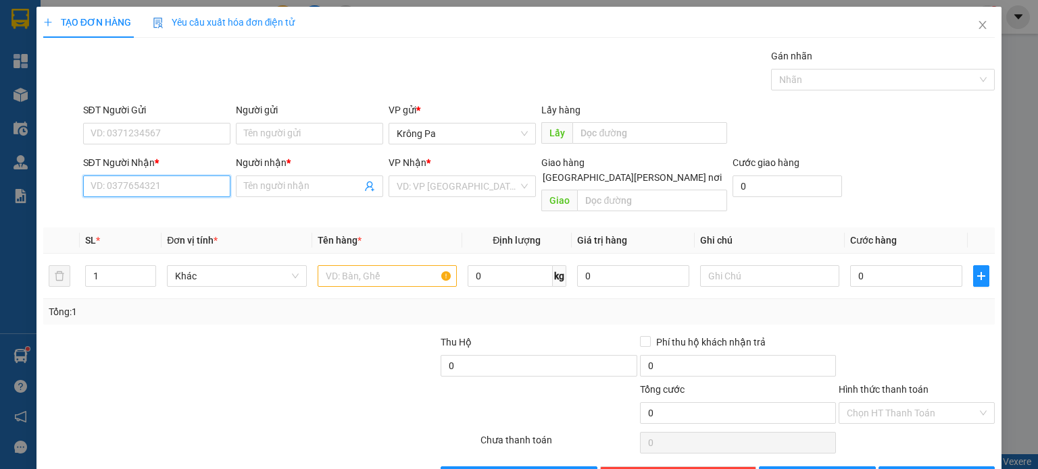
click at [190, 193] on input "SĐT Người Nhận *" at bounding box center [156, 187] width 147 height 22
type input "0981664264"
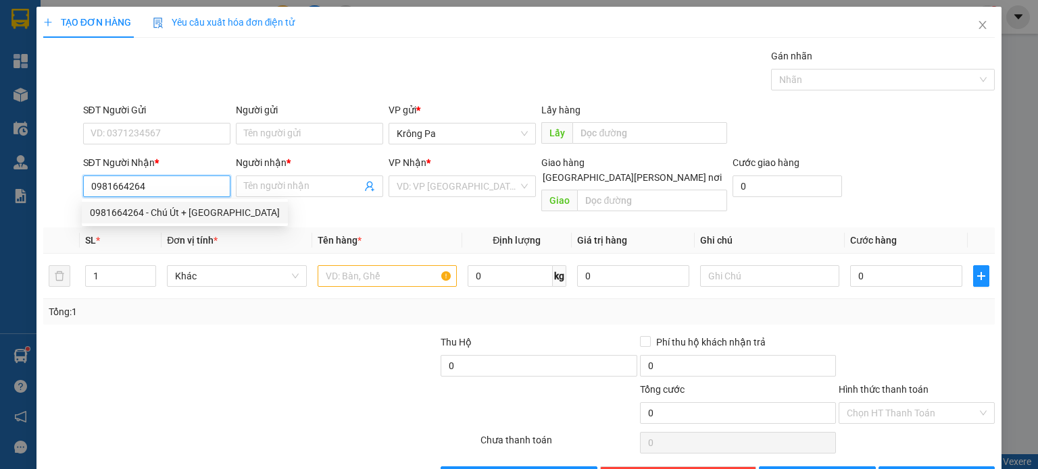
click at [200, 206] on div "0981664264 - Chú Út + [GEOGRAPHIC_DATA]" at bounding box center [185, 212] width 190 height 15
type input "Chú Út + Cô Hà"
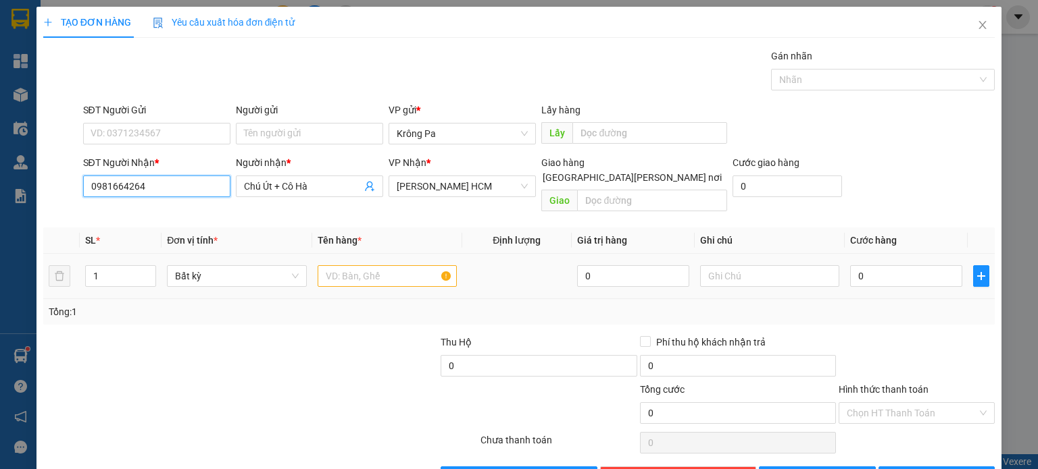
type input "0981664264"
click at [355, 265] on input "text" at bounding box center [386, 276] width 139 height 22
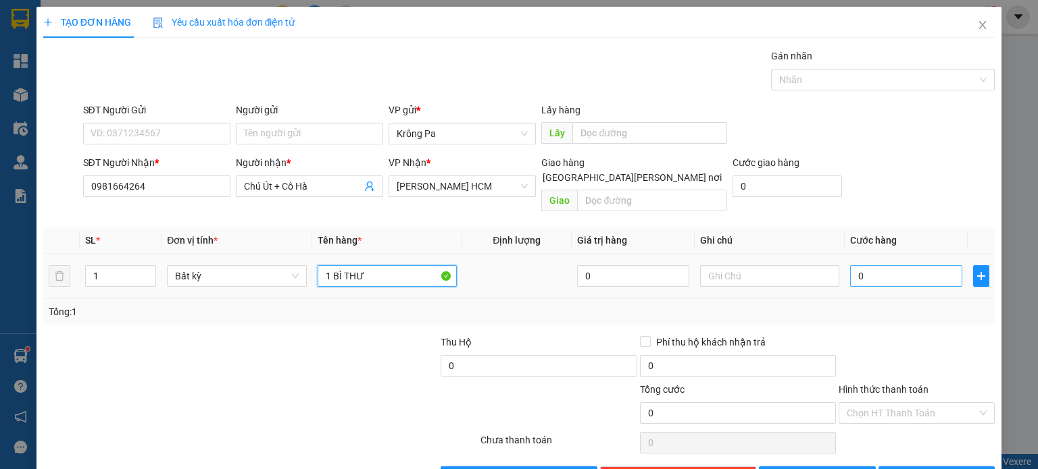
type input "1 BÌ THƯ"
click at [898, 265] on input "0" at bounding box center [906, 276] width 112 height 22
click at [943, 403] on input "Hình thức thanh toán" at bounding box center [911, 413] width 130 height 20
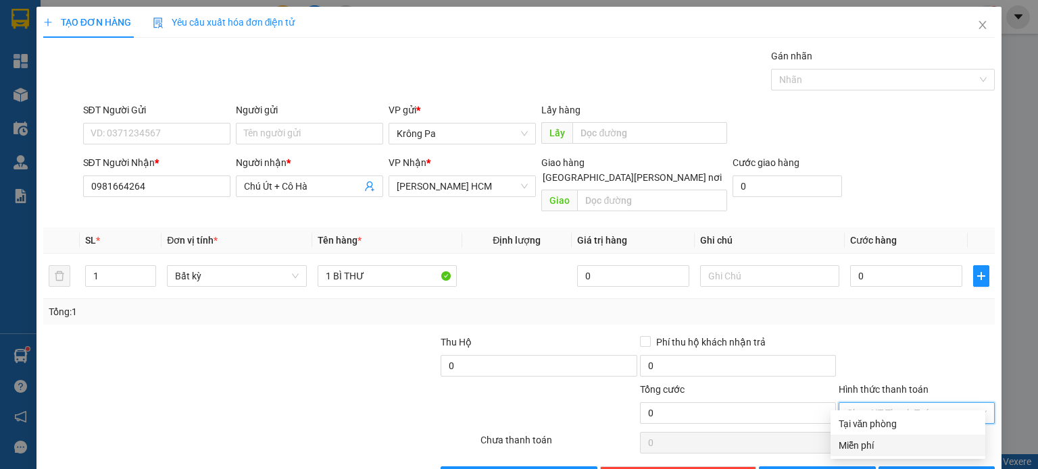
click at [873, 447] on div "Miễn phí" at bounding box center [907, 445] width 138 height 15
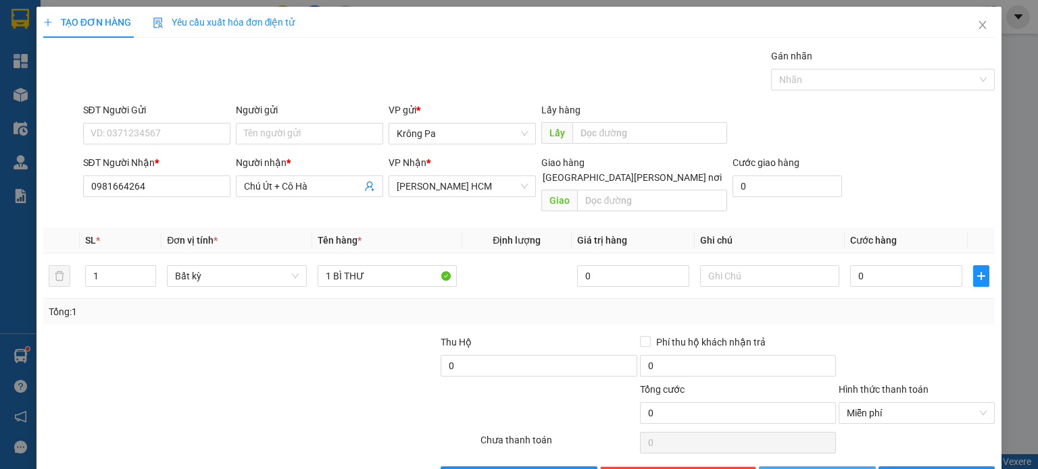
click at [836, 467] on button "[PERSON_NAME]" at bounding box center [817, 478] width 117 height 22
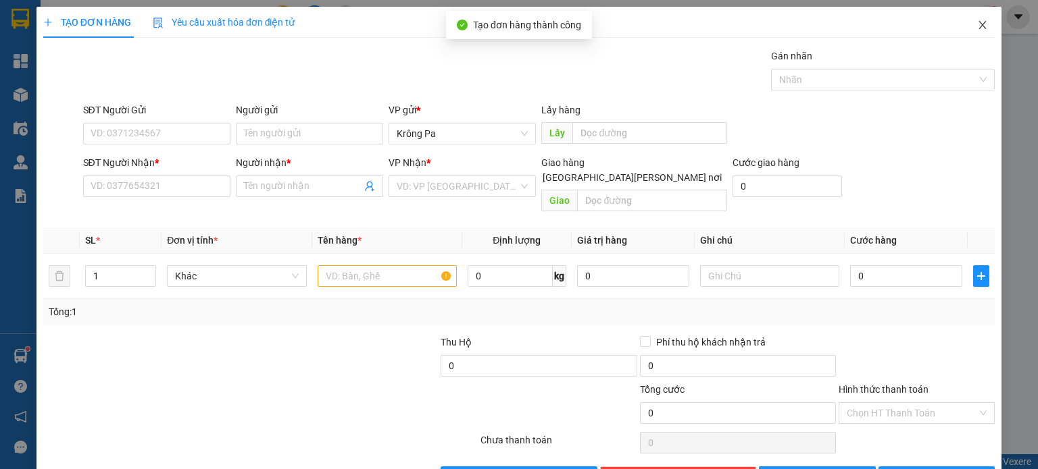
click at [977, 20] on icon "close" at bounding box center [982, 25] width 11 height 11
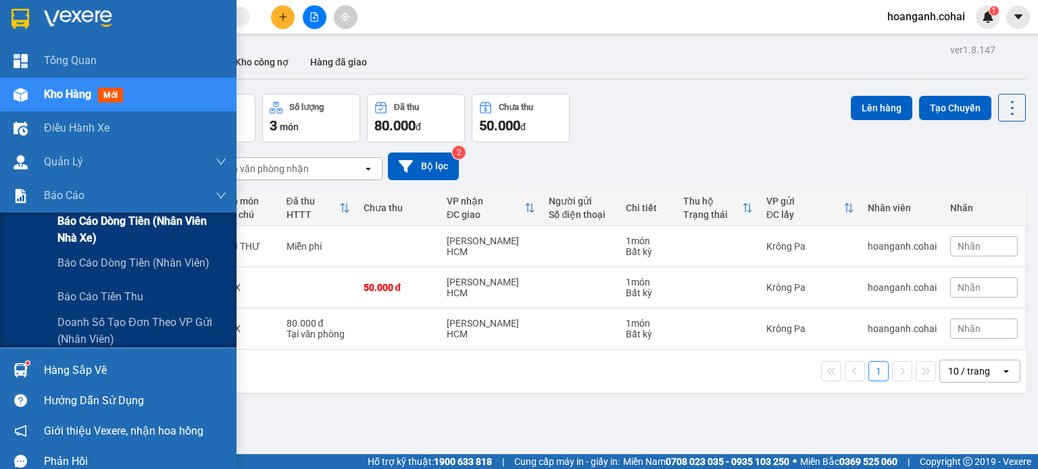
click at [79, 239] on span "Báo cáo dòng tiền (Nhân viên Nhà xe)" at bounding box center [141, 230] width 169 height 34
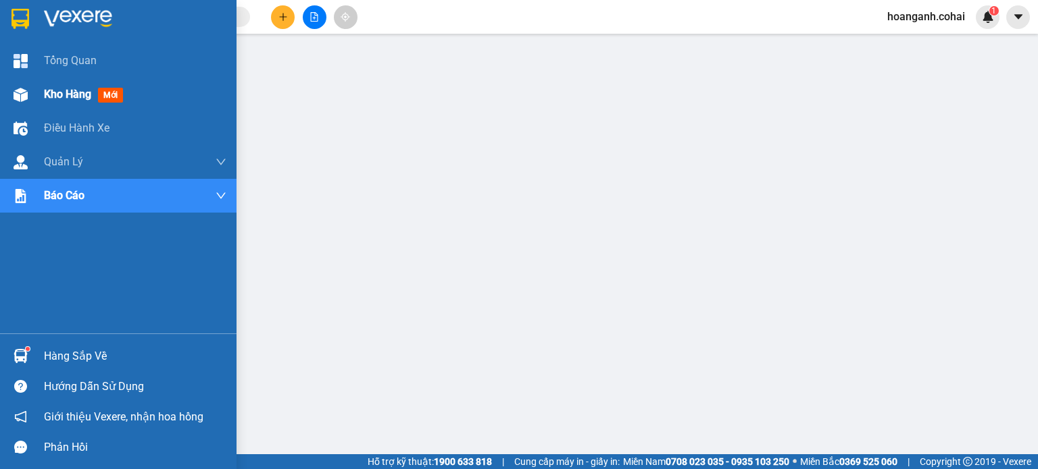
click at [59, 92] on span "Kho hàng" at bounding box center [67, 94] width 47 height 13
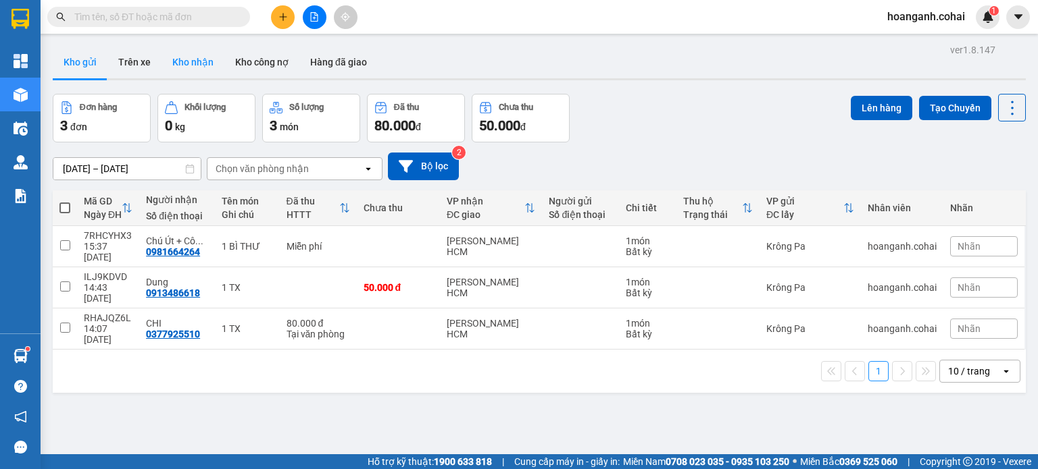
click at [178, 62] on button "Kho nhận" at bounding box center [192, 62] width 63 height 32
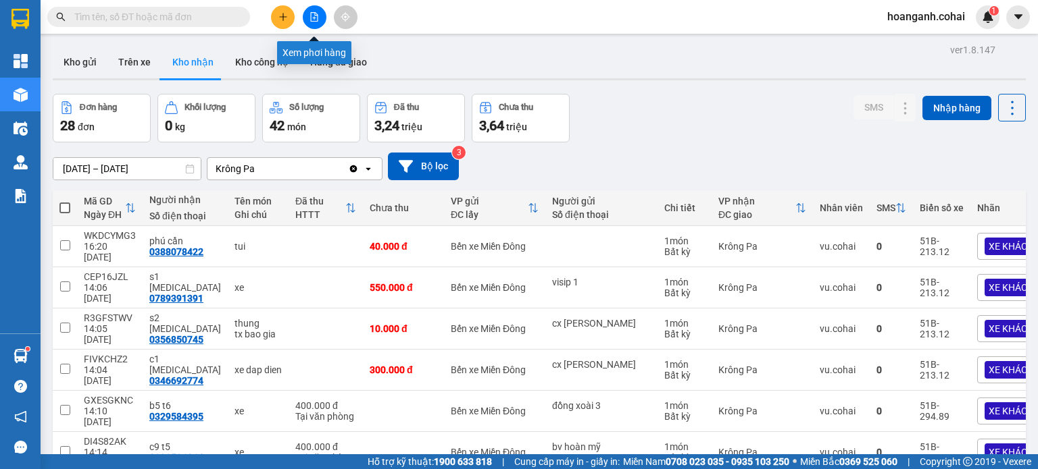
click at [313, 14] on icon "file-add" at bounding box center [313, 16] width 9 height 9
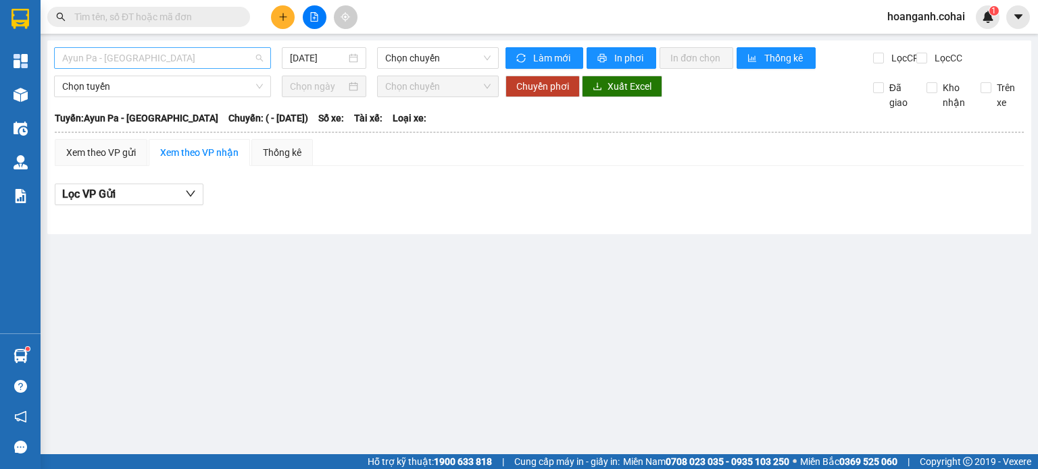
click at [219, 55] on span "Ayun Pa - [GEOGRAPHIC_DATA]" at bounding box center [162, 58] width 201 height 20
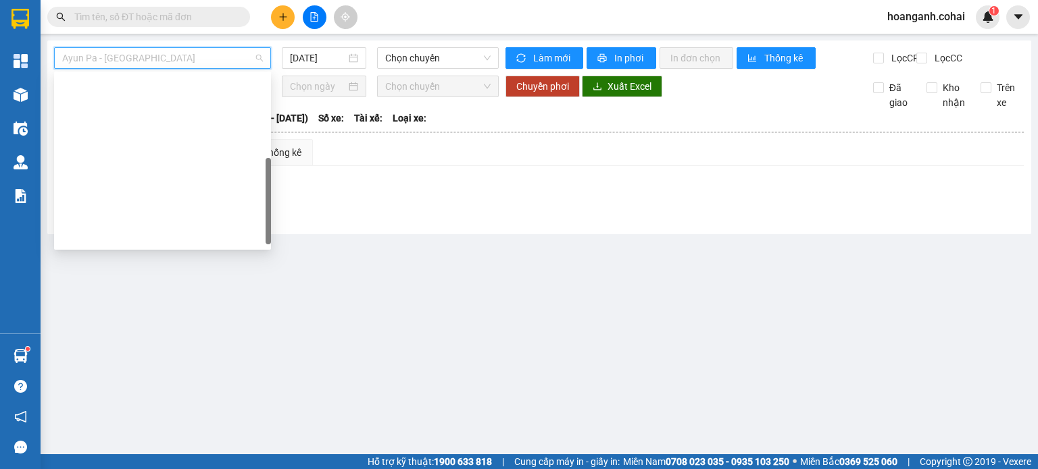
scroll to position [189, 0]
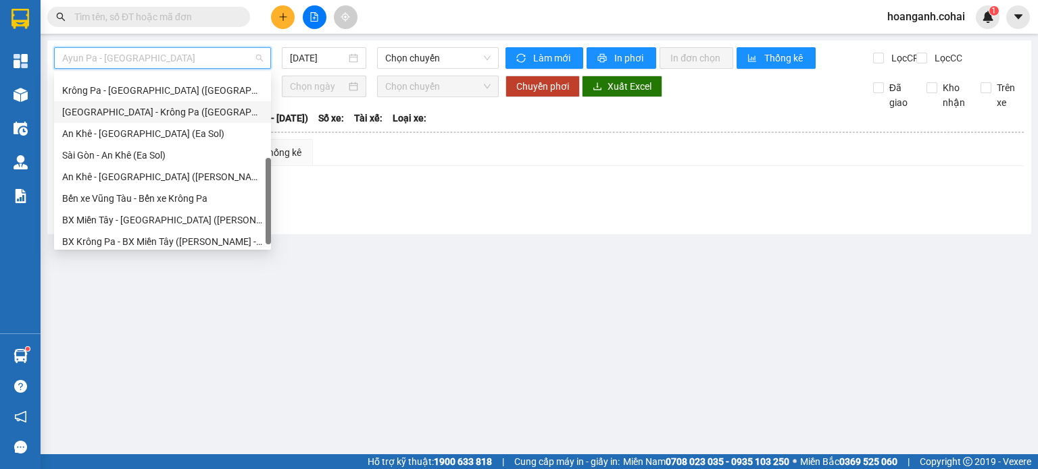
click at [159, 116] on div "[GEOGRAPHIC_DATA] - Krông Pa ([GEOGRAPHIC_DATA])" at bounding box center [162, 112] width 201 height 15
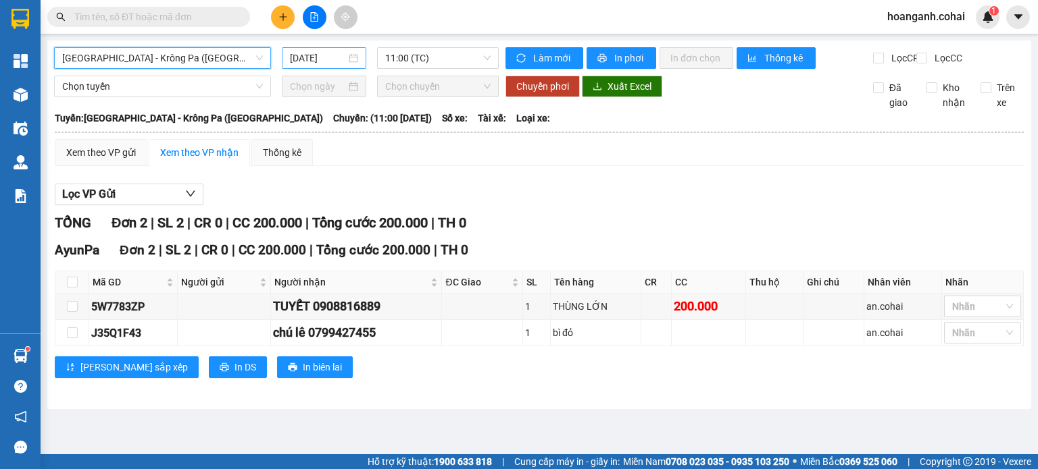
click at [325, 59] on input "[DATE]" at bounding box center [317, 58] width 55 height 15
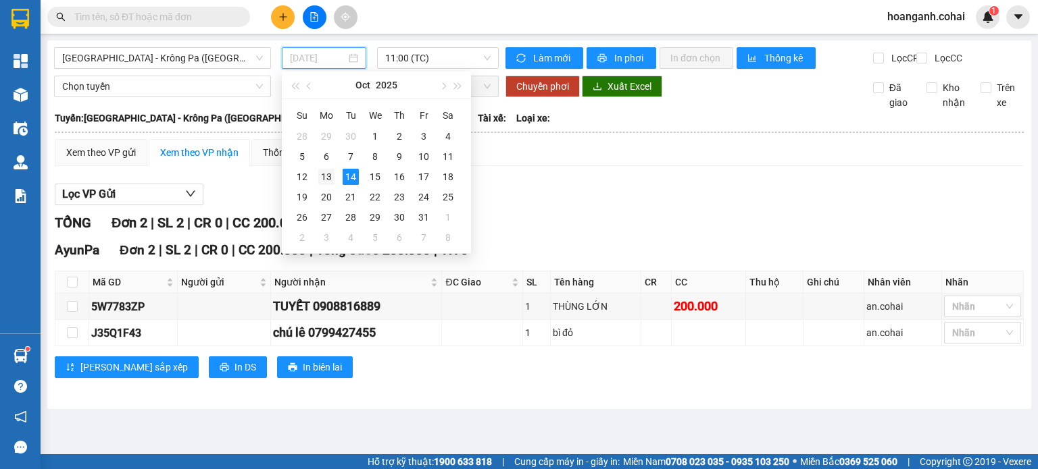
click at [326, 178] on div "13" at bounding box center [326, 177] width 16 height 16
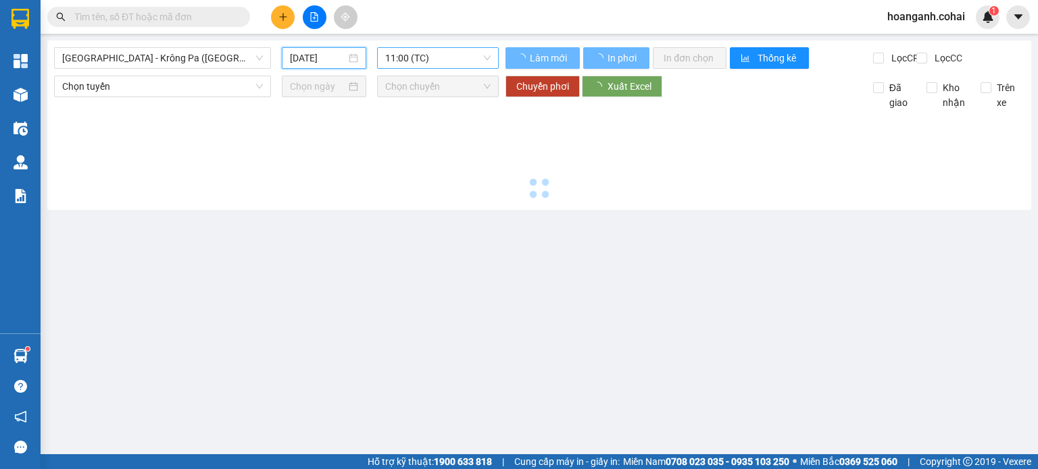
type input "[DATE]"
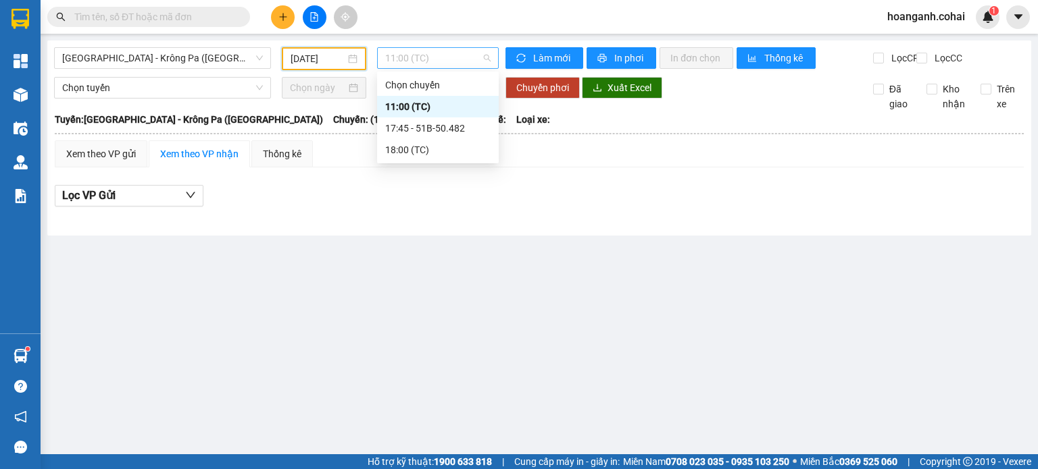
click at [455, 53] on span "11:00 (TC)" at bounding box center [438, 58] width 106 height 20
click at [444, 123] on div "17:45 - 51B-50.482" at bounding box center [437, 128] width 105 height 15
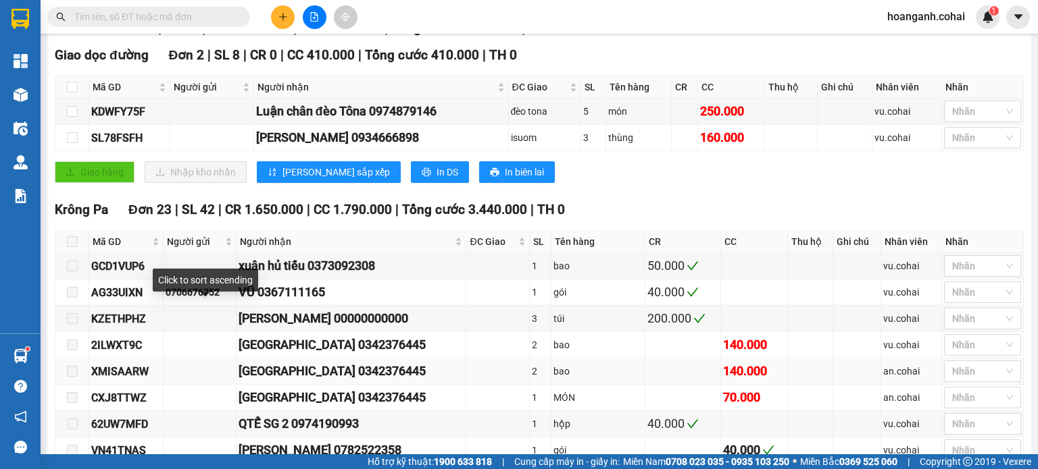
scroll to position [270, 0]
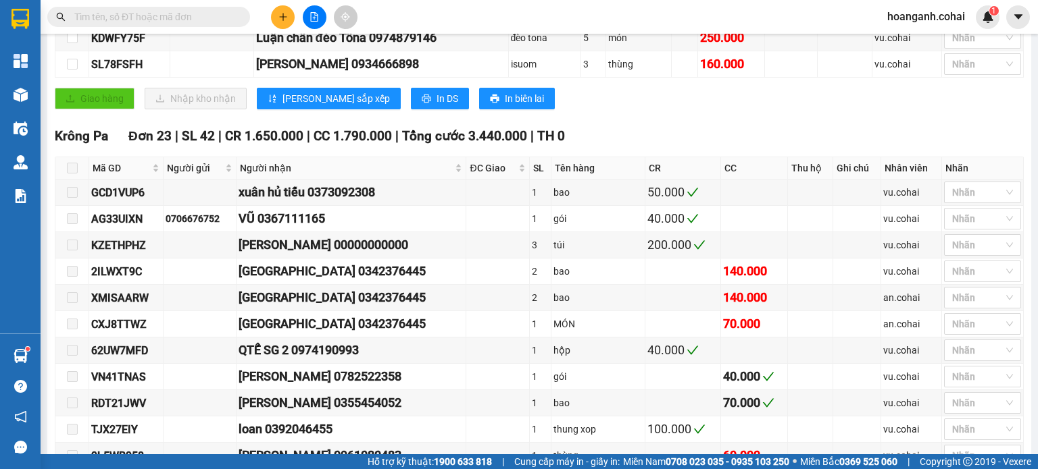
click at [71, 174] on span at bounding box center [72, 168] width 11 height 11
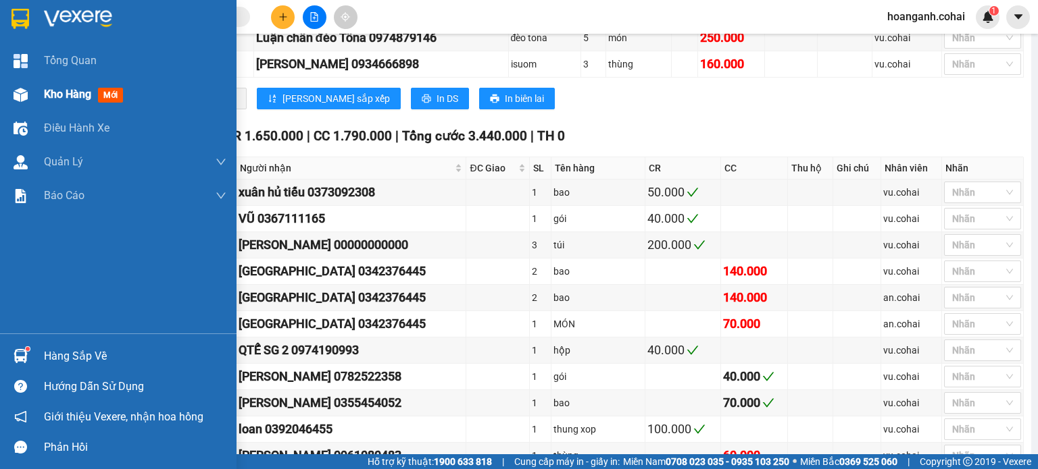
click at [66, 91] on span "Kho hàng" at bounding box center [67, 94] width 47 height 13
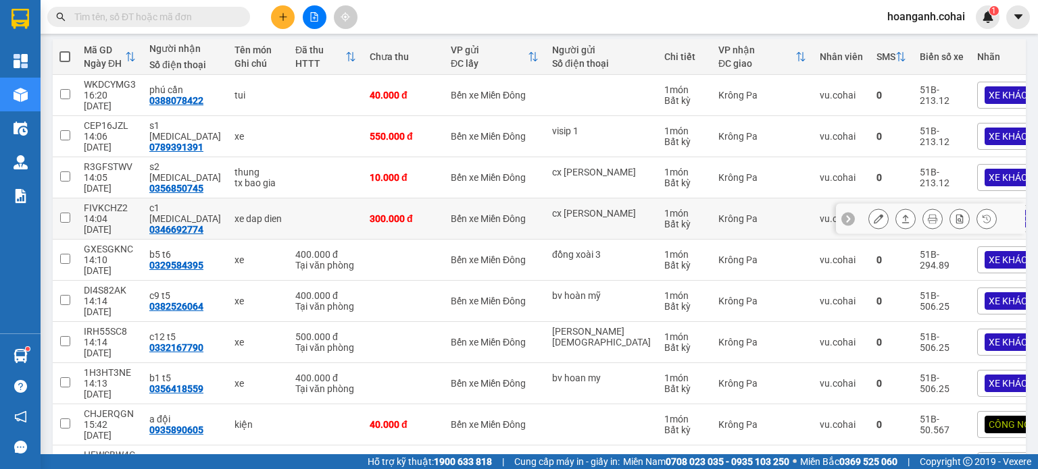
scroll to position [172, 0]
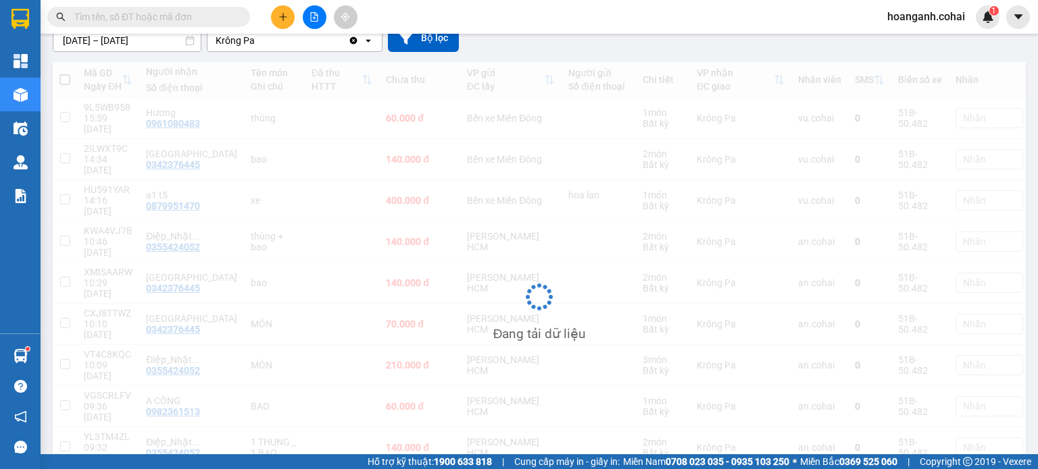
scroll to position [128, 0]
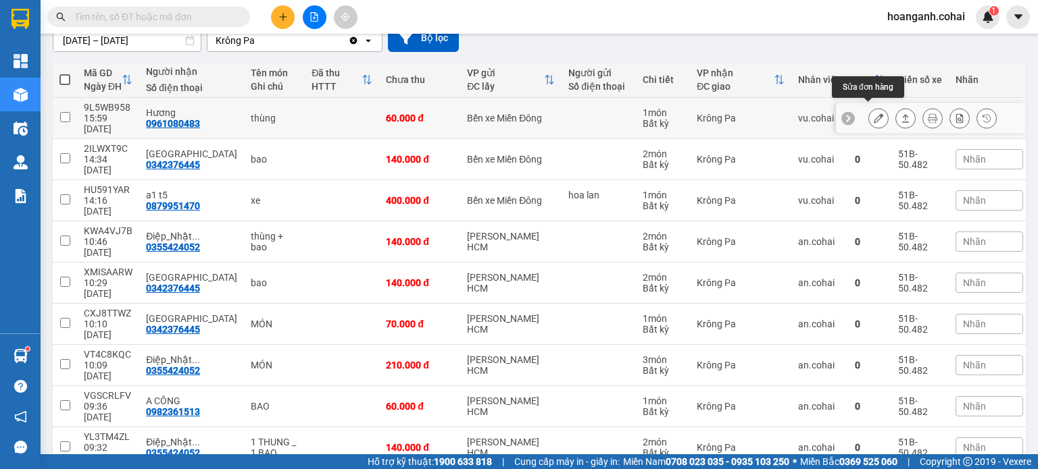
click at [873, 116] on icon at bounding box center [877, 117] width 9 height 9
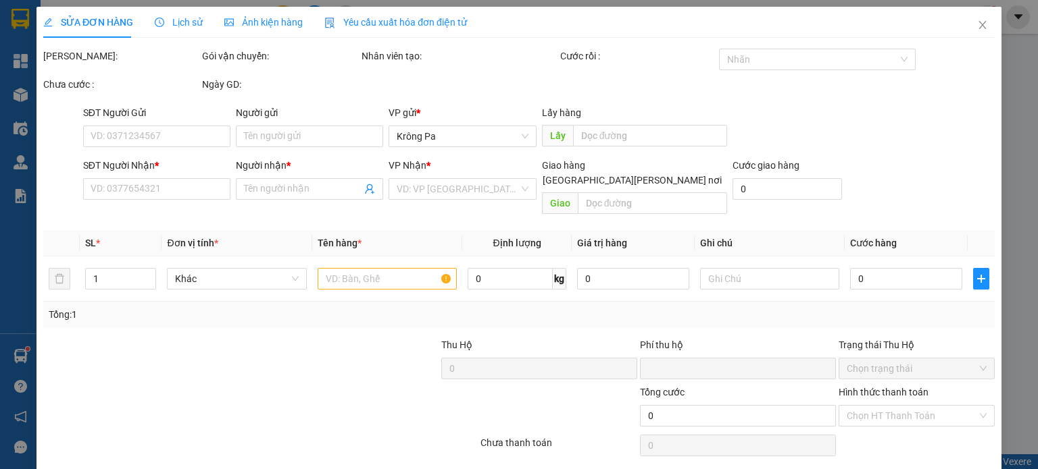
type input "0961080483"
type input "Hương"
type input "0"
type input "60.000"
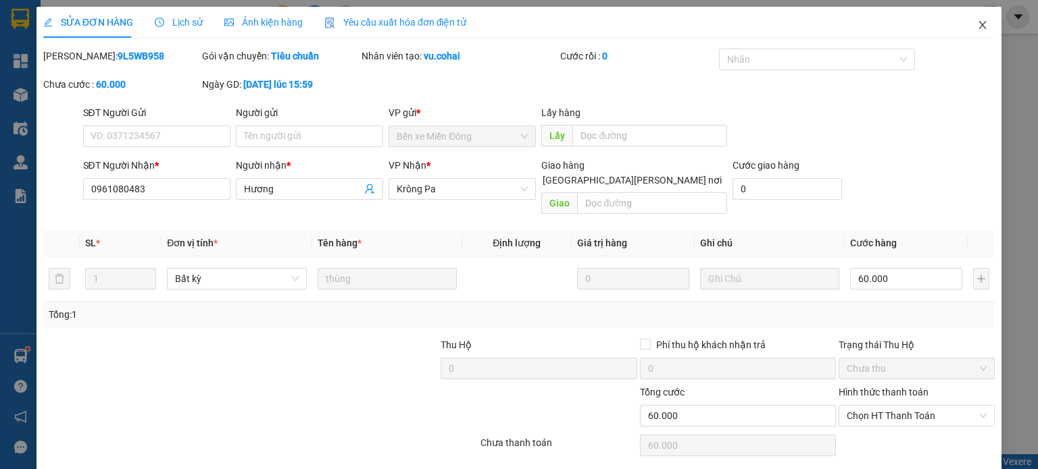
click at [964, 22] on span "Close" at bounding box center [982, 26] width 38 height 38
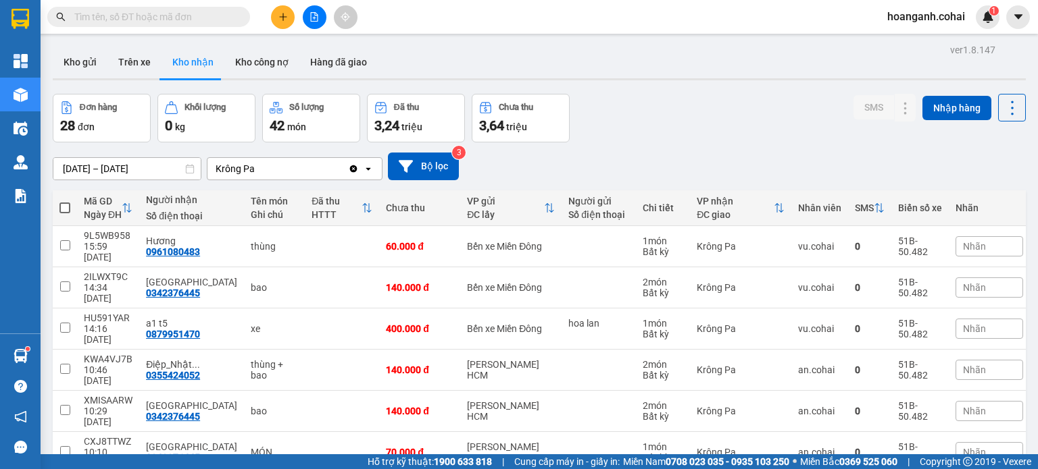
click at [975, 237] on div "Nhãn" at bounding box center [989, 246] width 68 height 20
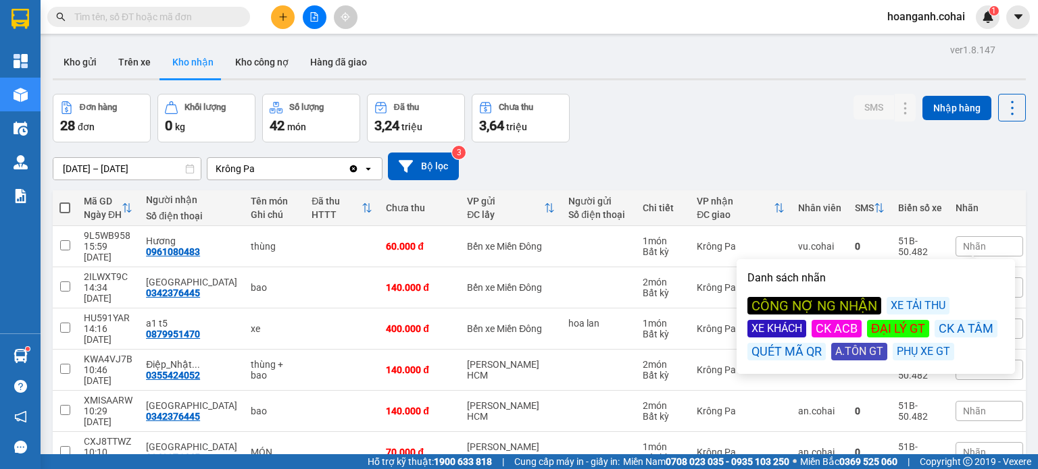
click at [816, 301] on div "CÔNG NỢ NG NHẬN" at bounding box center [814, 306] width 134 height 18
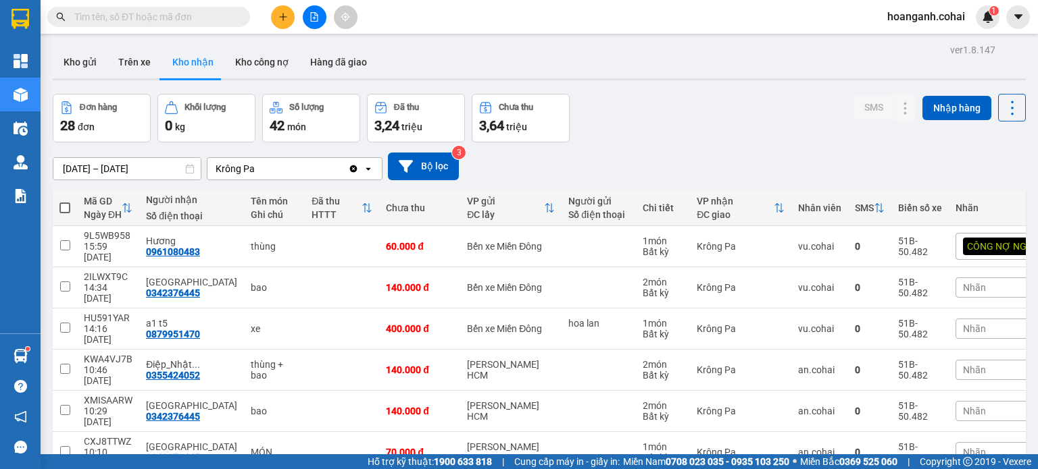
click at [750, 117] on div "Đơn hàng 28 đơn [PERSON_NAME] 0 kg Số [PERSON_NAME] 42 món Đã thu 3,24 [PERSON_…" at bounding box center [539, 118] width 973 height 49
click at [958, 279] on div "Nhãn" at bounding box center [1014, 288] width 118 height 20
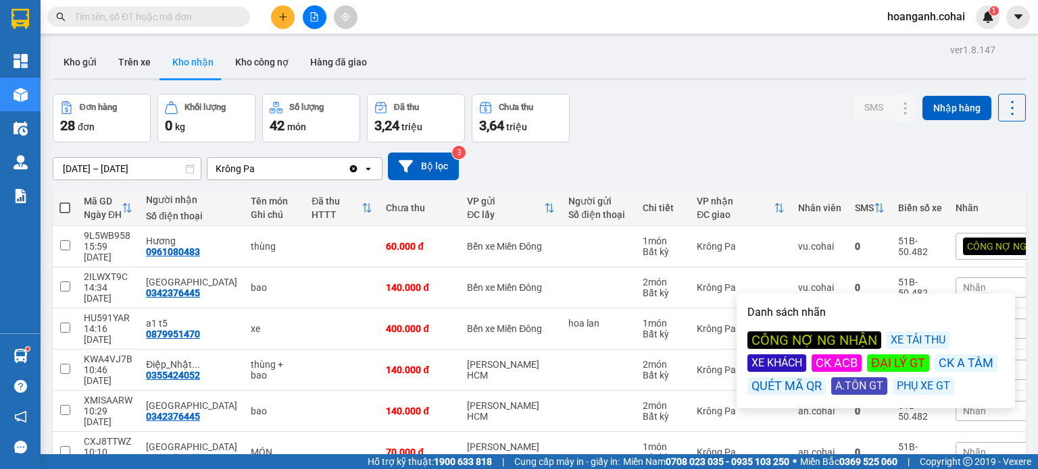
click at [800, 340] on div "CÔNG NỢ NG NHẬN" at bounding box center [814, 341] width 134 height 18
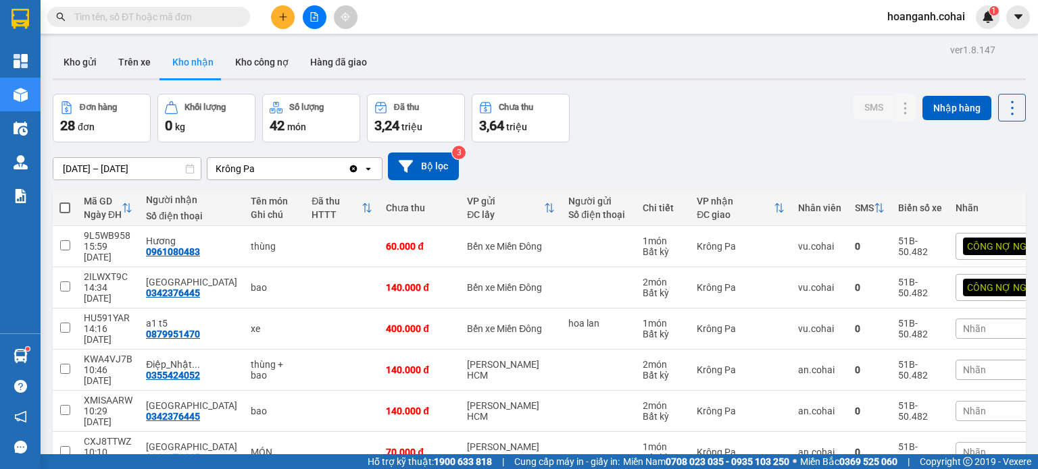
click at [765, 148] on div "[DATE] – [DATE] Press the down arrow key to interact with the calendar and sele…" at bounding box center [539, 167] width 973 height 48
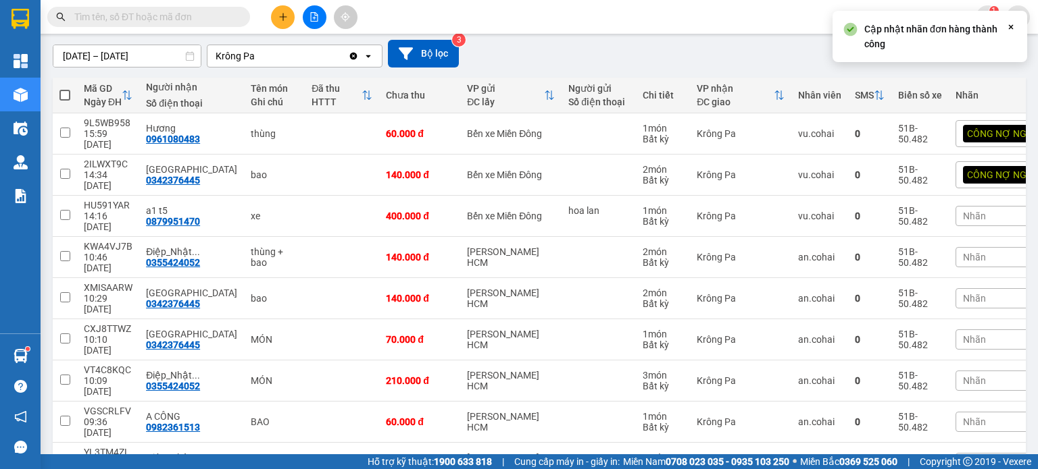
scroll to position [135, 0]
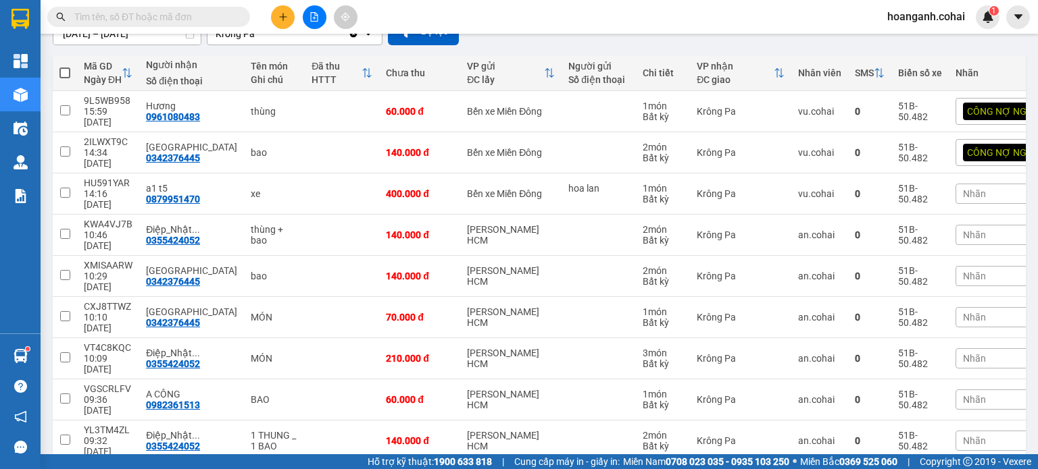
click at [981, 184] on div "Nhãn" at bounding box center [1014, 194] width 118 height 20
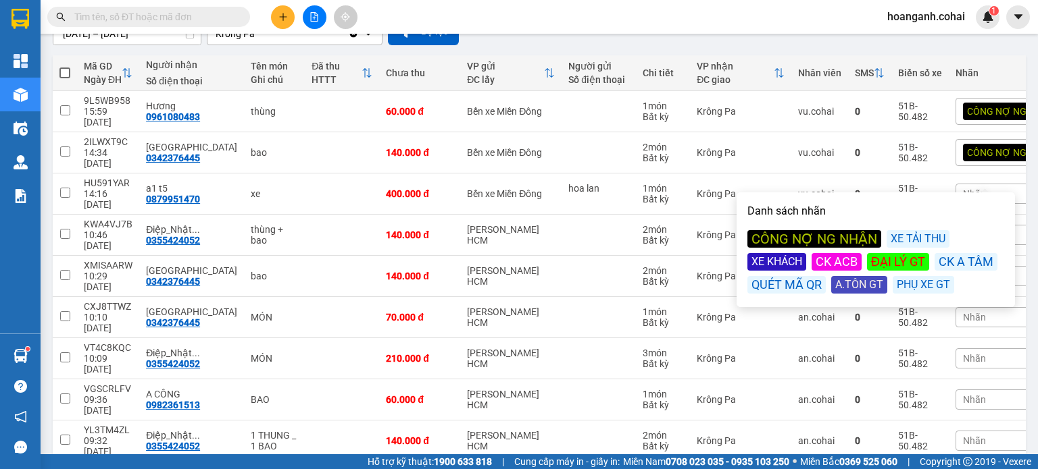
click at [775, 263] on div "XE KHÁCH" at bounding box center [776, 262] width 59 height 18
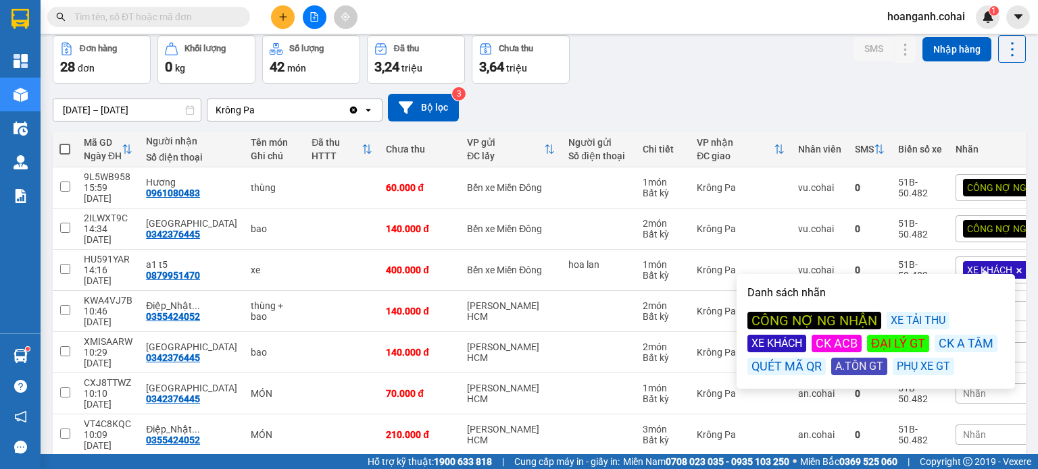
scroll to position [0, 0]
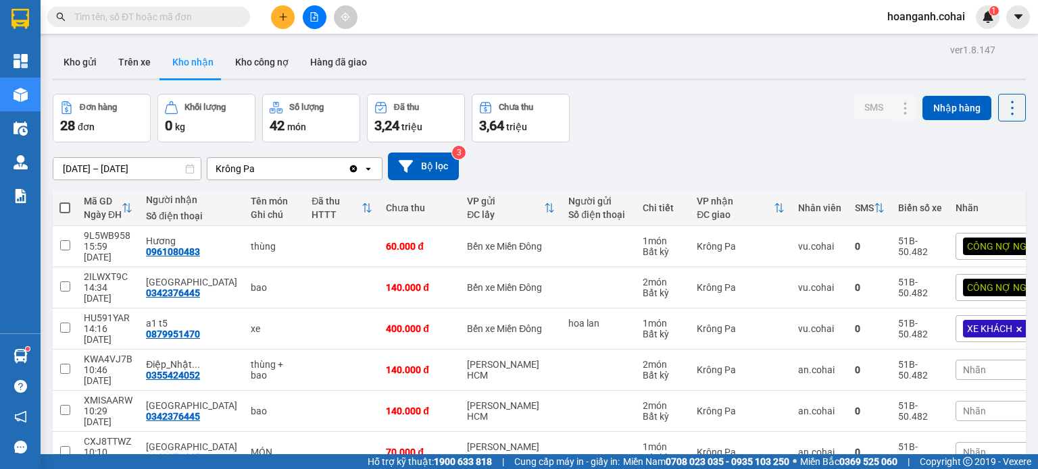
click at [807, 141] on div "Đơn hàng 28 đơn [PERSON_NAME] 0 kg Số [PERSON_NAME] 42 món Đã thu 3,24 [PERSON_…" at bounding box center [539, 118] width 973 height 49
click at [963, 360] on div "Nhãn" at bounding box center [1014, 370] width 118 height 20
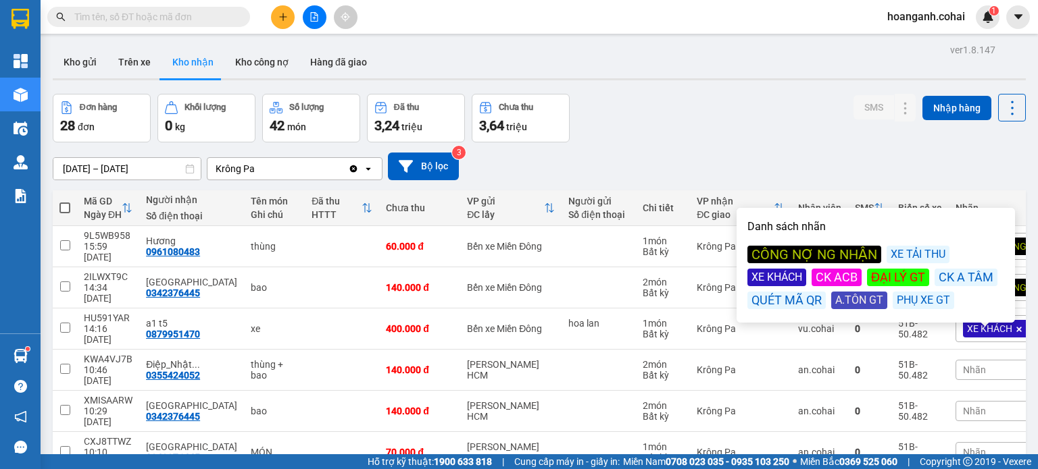
click at [824, 253] on div "CÔNG NỢ NG NHẬN" at bounding box center [814, 255] width 134 height 18
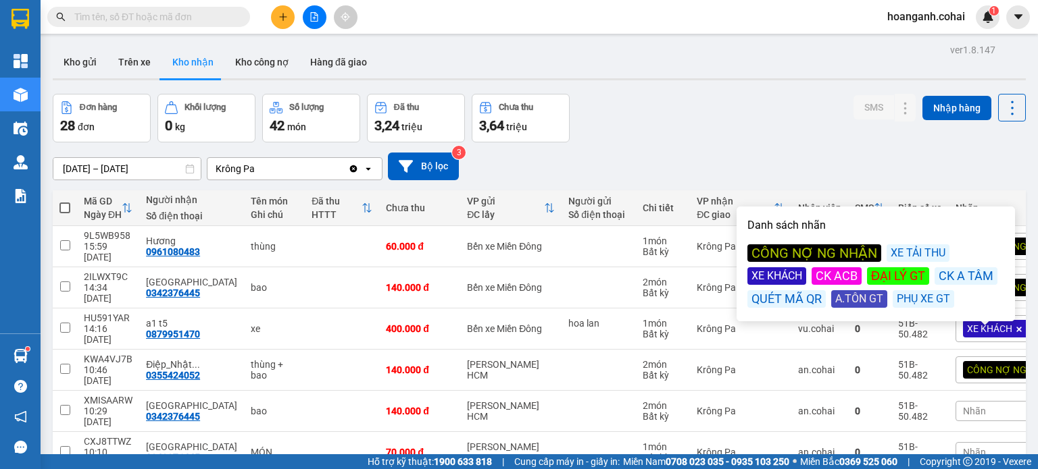
click at [810, 151] on div "[DATE] – [DATE] Press the down arrow key to interact with the calendar and sele…" at bounding box center [539, 167] width 973 height 48
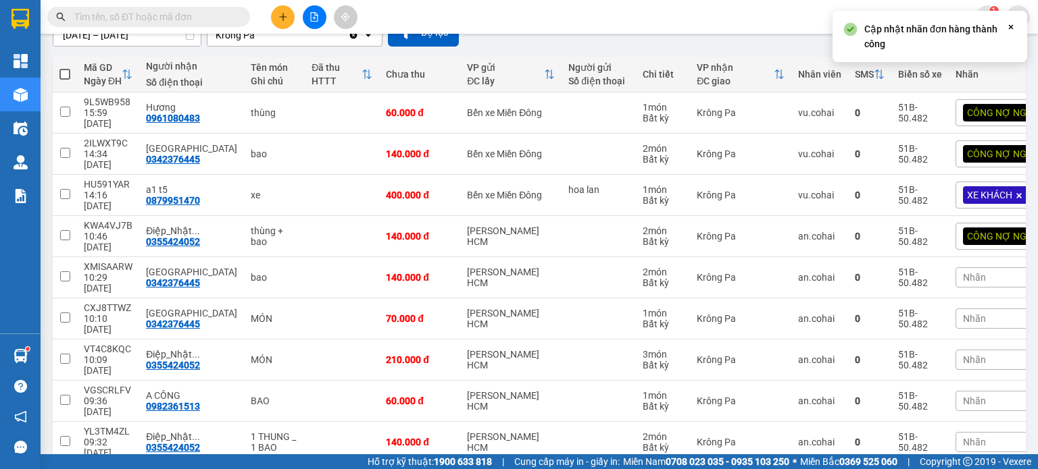
scroll to position [135, 0]
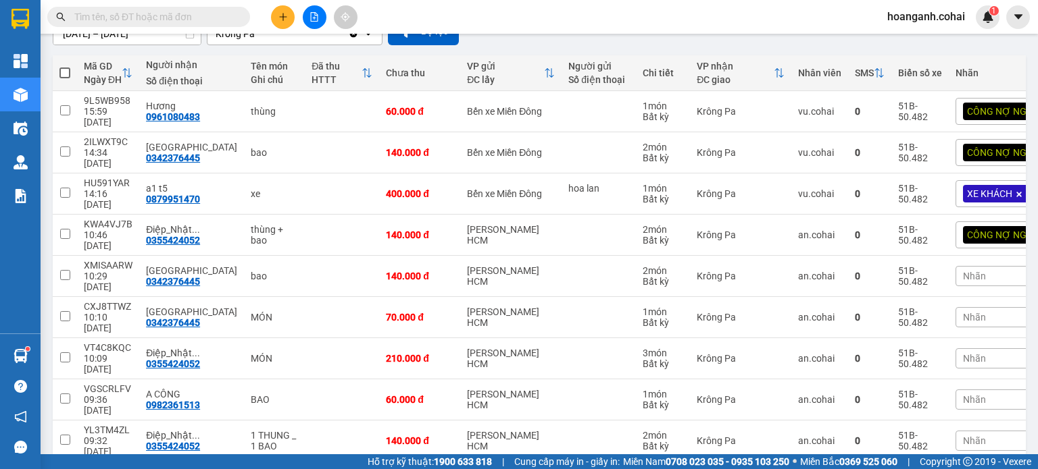
click at [957, 266] on div "Nhãn" at bounding box center [1014, 276] width 118 height 20
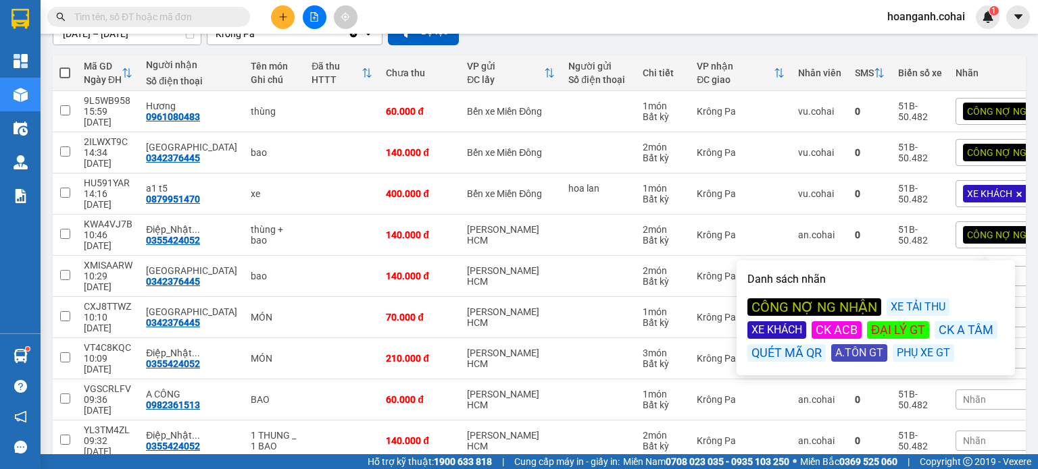
click at [786, 303] on div "CÔNG NỢ NG NHẬN" at bounding box center [814, 308] width 134 height 18
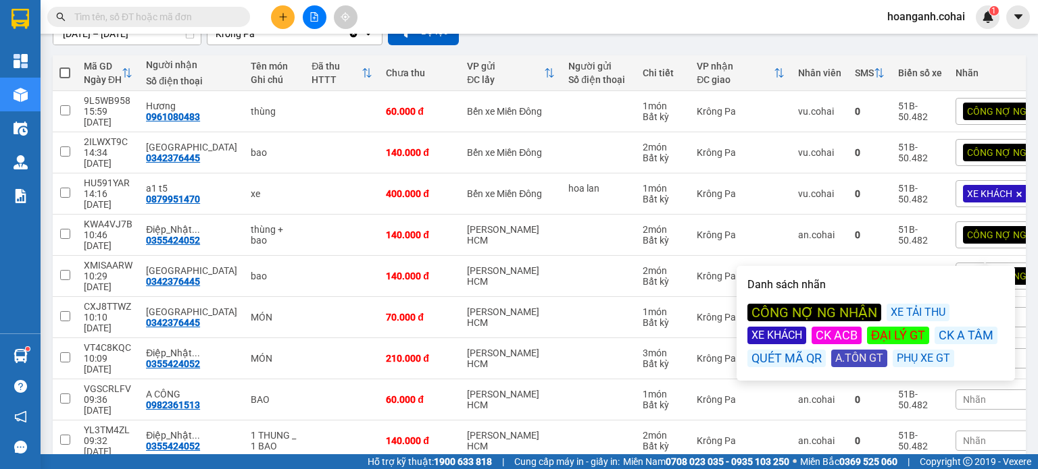
scroll to position [0, 0]
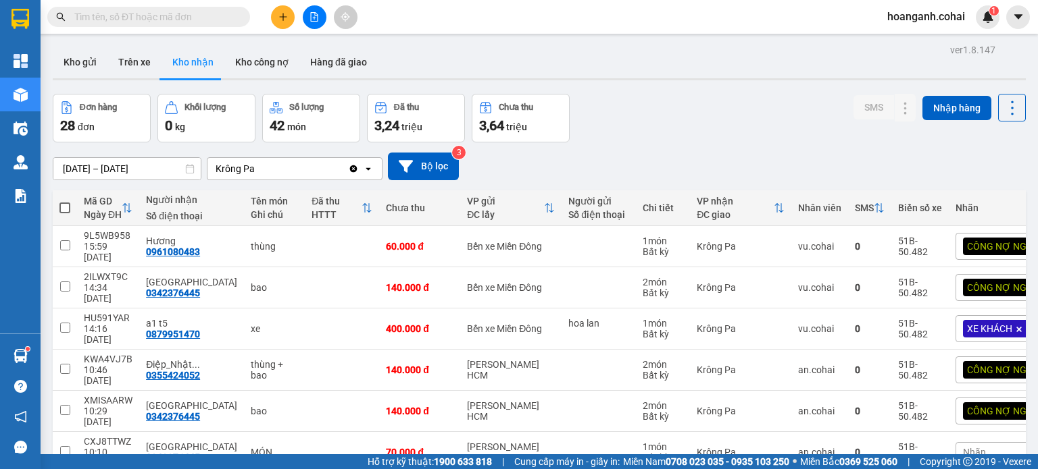
click at [788, 124] on div "Đơn hàng 28 đơn [PERSON_NAME] 0 kg Số [PERSON_NAME] 42 món Đã thu 3,24 [PERSON_…" at bounding box center [539, 118] width 973 height 49
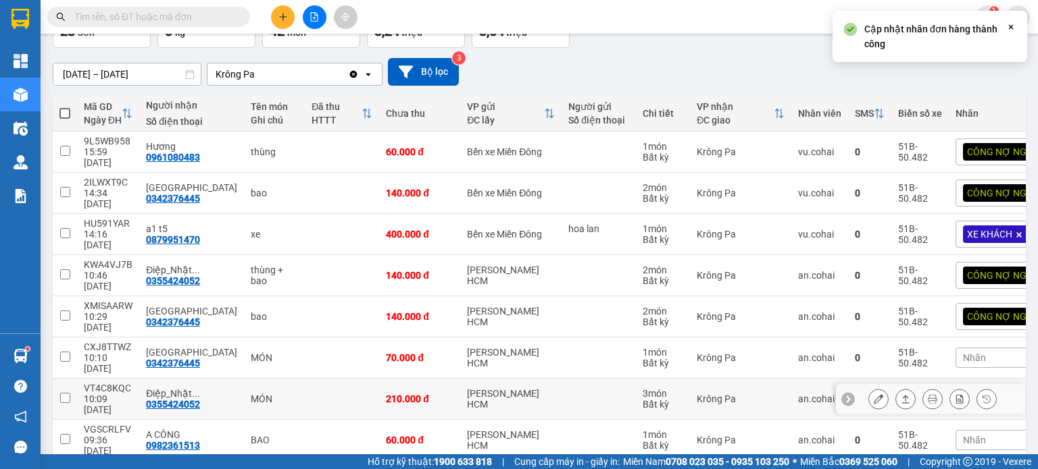
scroll to position [135, 0]
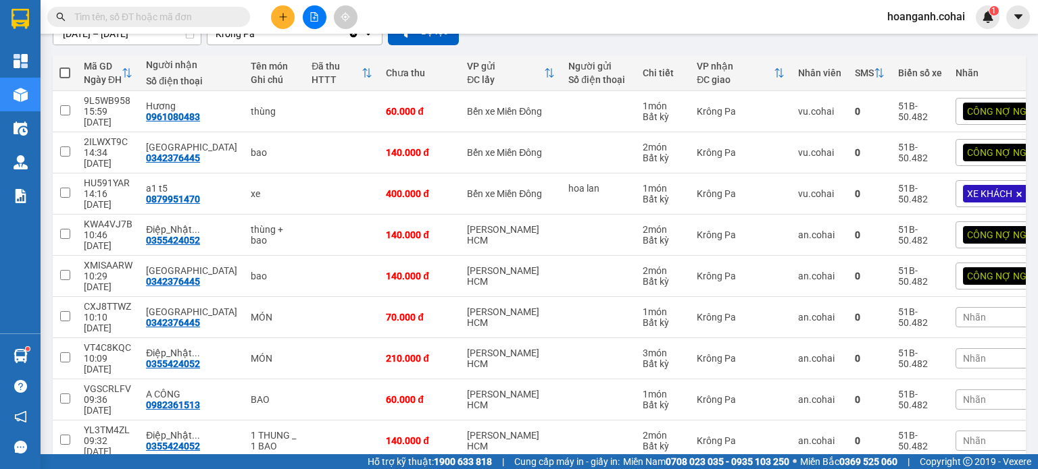
click at [960, 307] on div "Nhãn" at bounding box center [1014, 317] width 118 height 20
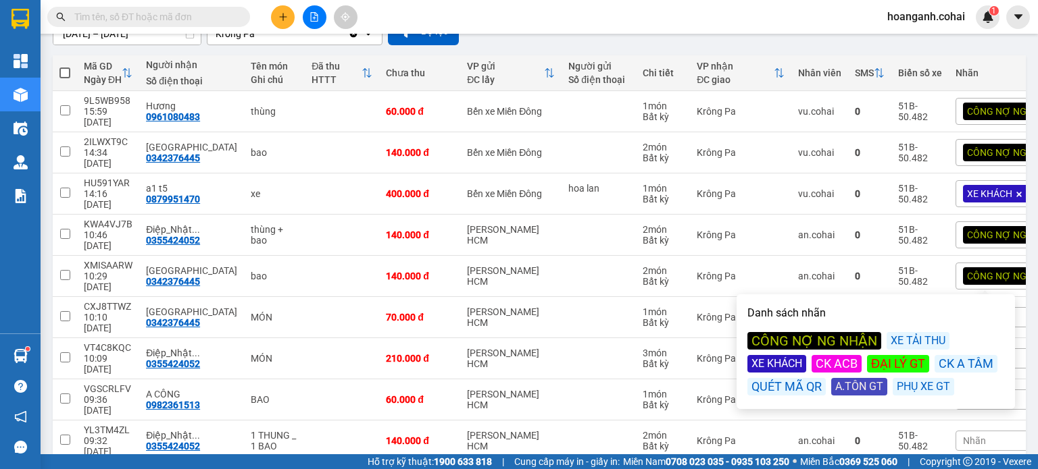
click at [781, 342] on div "CÔNG NỢ NG NHẬN" at bounding box center [814, 341] width 134 height 18
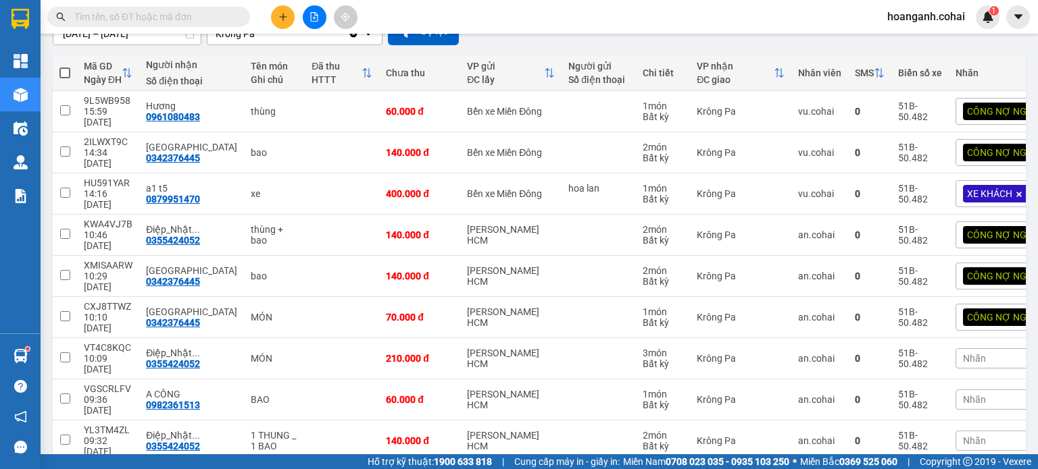
click at [747, 18] on div "Kết quả [PERSON_NAME] ( 0 ) Bộ lọc No Data hoanganh.cohai 1" at bounding box center [519, 17] width 1038 height 34
click at [963, 353] on span "Nhãn" at bounding box center [974, 358] width 23 height 11
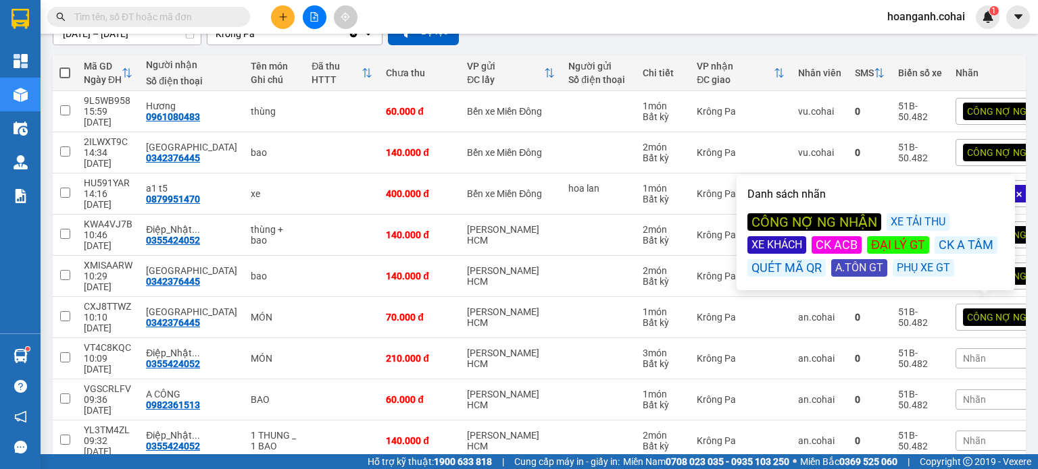
click at [804, 221] on div "CÔNG NỢ NG NHẬN" at bounding box center [814, 222] width 134 height 18
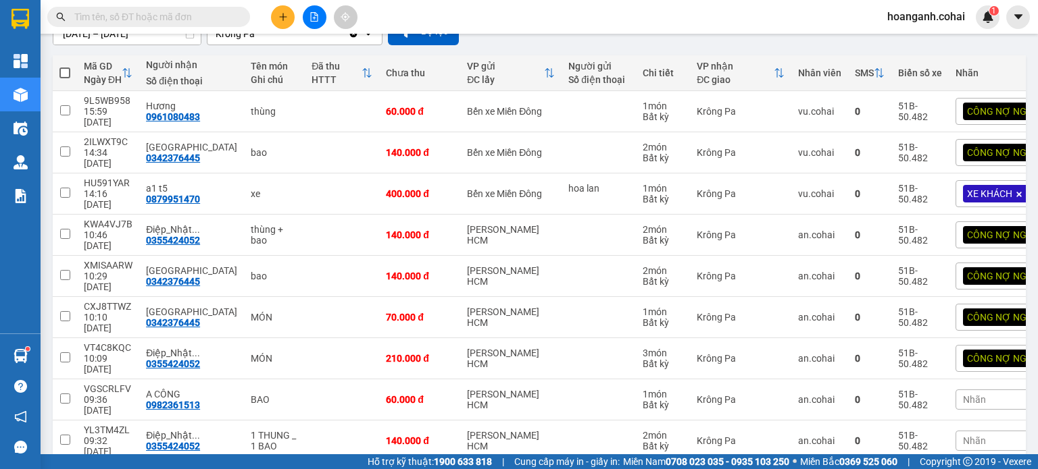
click at [965, 390] on div "Nhãn" at bounding box center [1014, 400] width 118 height 20
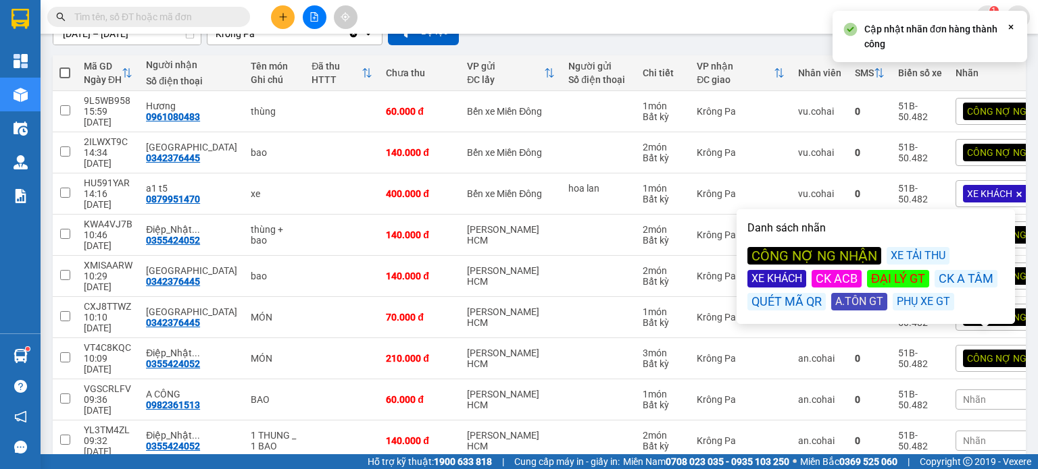
click at [794, 251] on div "CÔNG NỢ NG NHẬN" at bounding box center [814, 256] width 134 height 18
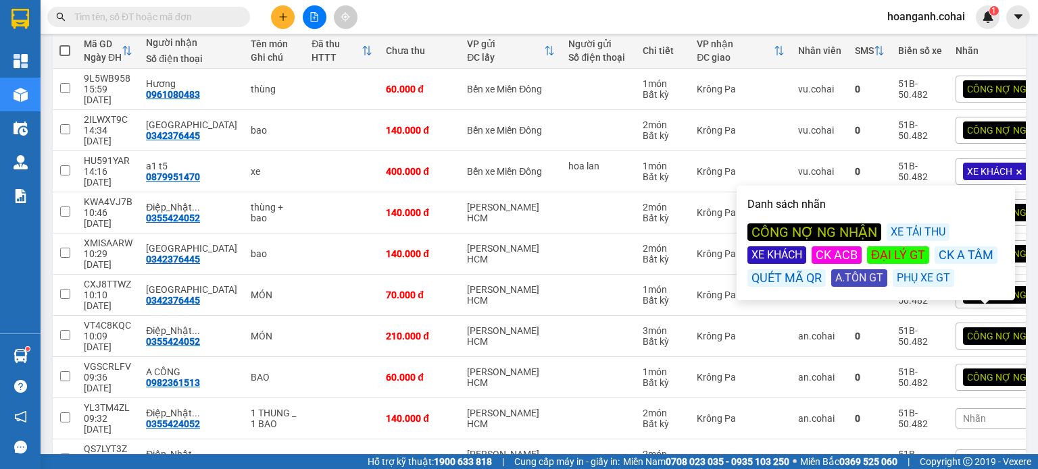
scroll to position [164, 0]
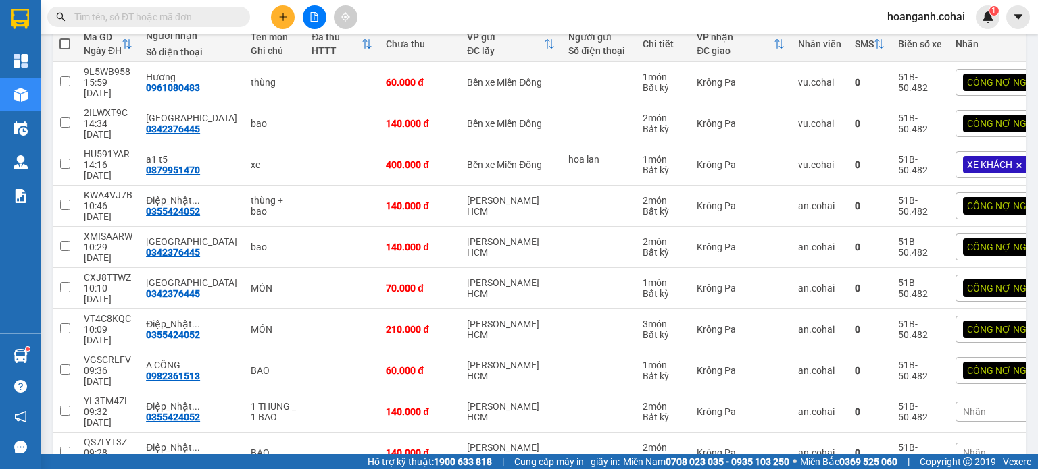
click at [975, 402] on div "Nhãn" at bounding box center [1014, 412] width 118 height 20
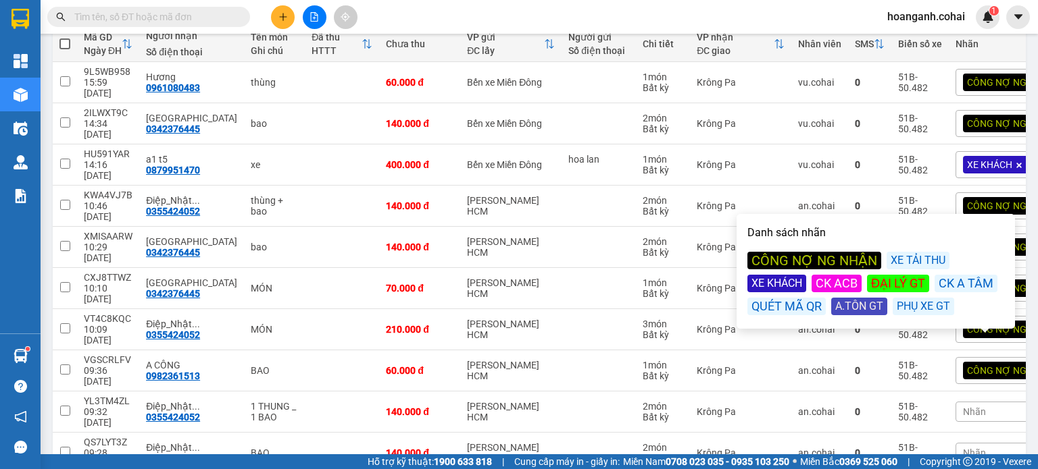
click at [787, 259] on div "CÔNG NỢ NG NHẬN" at bounding box center [814, 261] width 134 height 18
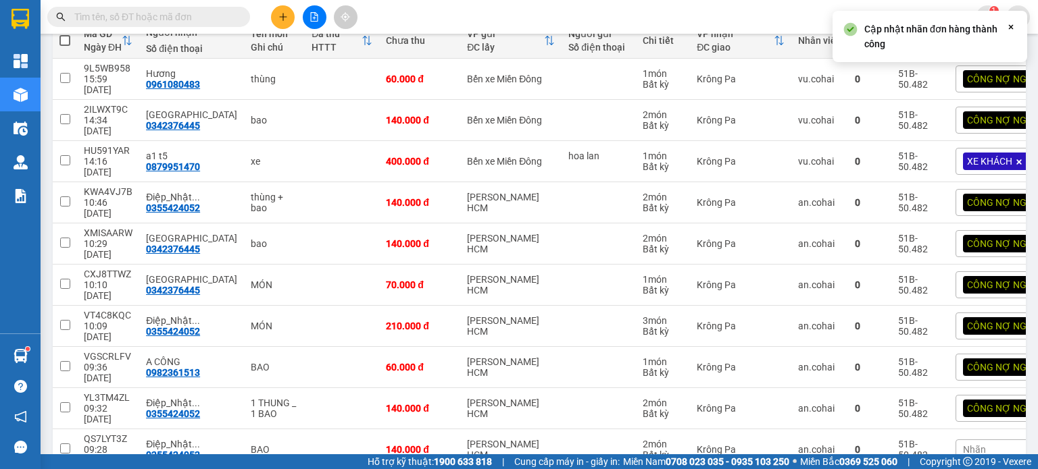
scroll to position [168, 0]
click at [963, 440] on div "Nhãn" at bounding box center [1014, 450] width 118 height 20
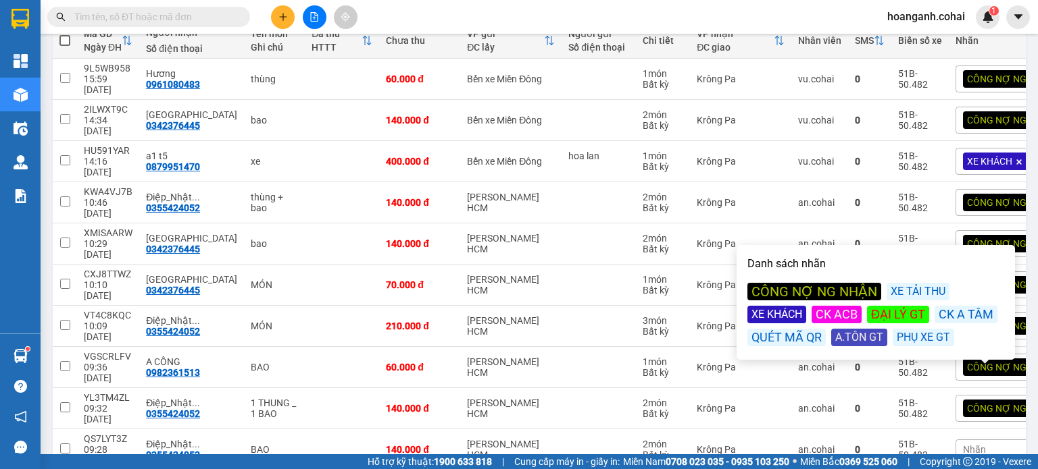
click at [787, 293] on div "CÔNG NỢ NG NHẬN" at bounding box center [814, 292] width 134 height 18
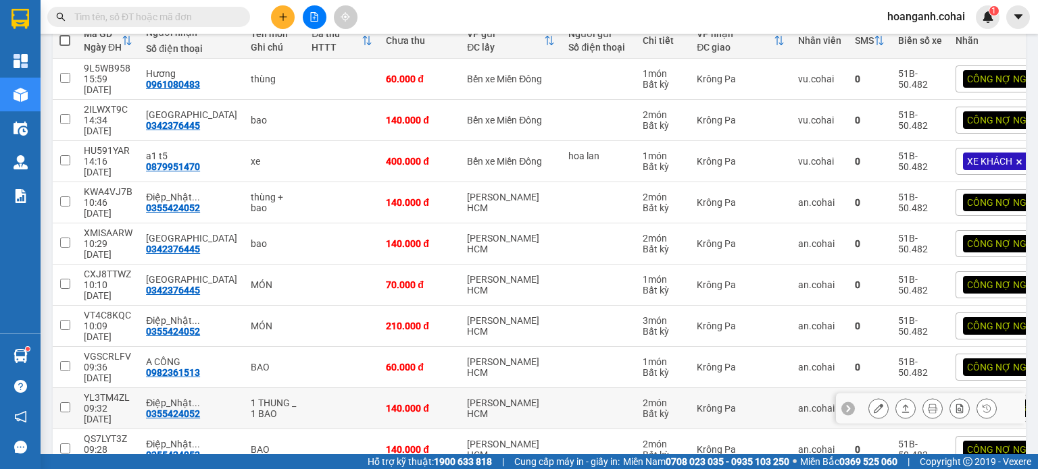
scroll to position [0, 0]
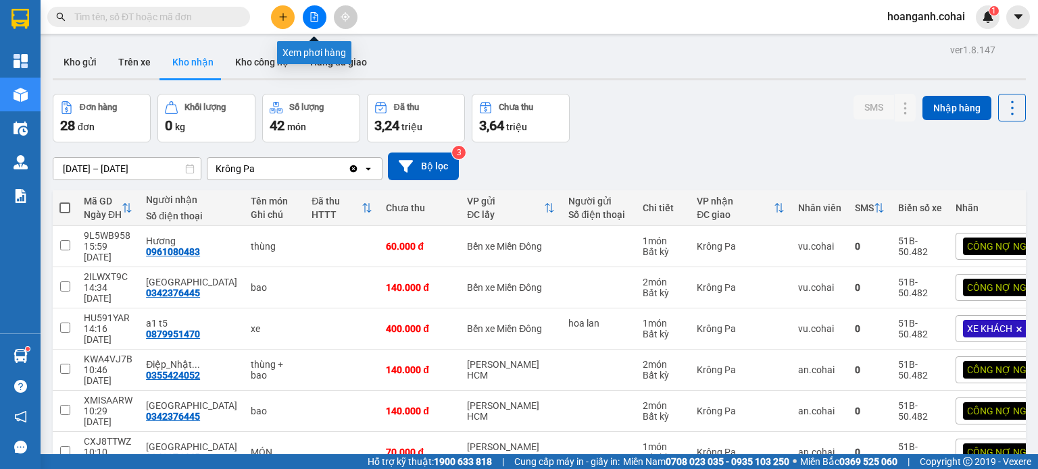
click at [313, 20] on icon "file-add" at bounding box center [313, 16] width 9 height 9
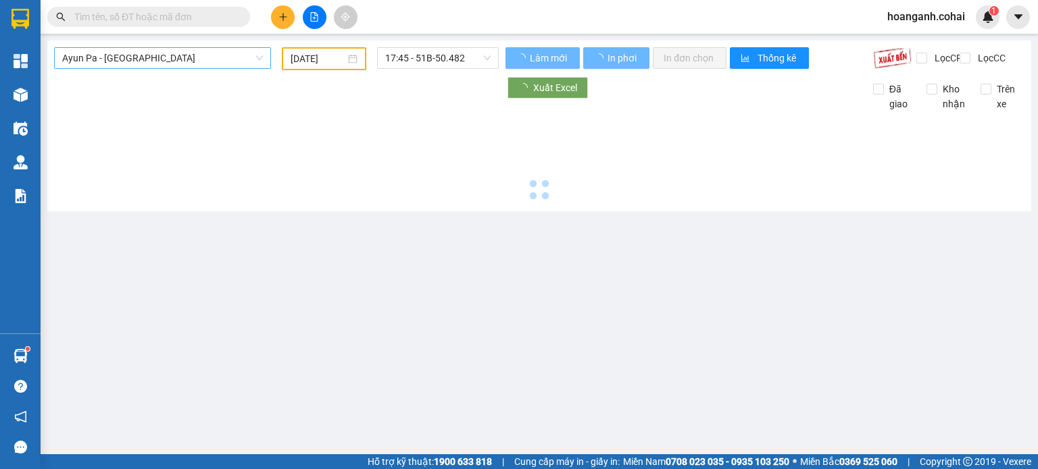
click at [220, 59] on span "Ayun Pa - [GEOGRAPHIC_DATA]" at bounding box center [162, 58] width 201 height 20
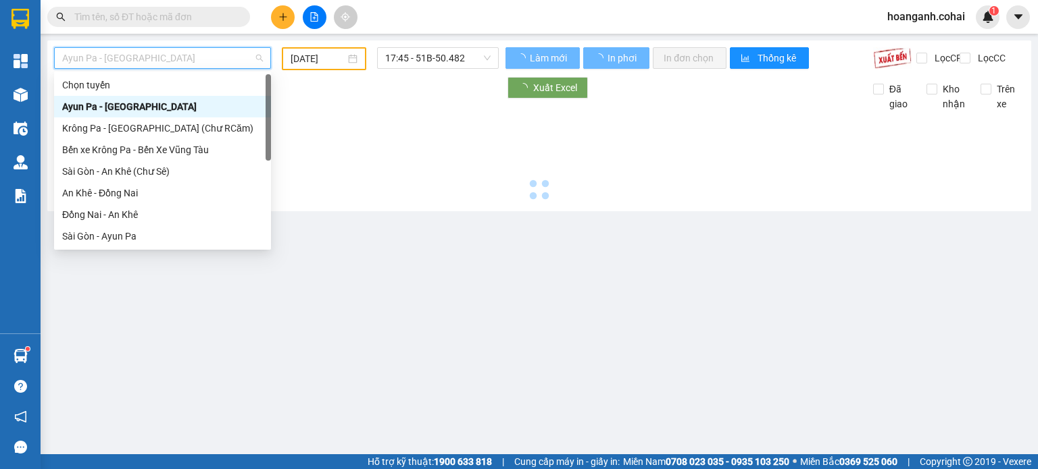
type input "[DATE]"
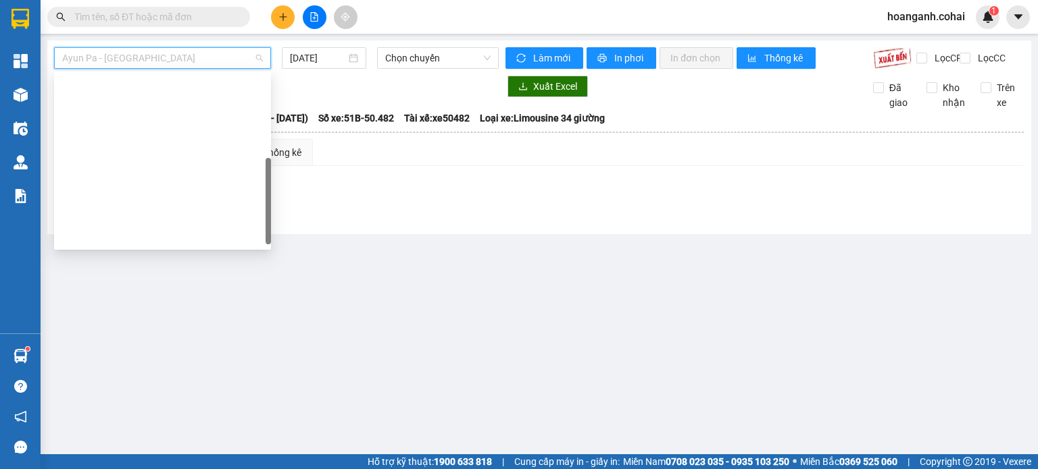
scroll to position [189, 0]
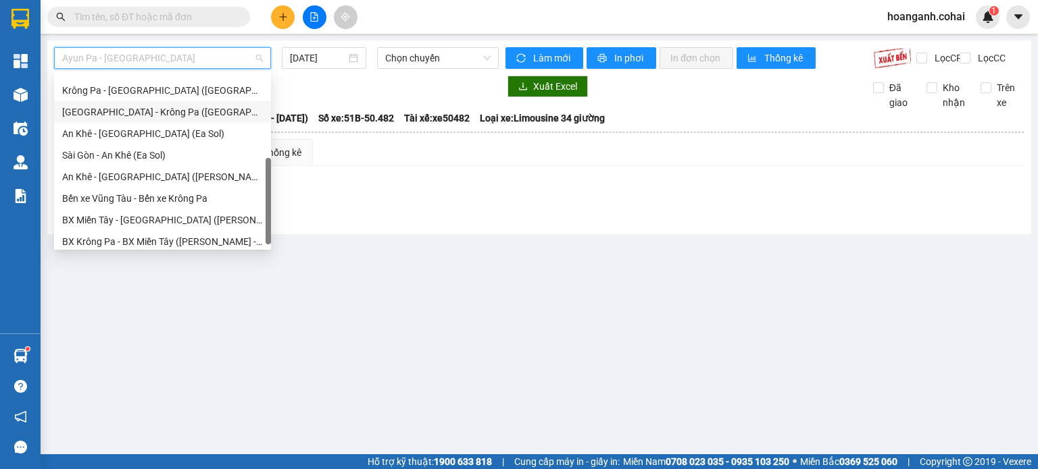
click at [166, 116] on div "[GEOGRAPHIC_DATA] - Krông Pa ([GEOGRAPHIC_DATA])" at bounding box center [162, 112] width 201 height 15
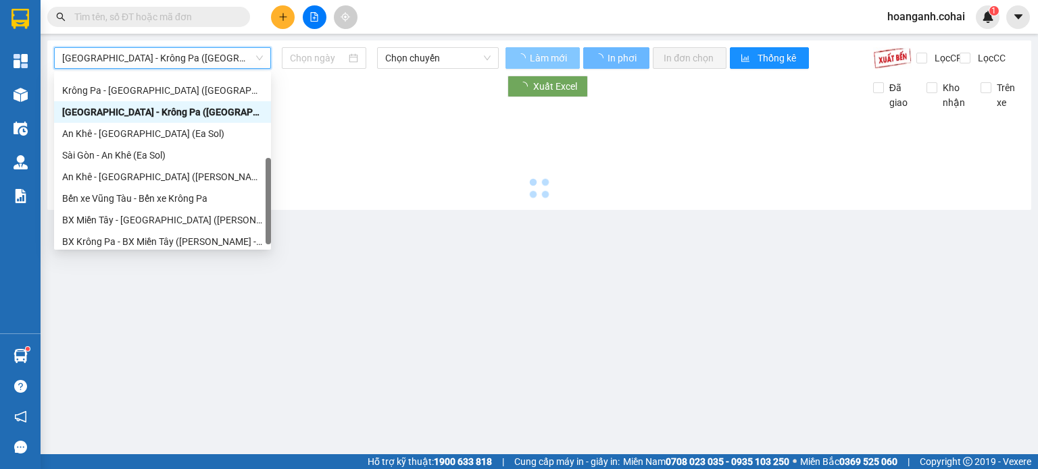
type input "[DATE]"
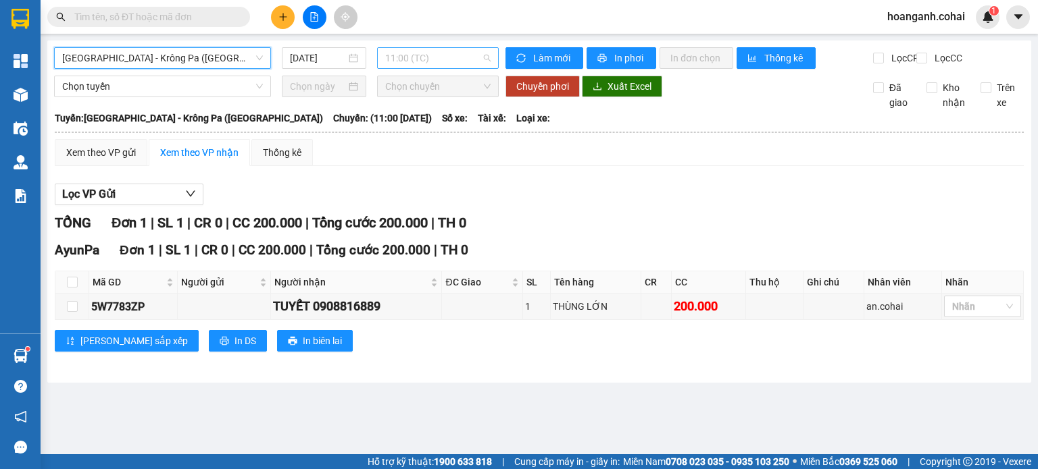
click at [468, 59] on span "11:00 (TC)" at bounding box center [438, 58] width 106 height 20
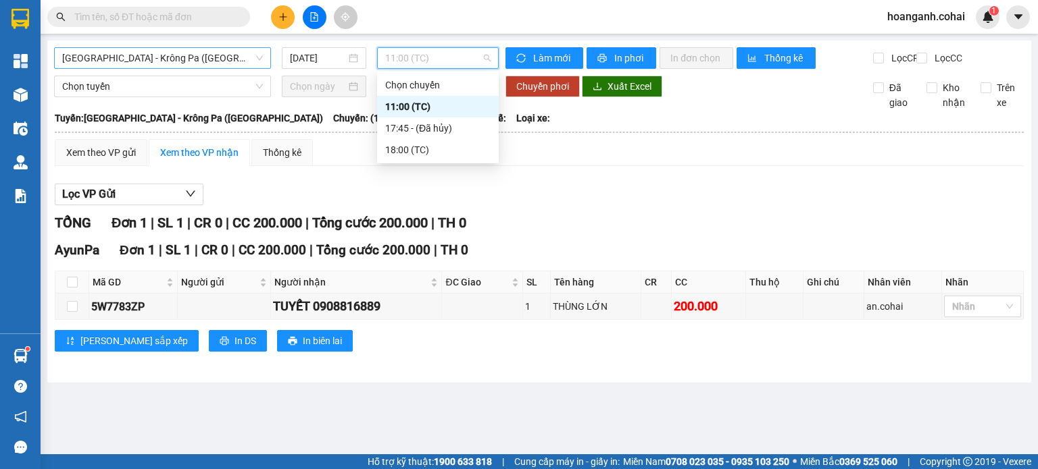
click at [217, 64] on span "[GEOGRAPHIC_DATA] - Krông Pa ([GEOGRAPHIC_DATA])" at bounding box center [162, 58] width 201 height 20
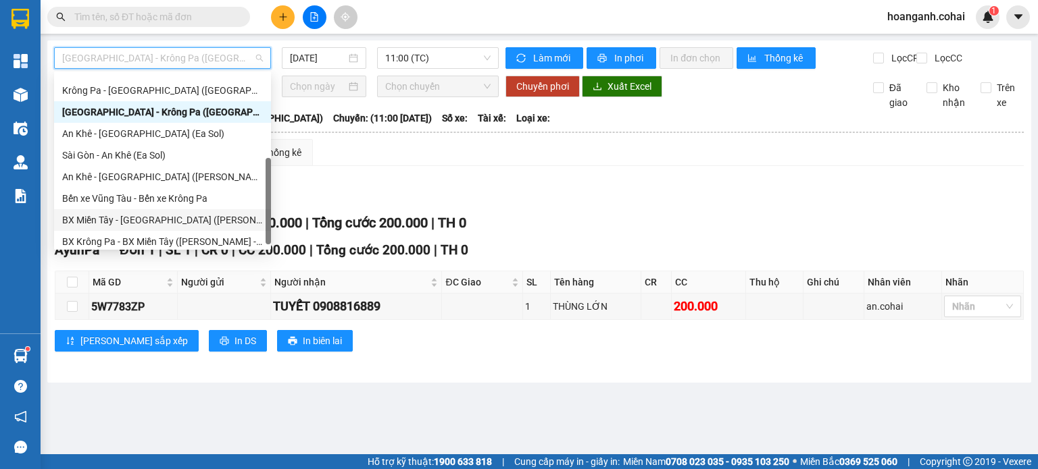
click at [152, 222] on div "BX Miền Tây - [GEOGRAPHIC_DATA] ([PERSON_NAME] - [PERSON_NAME][GEOGRAPHIC_DATA])" at bounding box center [162, 220] width 201 height 15
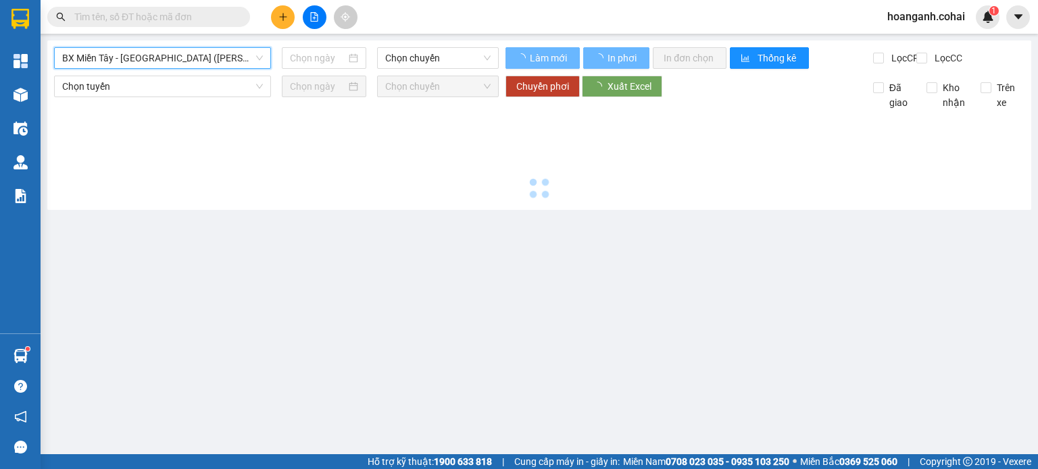
type input "[DATE]"
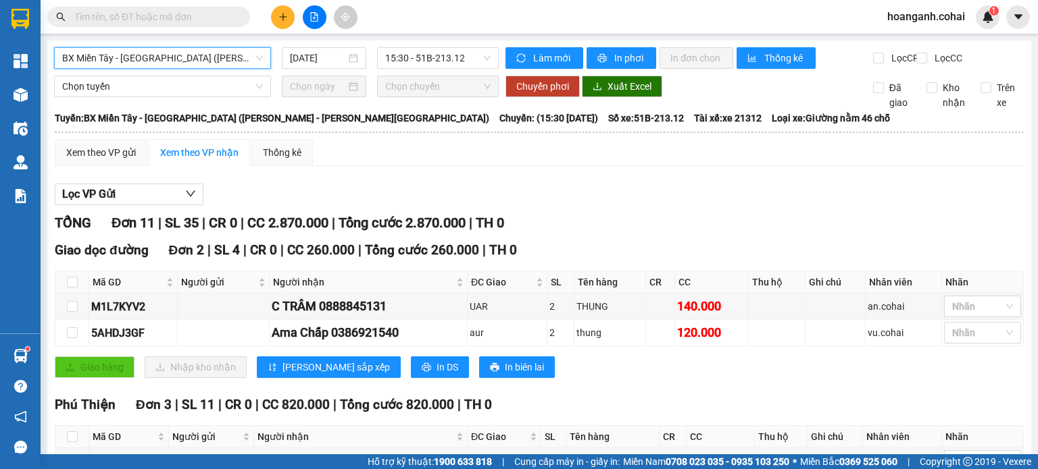
click at [234, 59] on span "BX Miền Tây - [GEOGRAPHIC_DATA] ([PERSON_NAME] - [PERSON_NAME][GEOGRAPHIC_DATA])" at bounding box center [162, 58] width 201 height 20
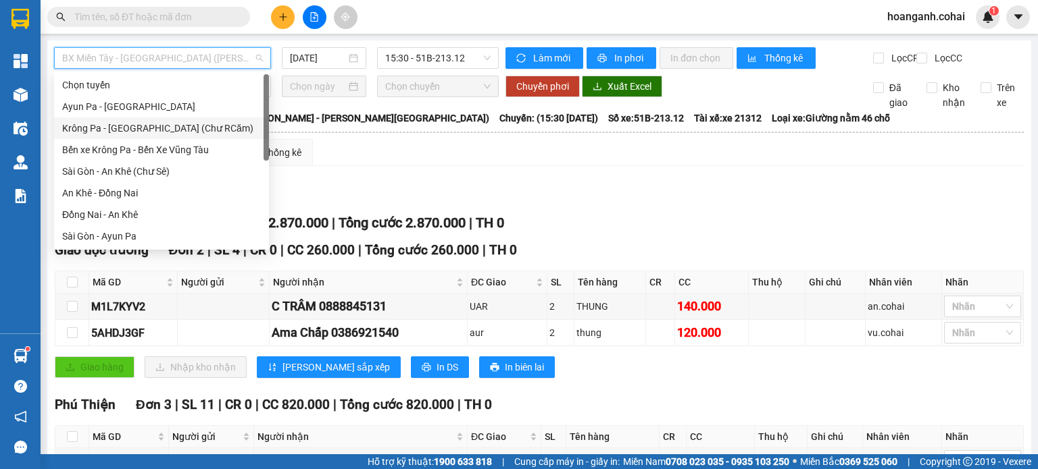
scroll to position [68, 0]
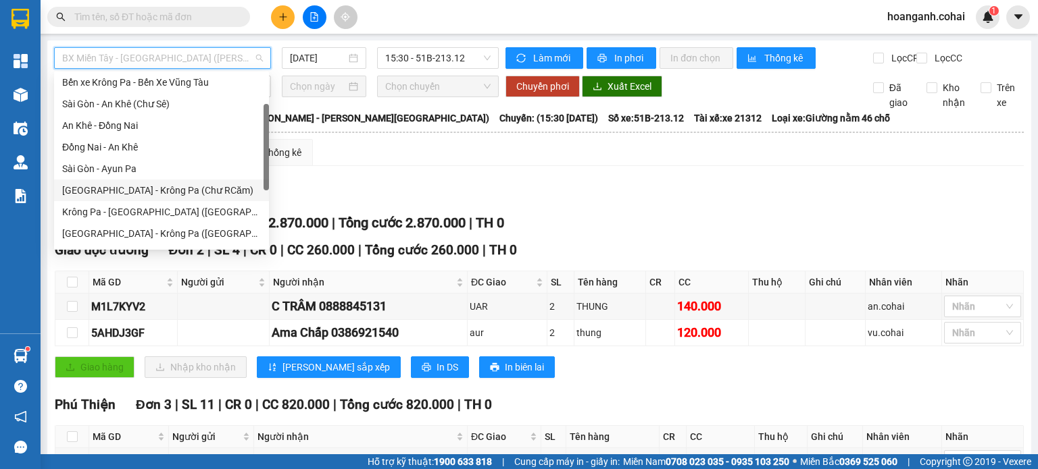
click at [195, 187] on div "[GEOGRAPHIC_DATA] - Krông Pa (Chư RCăm)" at bounding box center [161, 190] width 199 height 15
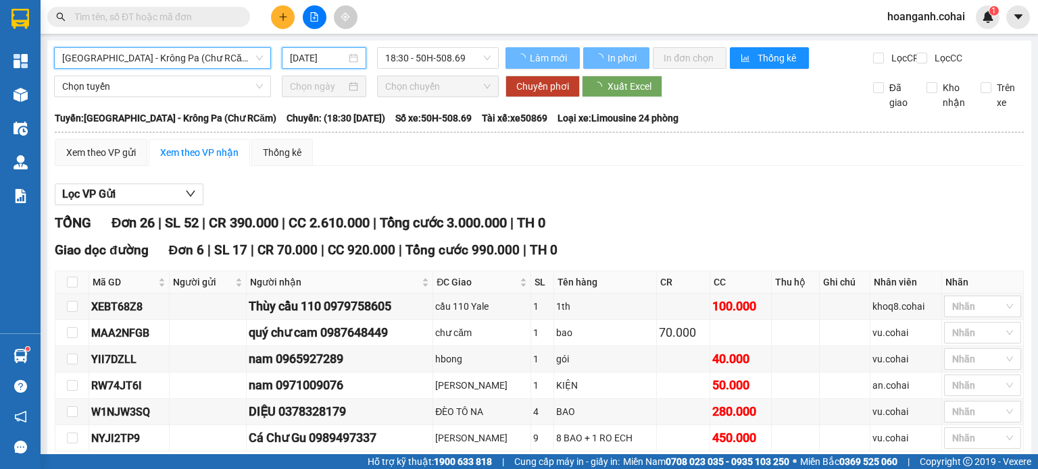
click at [320, 59] on input "[DATE]" at bounding box center [317, 58] width 55 height 15
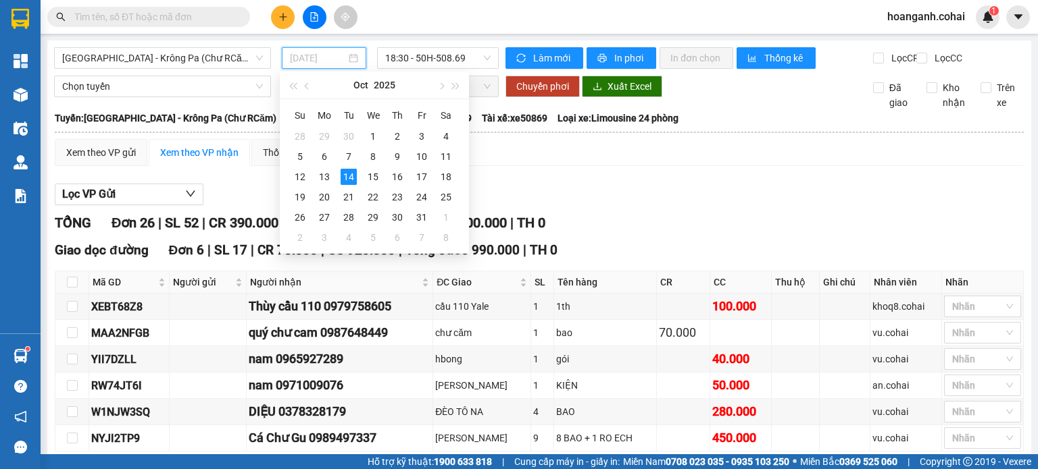
type input "[DATE]"
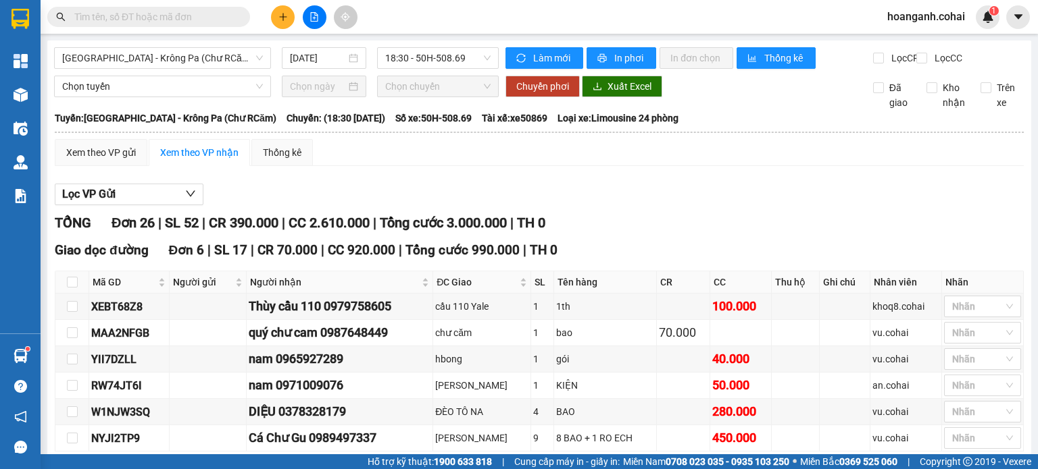
click at [573, 196] on div "Lọc VP Gửi" at bounding box center [539, 195] width 969 height 22
click at [278, 24] on button at bounding box center [283, 17] width 24 height 24
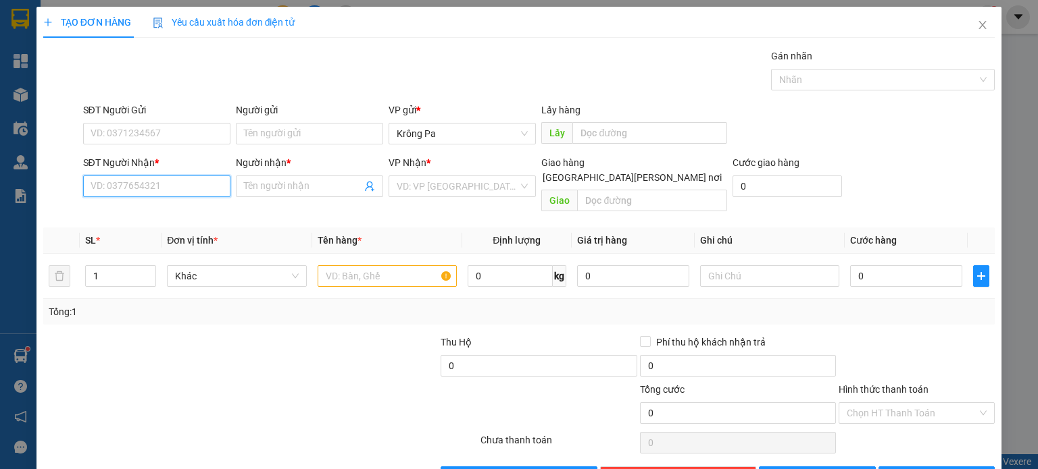
click at [197, 185] on input "SĐT Người Nhận *" at bounding box center [156, 187] width 147 height 22
click at [116, 212] on div "0355763200 - S3/T5" at bounding box center [155, 212] width 130 height 15
type input "0355763200"
type input "S3/T5"
type input "0355763200"
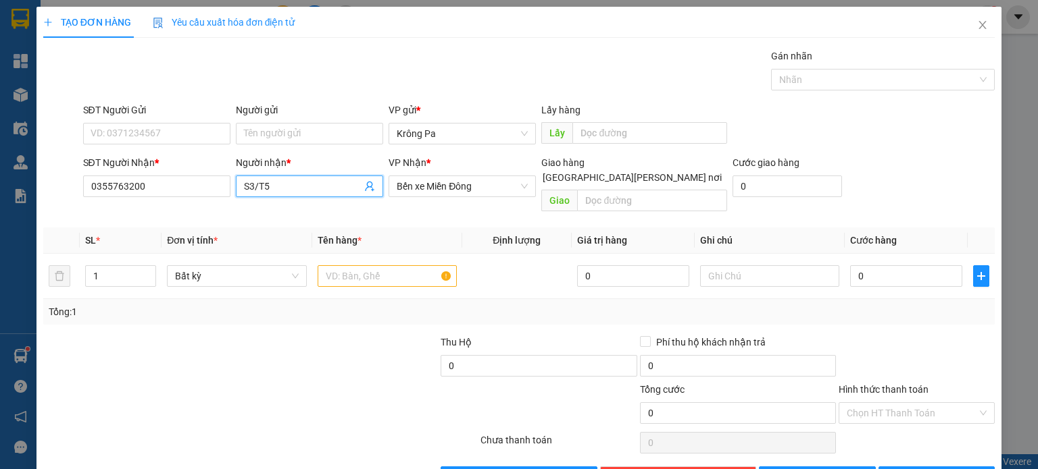
click at [310, 188] on input "S3/T5" at bounding box center [303, 186] width 118 height 15
type input "S"
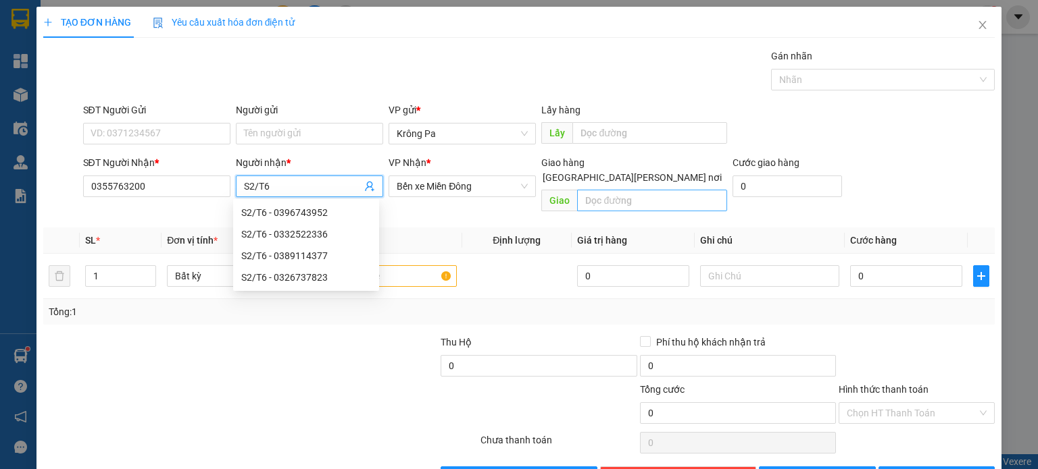
type input "S2/T6"
click at [665, 190] on input "text" at bounding box center [652, 201] width 150 height 22
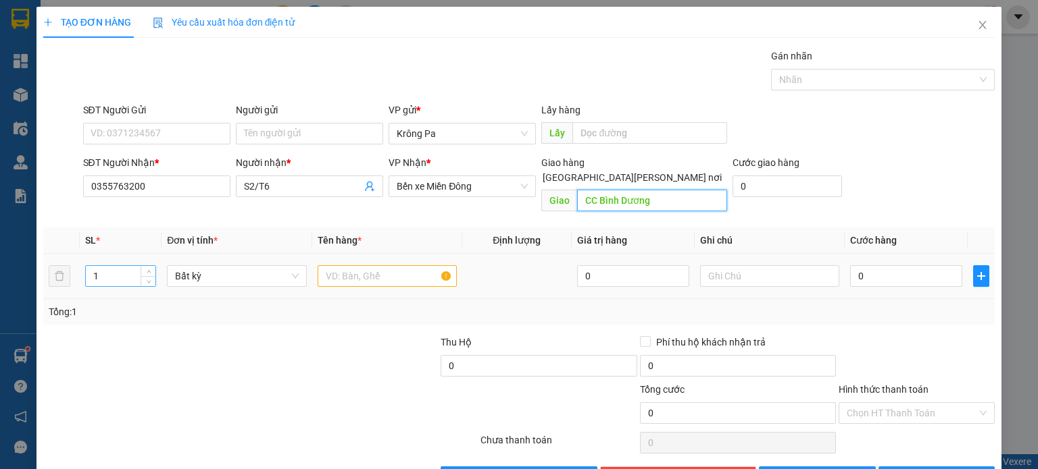
type input "CC Bình Dương"
click at [119, 266] on input "1" at bounding box center [121, 276] width 70 height 20
type input "15"
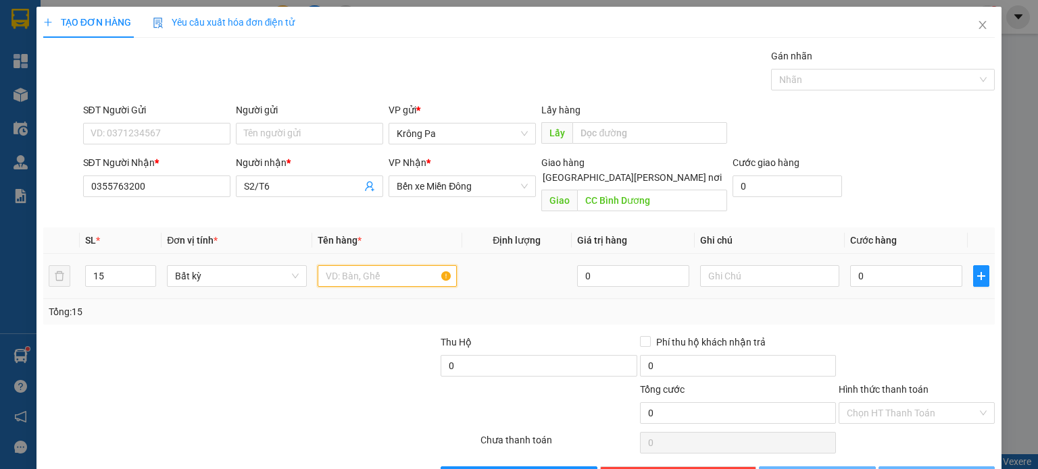
click at [381, 265] on input "text" at bounding box center [386, 276] width 139 height 22
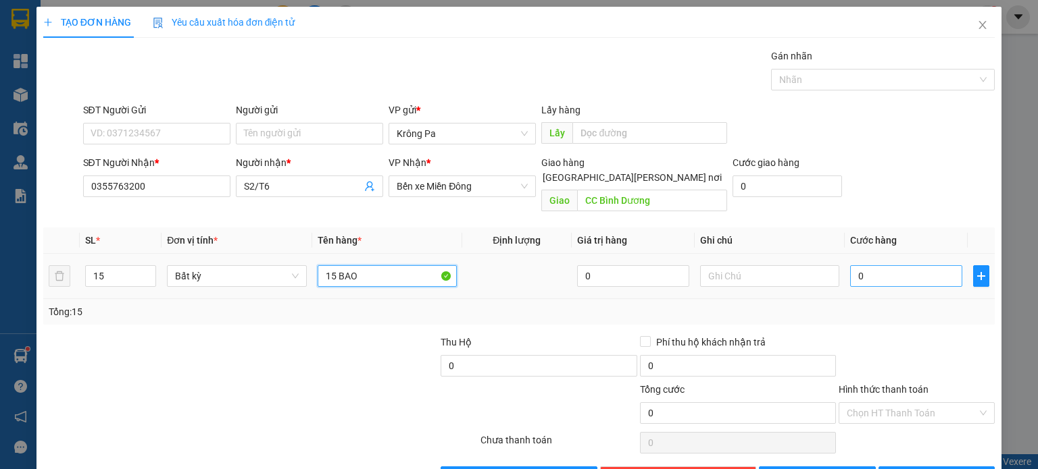
type input "15 BAO"
click at [895, 265] on input "0" at bounding box center [906, 276] width 112 height 22
type input "1"
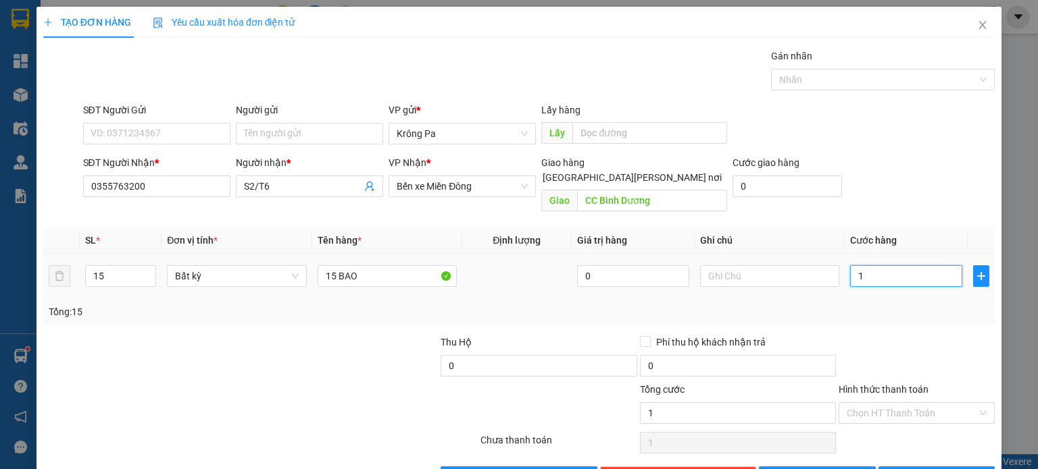
type input "15"
type input "150"
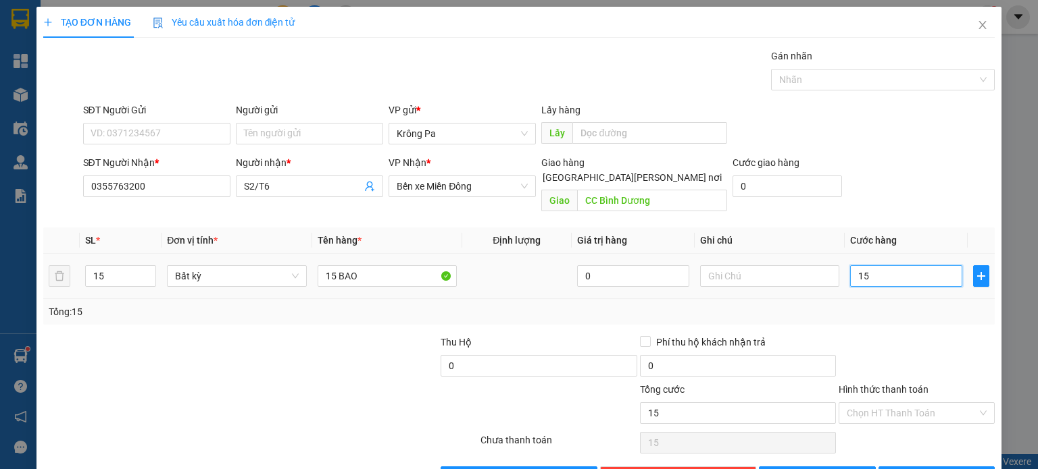
type input "150"
type input "1.500"
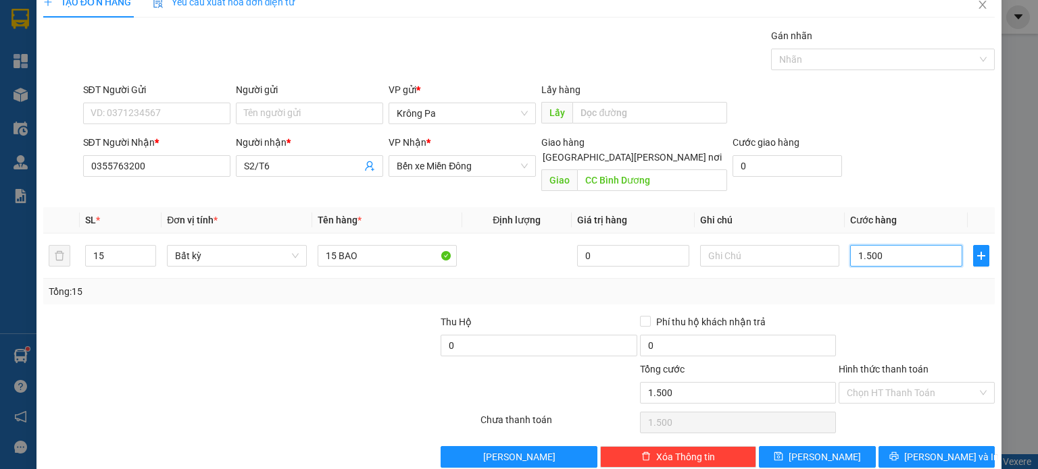
scroll to position [29, 0]
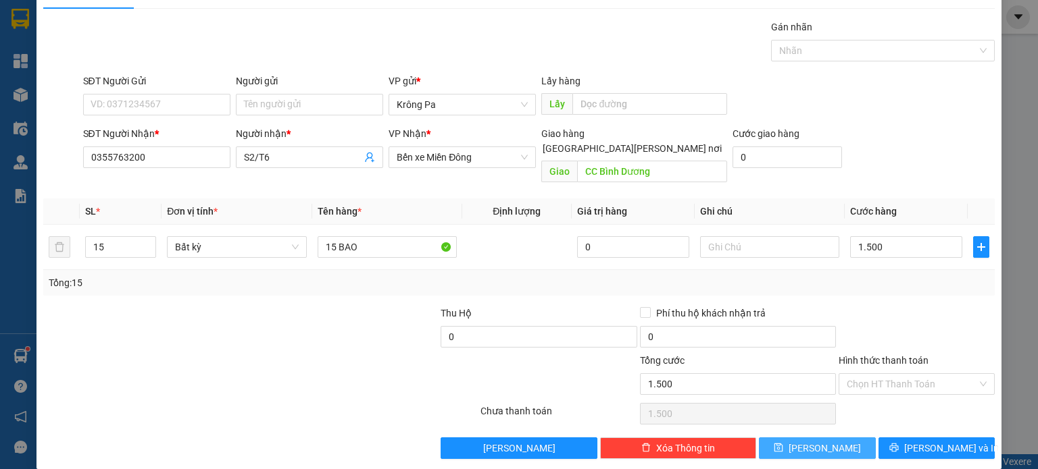
type input "1.500.000"
click at [809, 441] on span "[PERSON_NAME]" at bounding box center [824, 448] width 72 height 15
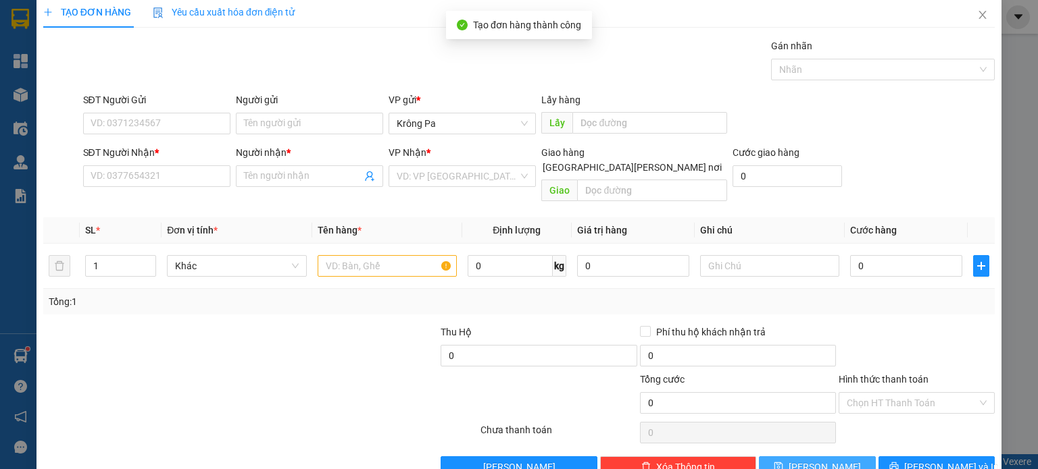
scroll to position [0, 0]
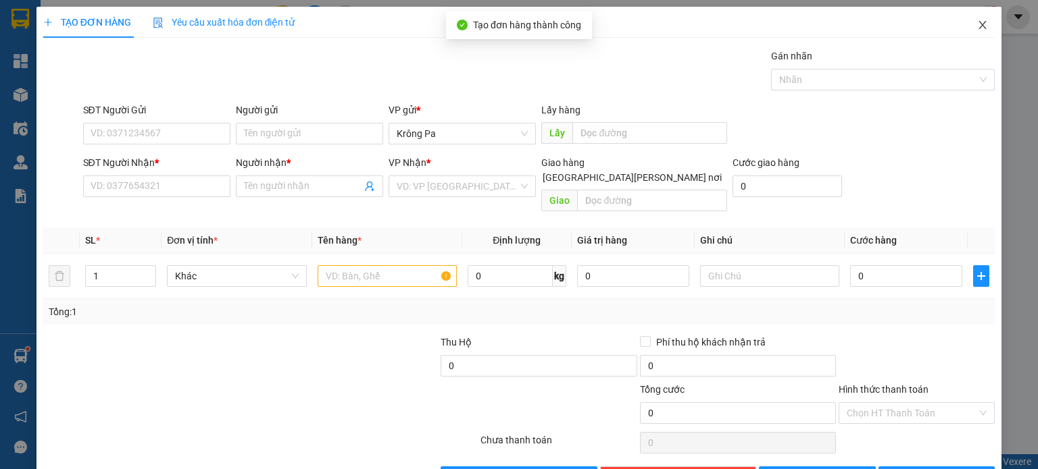
click at [975, 32] on span "Close" at bounding box center [982, 26] width 38 height 38
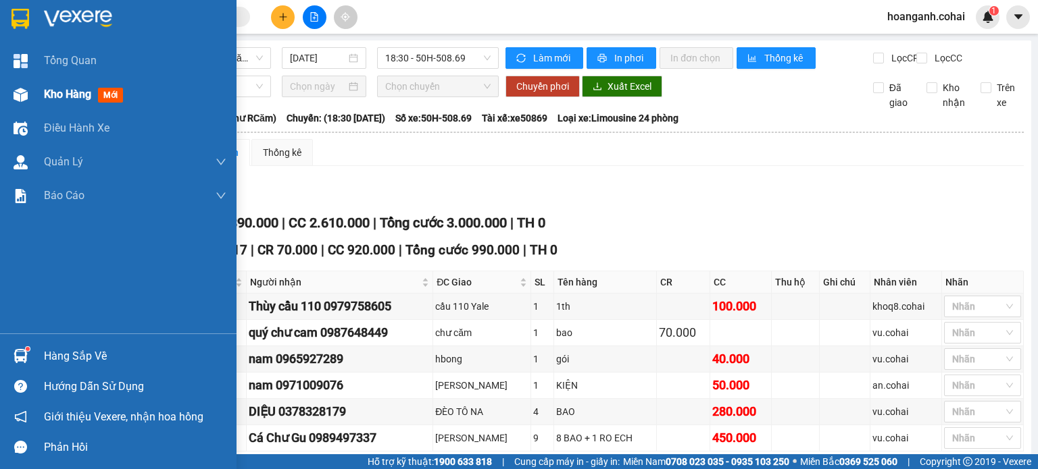
click at [49, 95] on span "Kho hàng" at bounding box center [67, 94] width 47 height 13
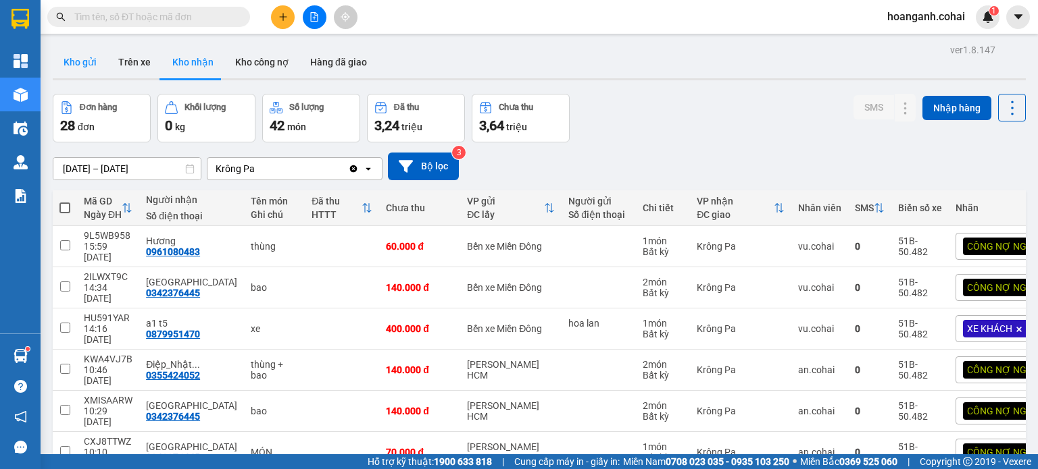
click at [83, 59] on button "Kho gửi" at bounding box center [80, 62] width 55 height 32
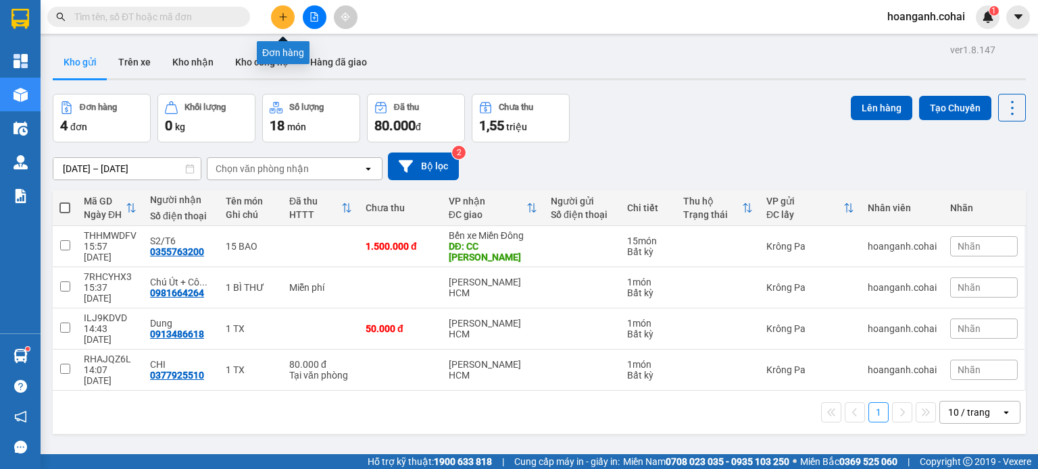
click at [278, 24] on button at bounding box center [283, 17] width 24 height 24
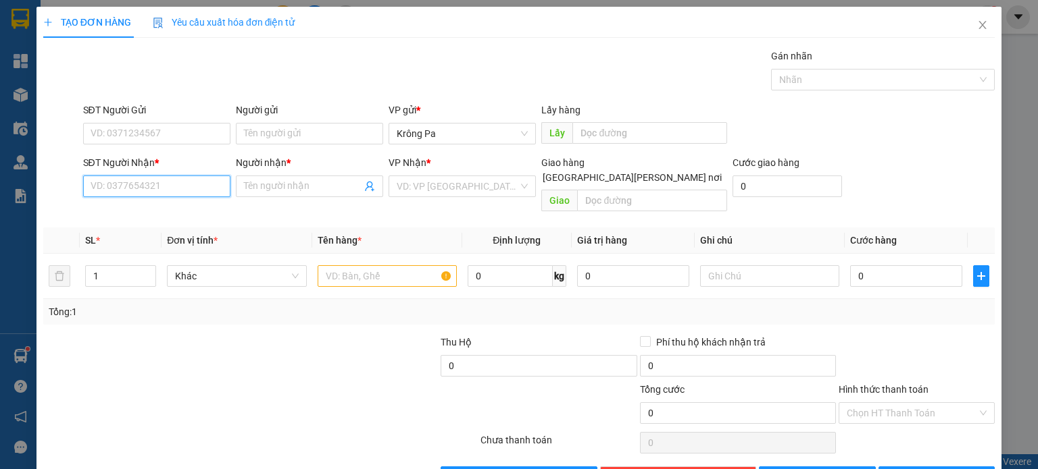
click at [201, 192] on input "SĐT Người Nhận *" at bounding box center [156, 187] width 147 height 22
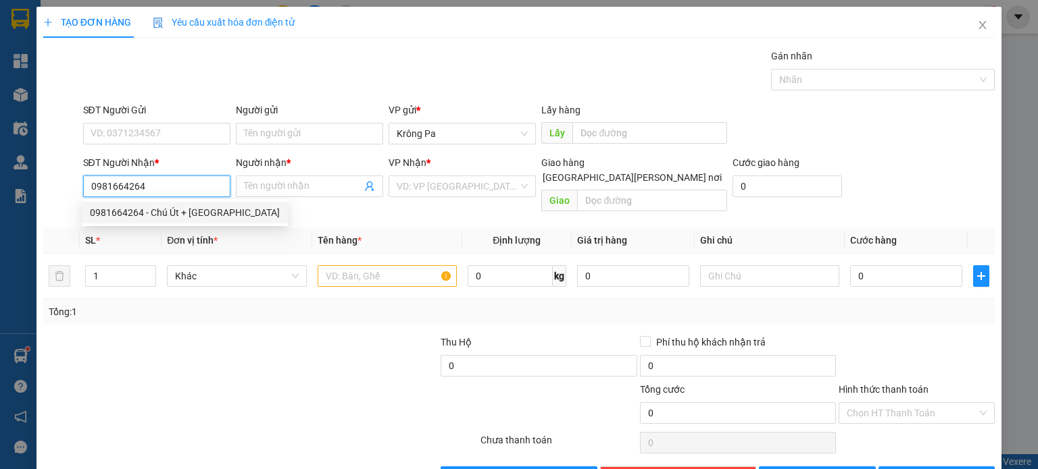
click at [186, 215] on div "0981664264 - Chú Út + [GEOGRAPHIC_DATA]" at bounding box center [185, 212] width 190 height 15
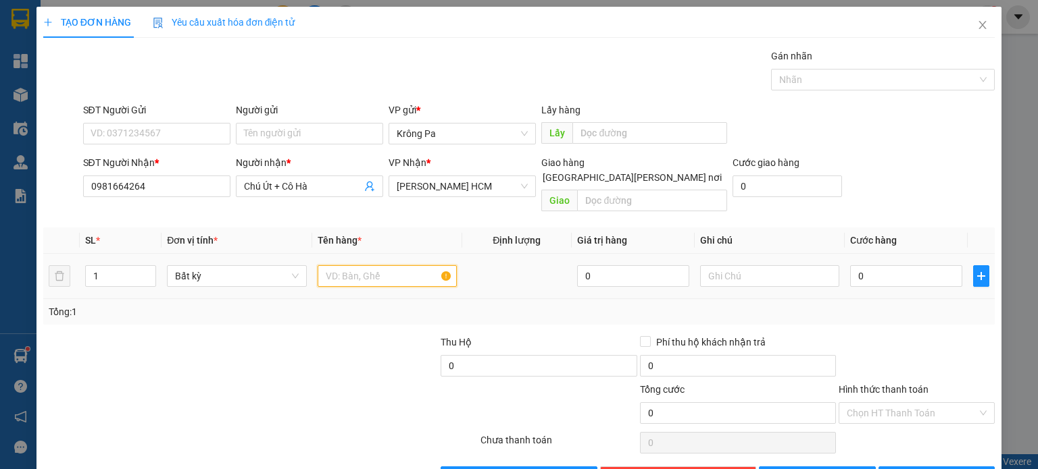
click at [404, 265] on input "text" at bounding box center [386, 276] width 139 height 22
click at [900, 403] on input "Hình thức thanh toán" at bounding box center [911, 413] width 130 height 20
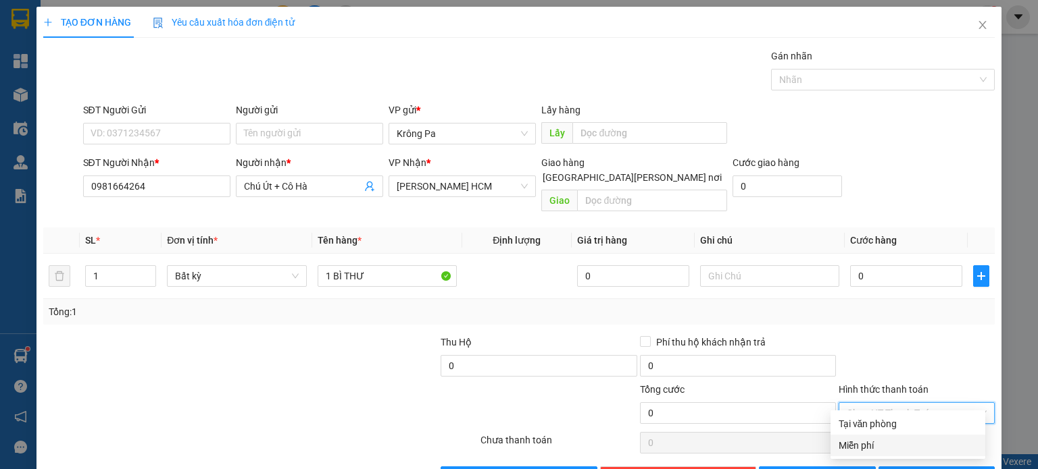
click at [871, 448] on div "Miễn phí" at bounding box center [907, 445] width 138 height 15
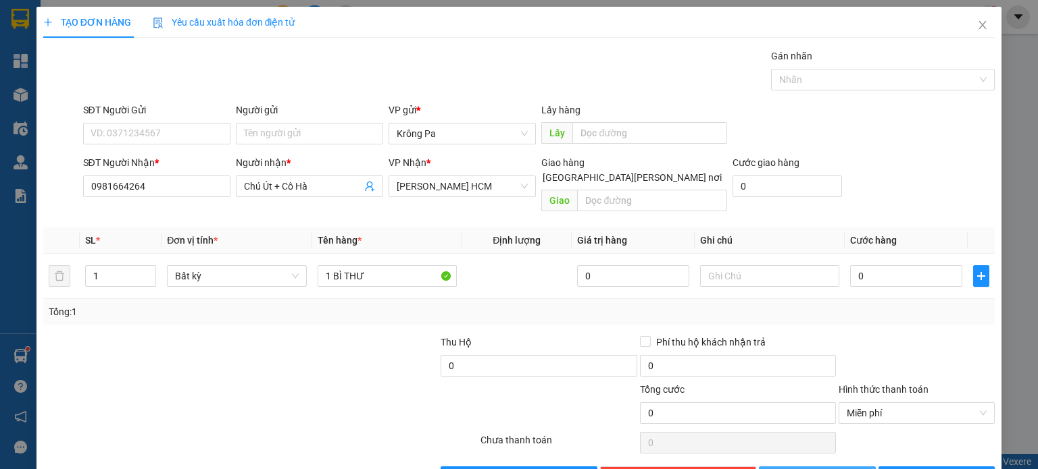
click at [807, 467] on button "[PERSON_NAME]" at bounding box center [817, 478] width 117 height 22
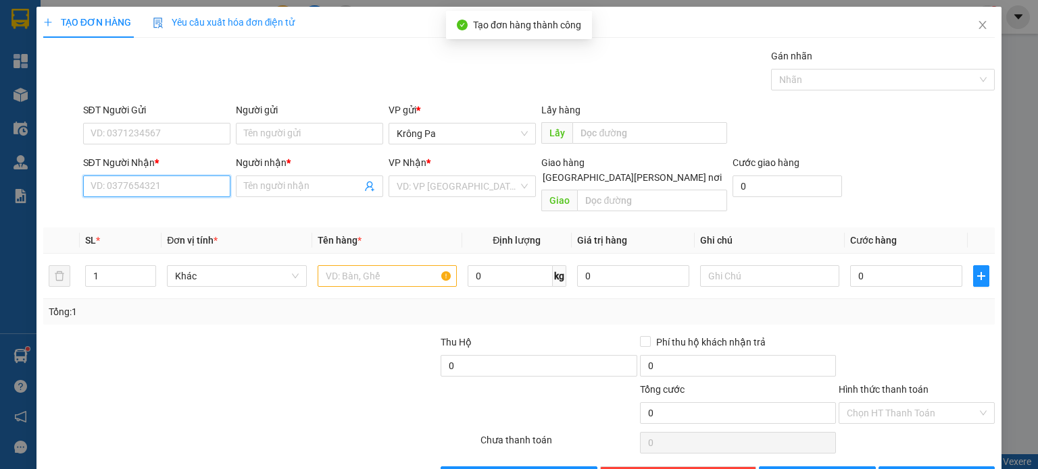
drag, startPoint x: 143, startPoint y: 182, endPoint x: 143, endPoint y: 170, distance: 12.2
click at [143, 182] on input "SĐT Người Nhận *" at bounding box center [156, 187] width 147 height 22
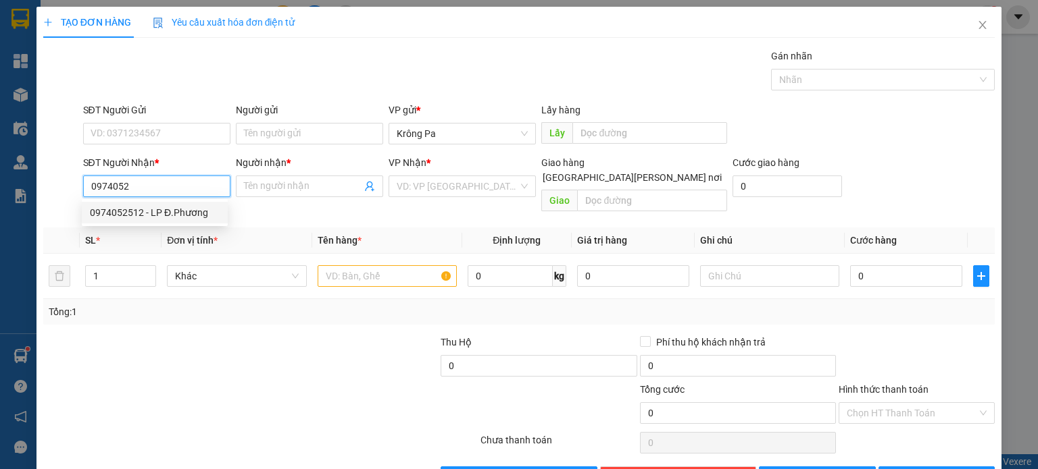
drag, startPoint x: 142, startPoint y: 215, endPoint x: 154, endPoint y: 208, distance: 13.9
click at [143, 215] on div "0974052512 - LP Đ.Phương" at bounding box center [155, 212] width 130 height 15
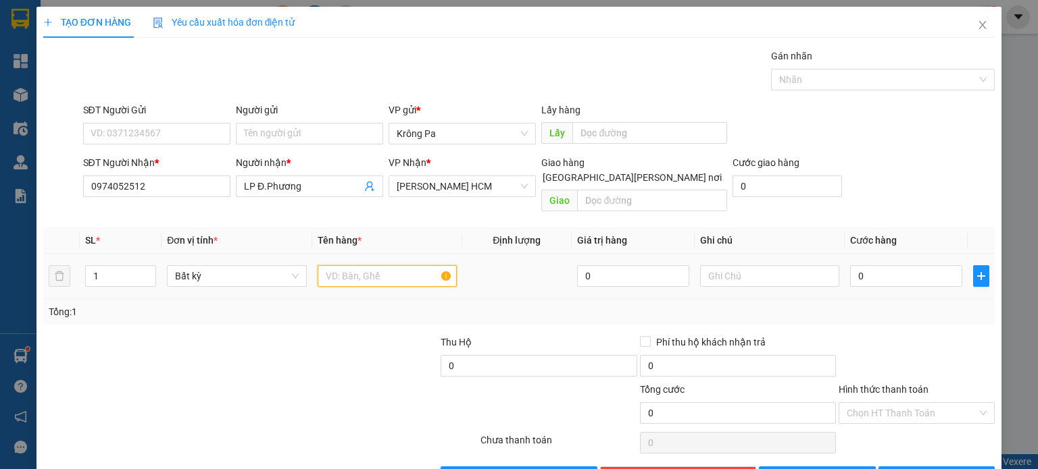
click at [405, 265] on input "text" at bounding box center [386, 276] width 139 height 22
click at [902, 267] on input "0" at bounding box center [906, 276] width 112 height 22
click at [927, 469] on span "[PERSON_NAME] và In" at bounding box center [951, 477] width 95 height 15
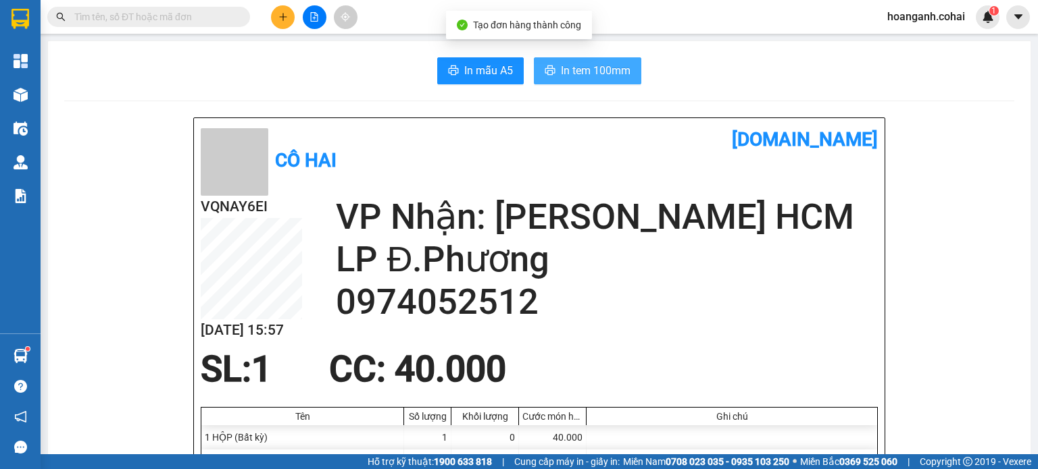
click at [557, 58] on button "In tem 100mm" at bounding box center [587, 70] width 107 height 27
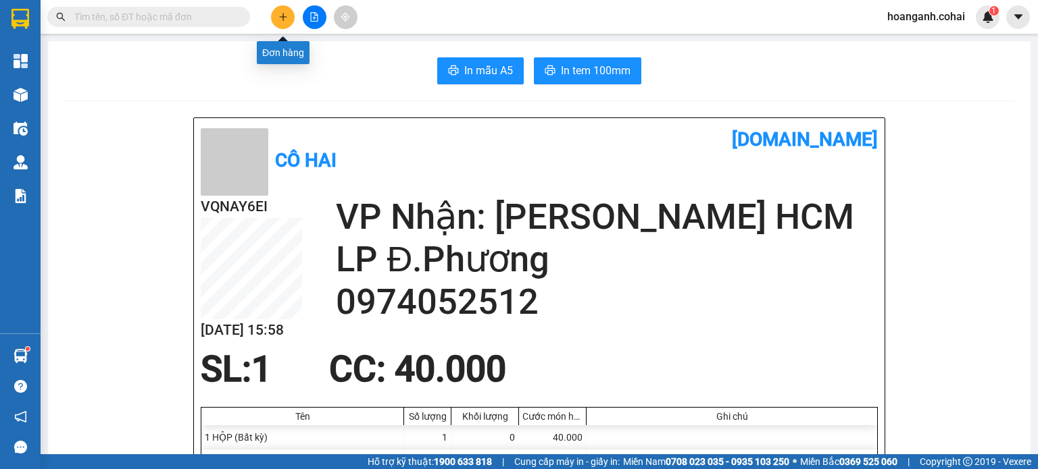
click at [290, 18] on button at bounding box center [283, 17] width 24 height 24
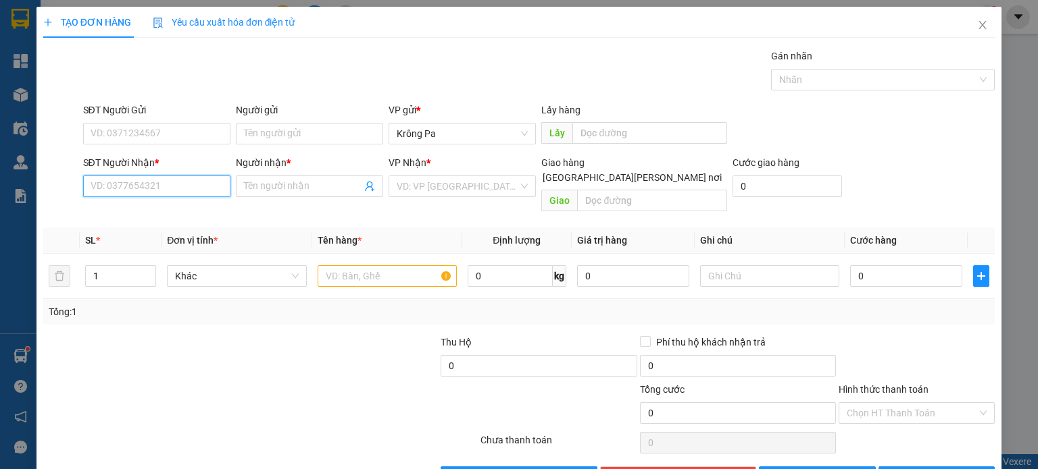
click at [137, 188] on input "SĐT Người Nhận *" at bounding box center [156, 187] width 147 height 22
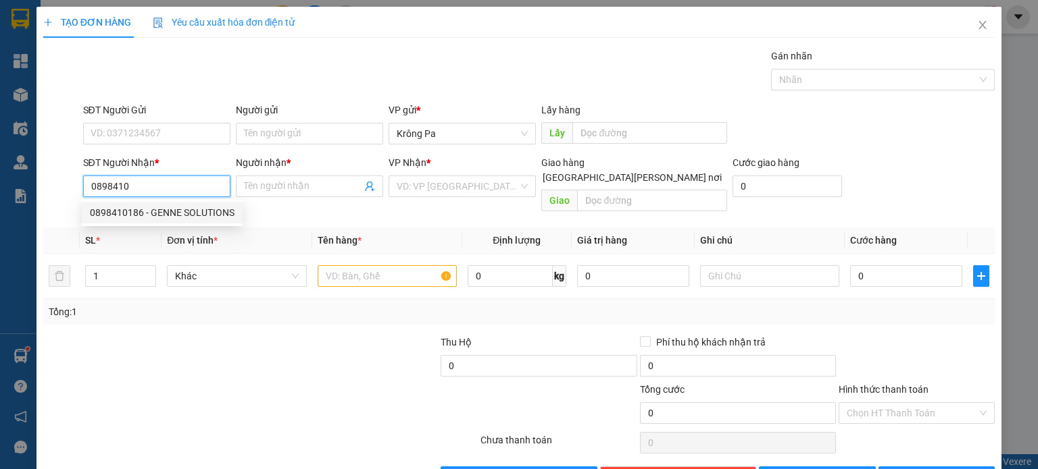
click at [151, 215] on div "0898410186 - GENNE SOLUTIONS" at bounding box center [162, 212] width 145 height 15
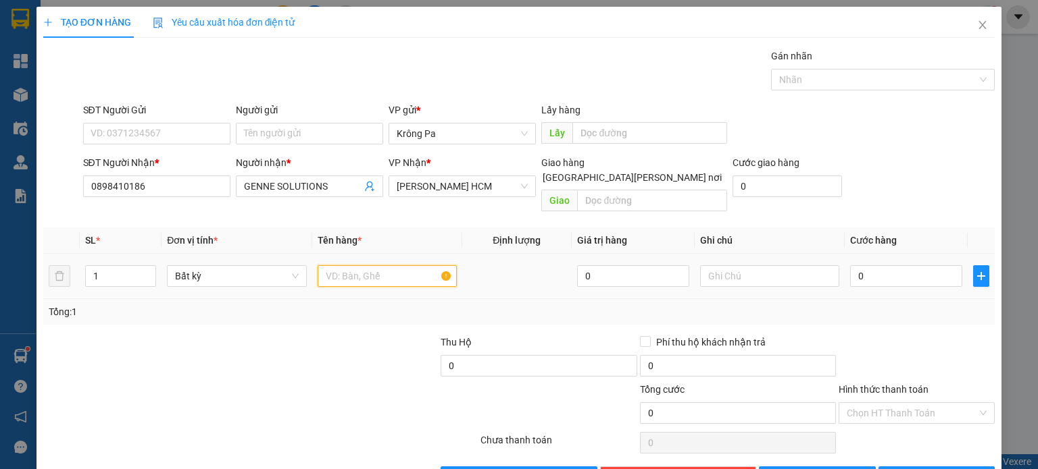
click at [359, 266] on input "text" at bounding box center [386, 276] width 139 height 22
click at [900, 265] on input "0" at bounding box center [906, 276] width 112 height 22
click at [923, 469] on span "[PERSON_NAME] và In" at bounding box center [951, 477] width 95 height 15
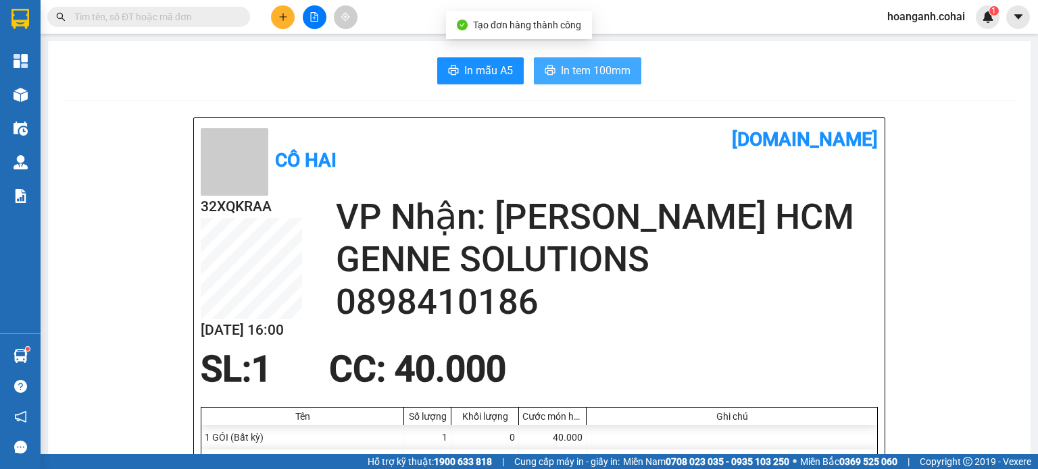
click at [593, 62] on span "In tem 100mm" at bounding box center [596, 70] width 70 height 17
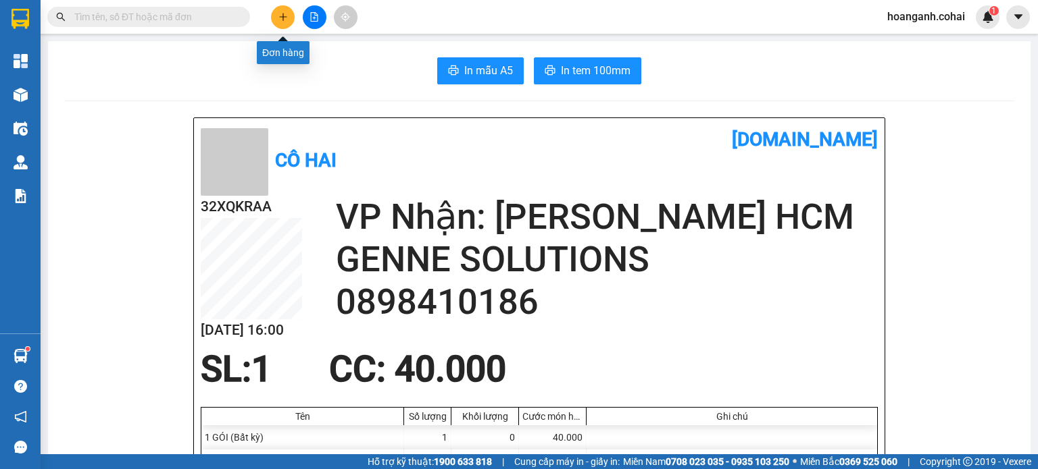
click at [280, 19] on icon "plus" at bounding box center [282, 16] width 9 height 9
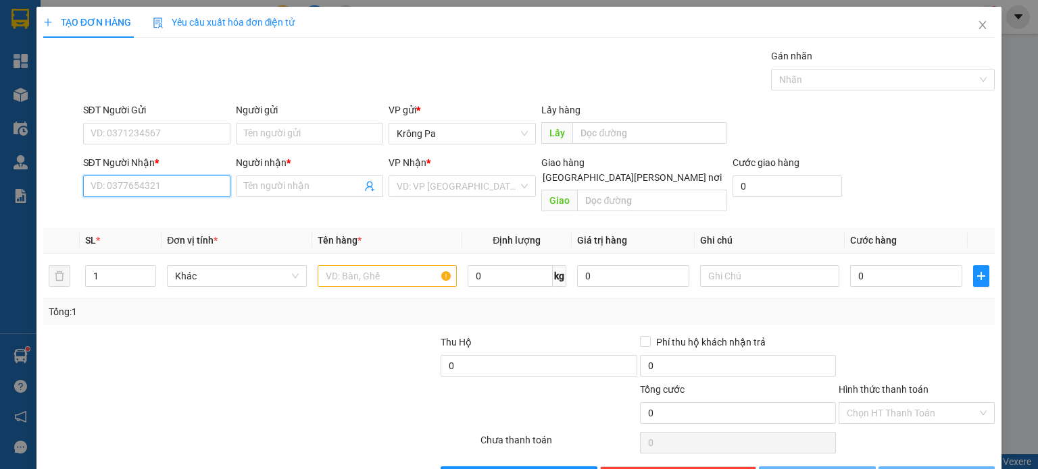
drag, startPoint x: 190, startPoint y: 188, endPoint x: 211, endPoint y: 173, distance: 25.5
click at [190, 188] on input "SĐT Người Nhận *" at bounding box center [156, 187] width 147 height 22
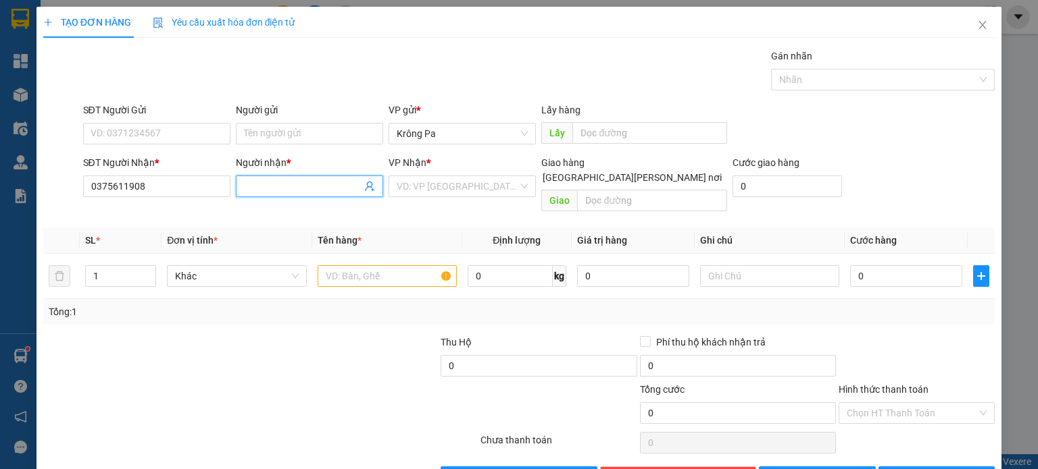
click at [342, 187] on input "Người nhận *" at bounding box center [303, 186] width 118 height 15
click at [507, 186] on input "search" at bounding box center [458, 186] width 122 height 20
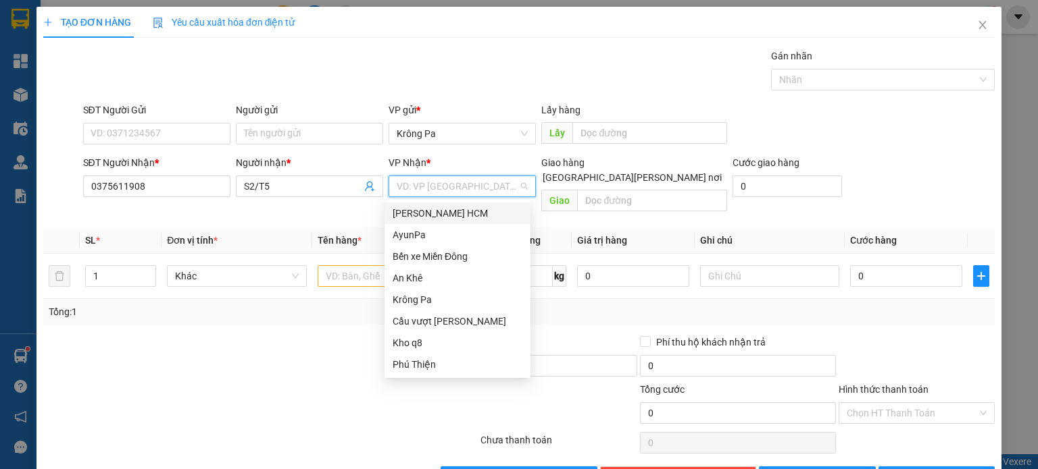
click at [473, 214] on div "[PERSON_NAME] HCM" at bounding box center [457, 213] width 130 height 15
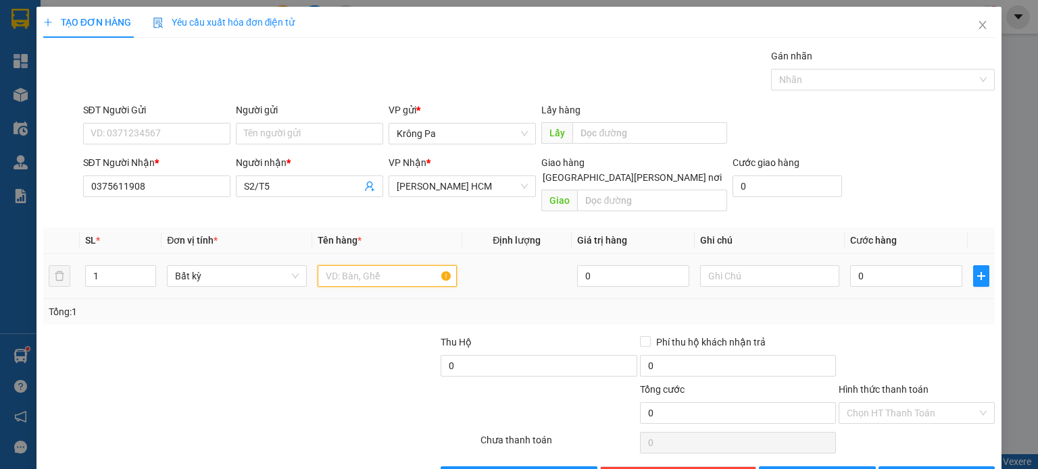
click at [365, 265] on input "text" at bounding box center [386, 276] width 139 height 22
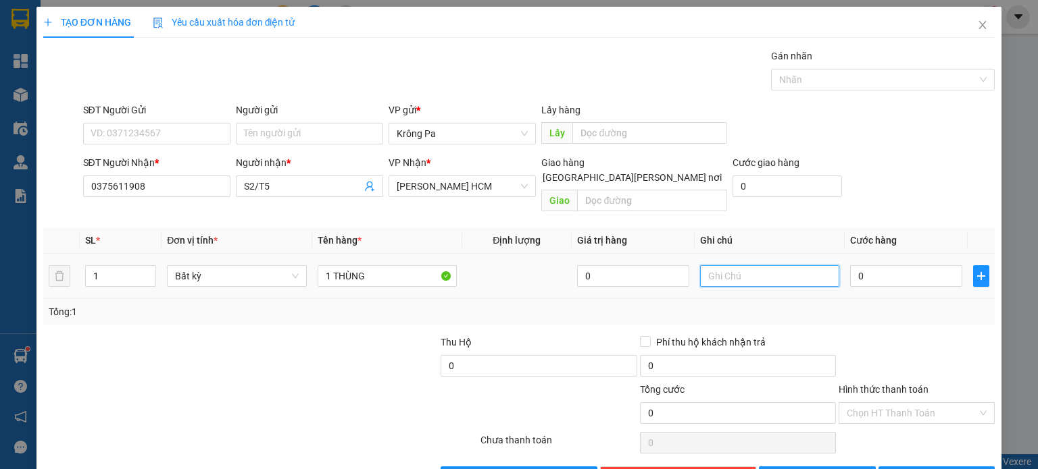
click at [774, 265] on input "text" at bounding box center [769, 276] width 139 height 22
click at [872, 265] on input "0" at bounding box center [906, 276] width 112 height 22
click at [786, 467] on button "[PERSON_NAME]" at bounding box center [817, 478] width 117 height 22
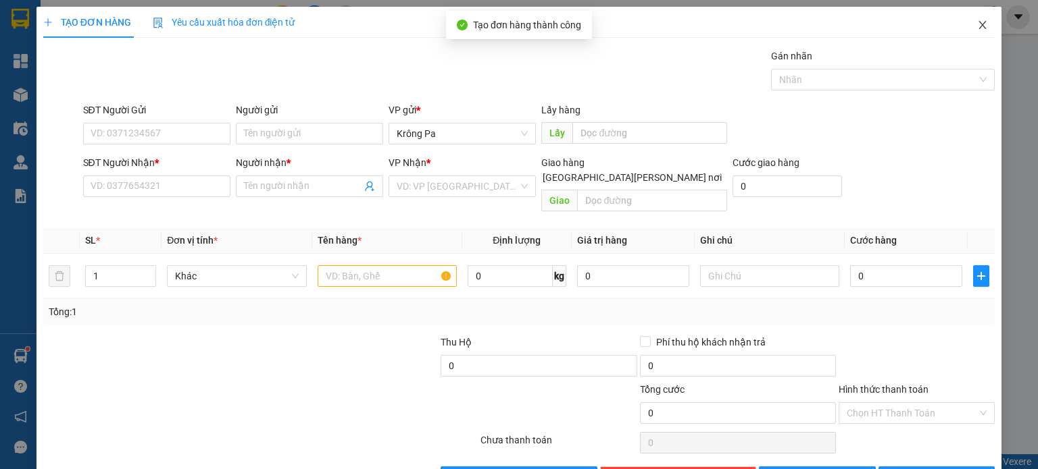
click at [977, 26] on icon "close" at bounding box center [982, 25] width 11 height 11
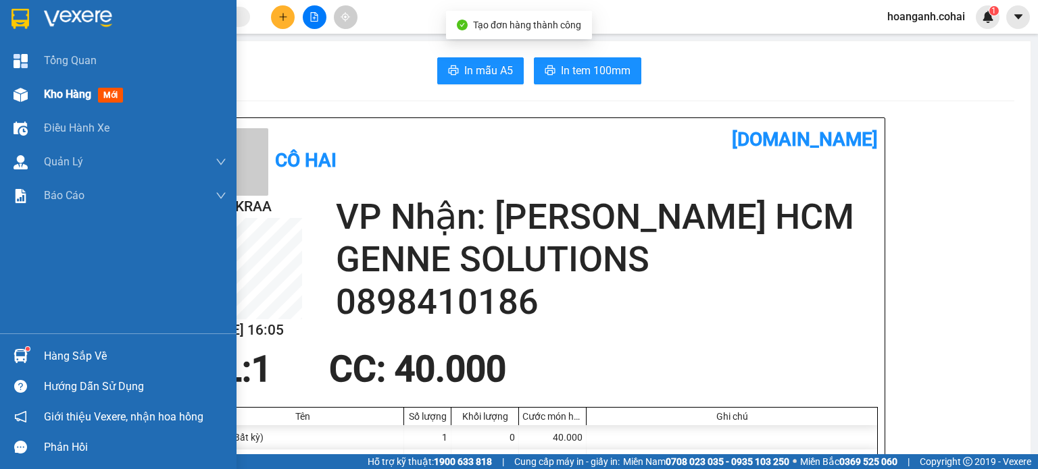
click at [60, 99] on span "Kho hàng" at bounding box center [67, 94] width 47 height 13
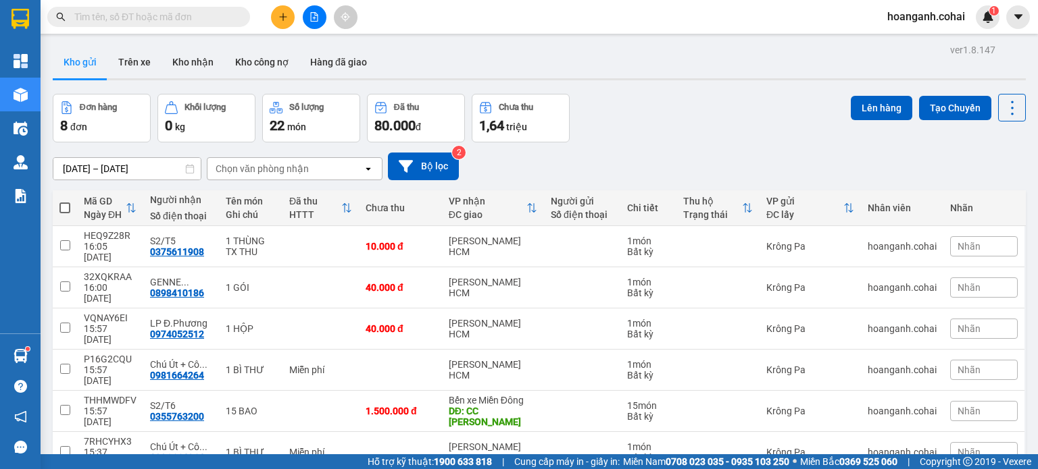
scroll to position [68, 0]
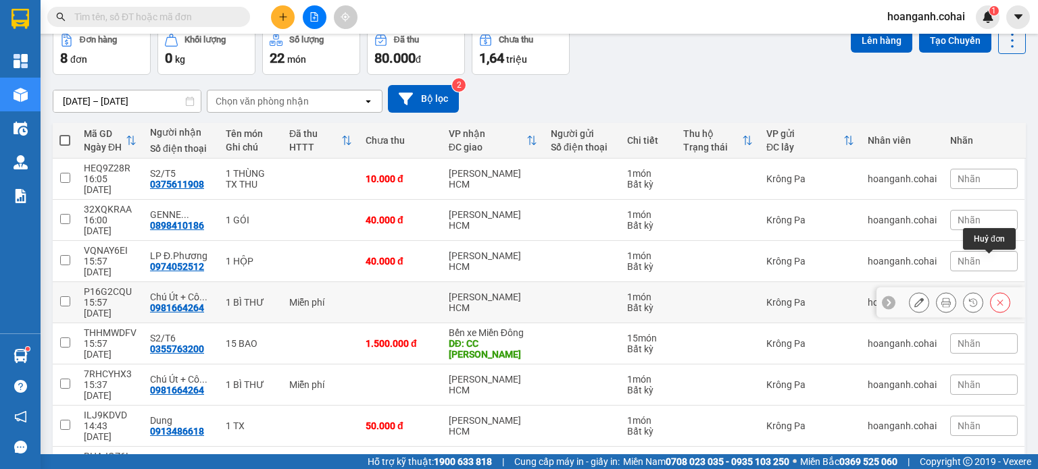
click at [995, 298] on icon at bounding box center [999, 302] width 9 height 9
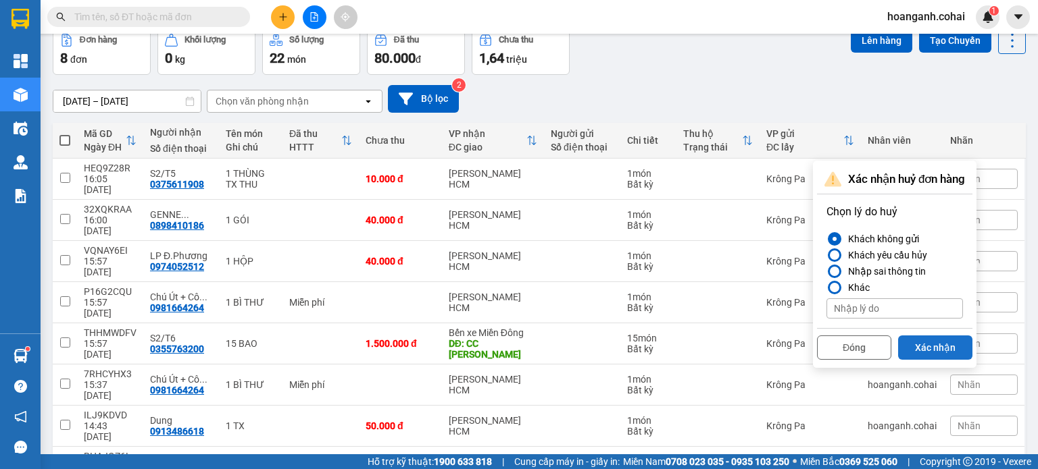
click at [948, 349] on button "Xác nhận" at bounding box center [935, 348] width 74 height 24
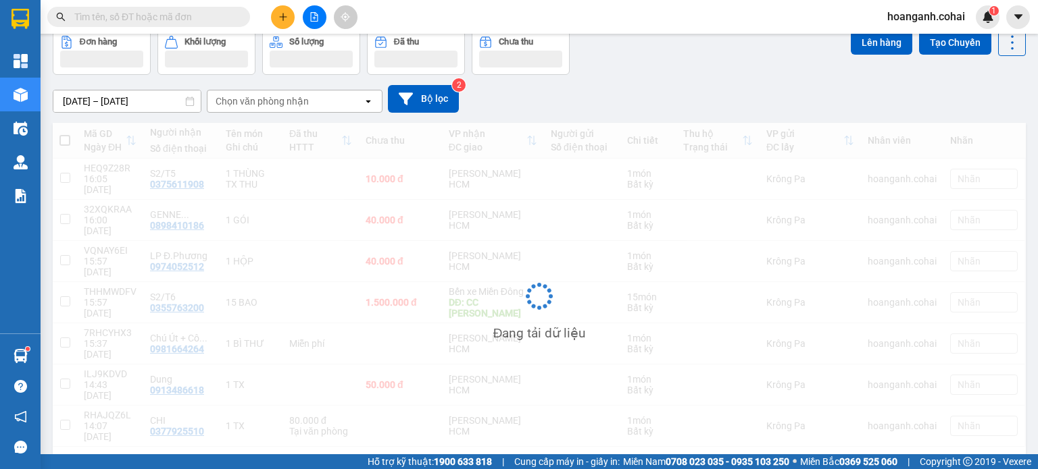
scroll to position [62, 0]
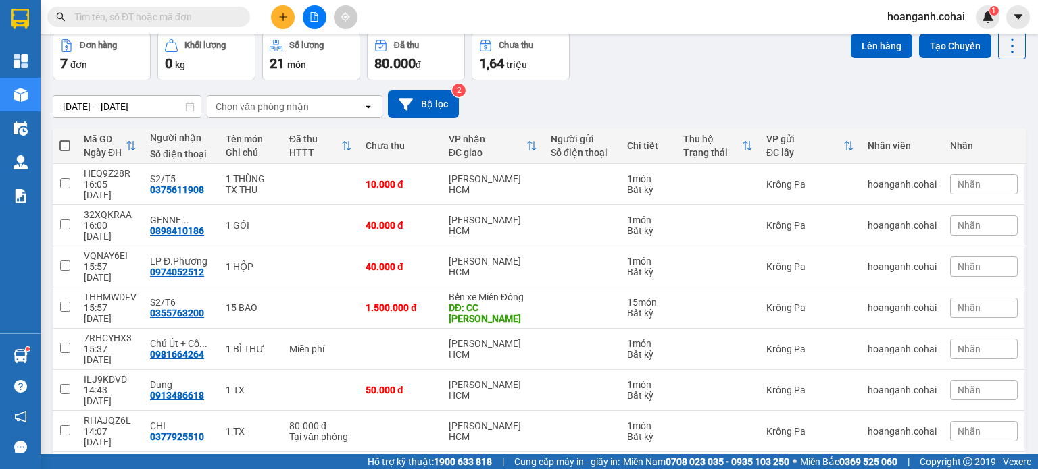
click at [68, 145] on span at bounding box center [64, 145] width 11 height 11
click at [65, 139] on input "checkbox" at bounding box center [65, 139] width 0 height 0
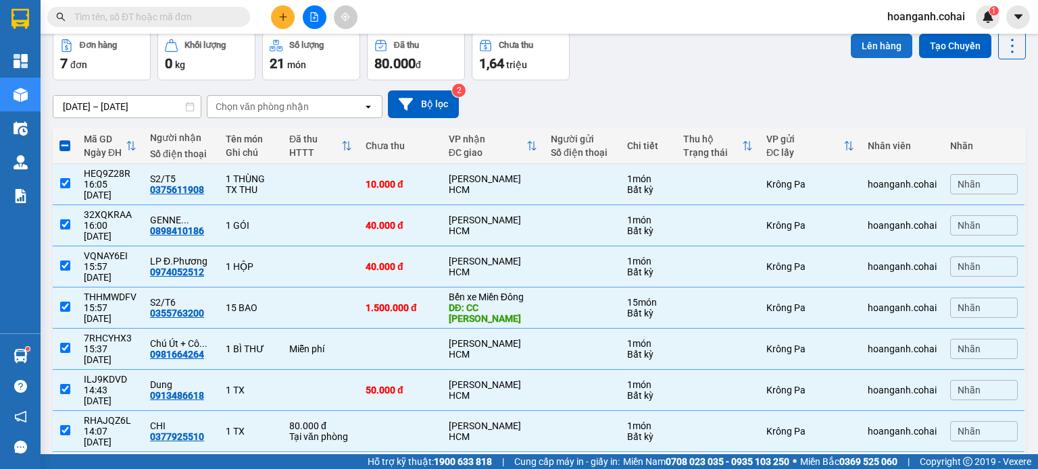
click at [881, 45] on button "Lên hàng" at bounding box center [880, 46] width 61 height 24
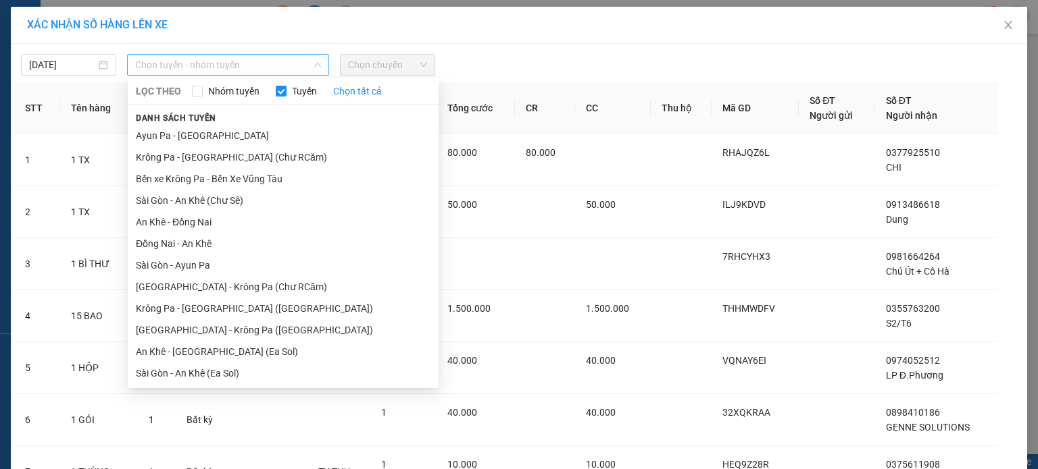
click at [295, 61] on span "Chọn tuyến - nhóm tuyến" at bounding box center [228, 65] width 186 height 20
click at [255, 153] on li "Krông Pa - [GEOGRAPHIC_DATA] (Chư RCăm)" at bounding box center [283, 158] width 311 height 22
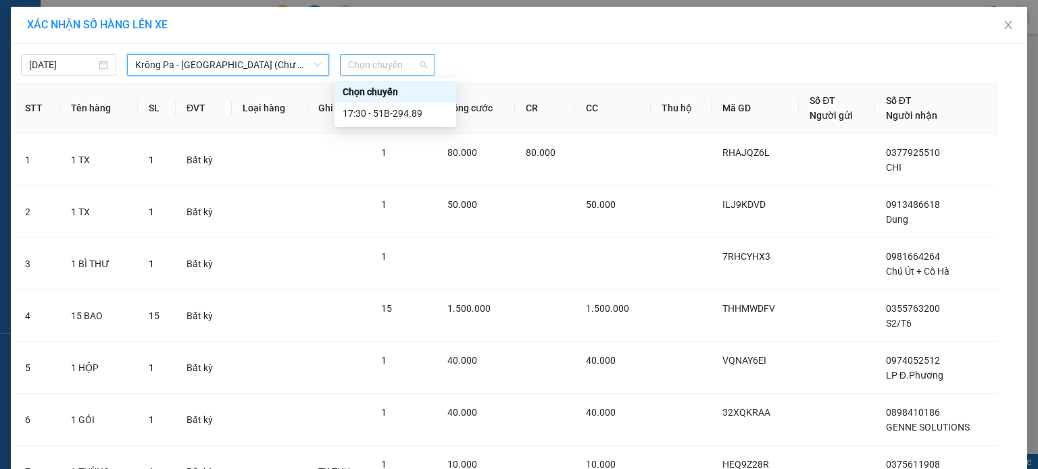
click at [403, 61] on span "Chọn chuyến" at bounding box center [387, 65] width 79 height 20
click at [399, 115] on div "17:30 - 51B-294.89" at bounding box center [394, 113] width 105 height 15
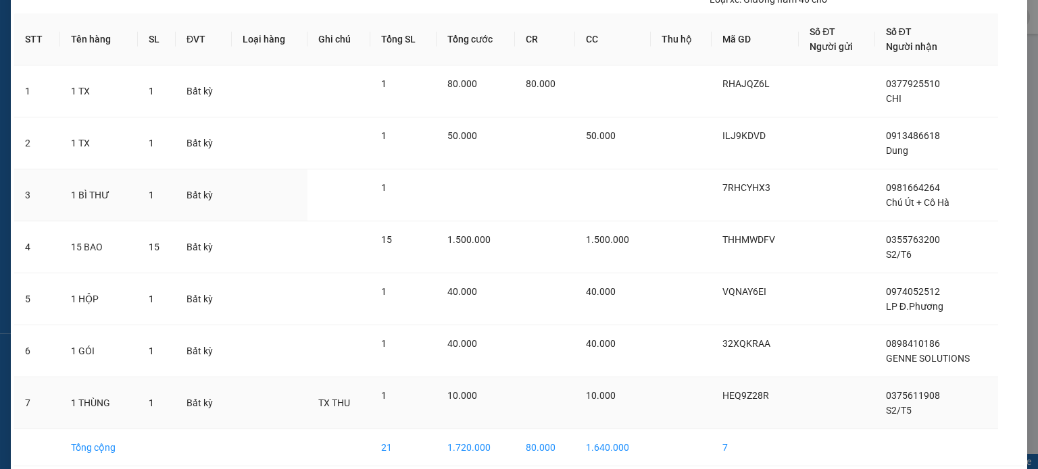
scroll to position [134, 0]
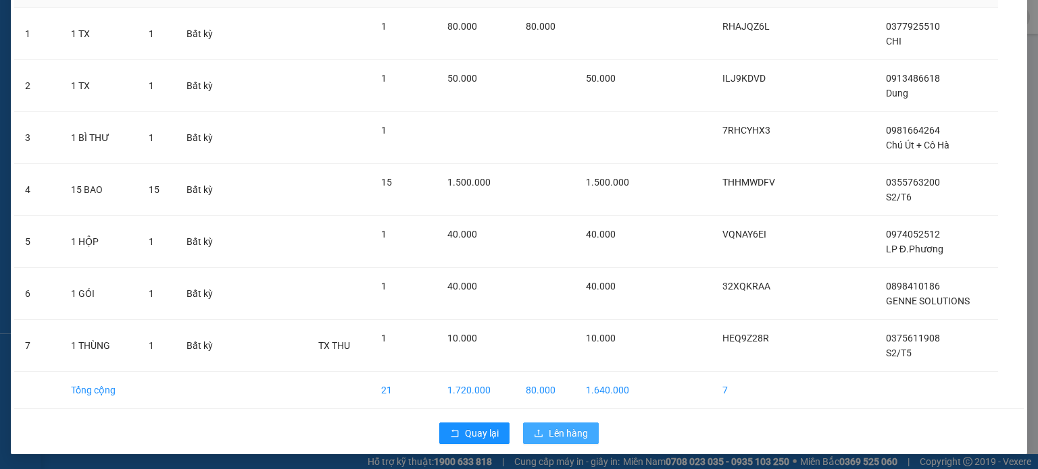
click at [571, 433] on span "Lên hàng" at bounding box center [567, 433] width 39 height 15
